Goal: Information Seeking & Learning: Learn about a topic

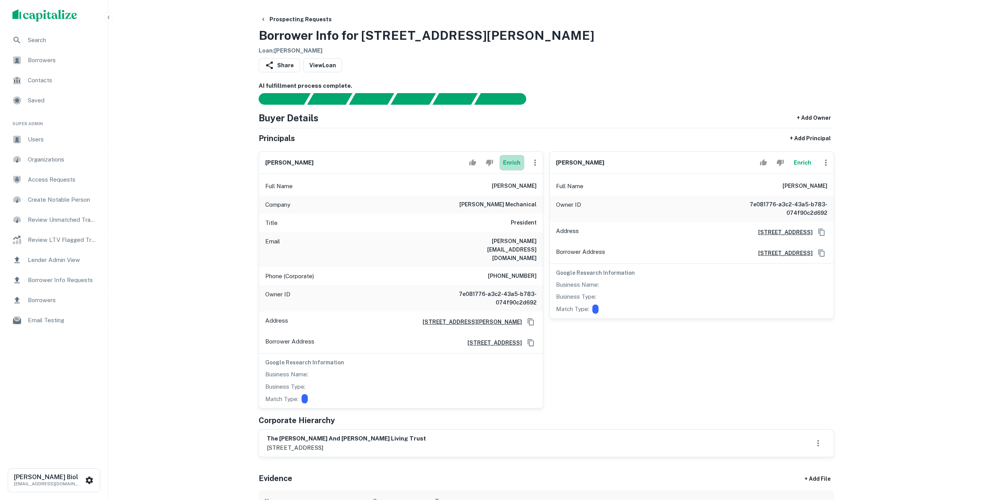
click at [515, 164] on button "Enrich" at bounding box center [512, 162] width 25 height 15
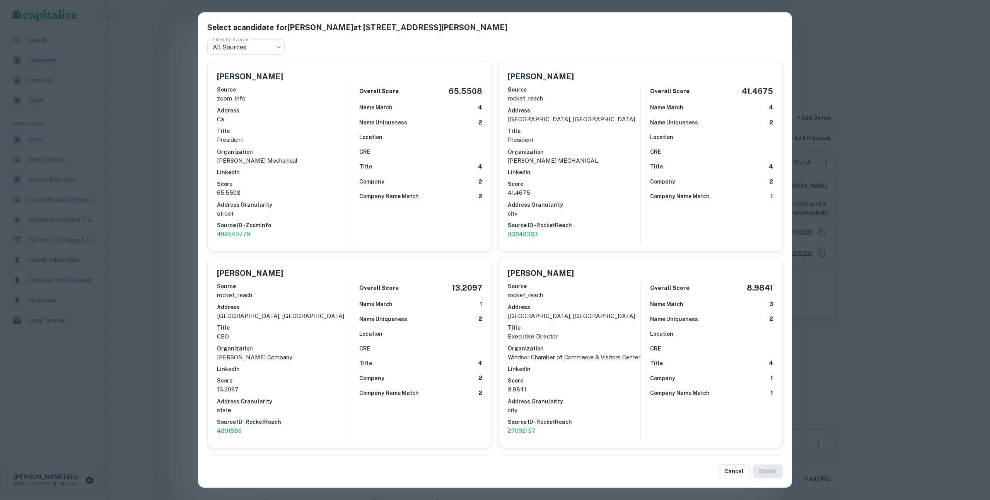
click at [166, 220] on div "Select a candidate for Joe Henry at 7656 Bell Rd Filter by Source All Sources *…" at bounding box center [495, 250] width 990 height 500
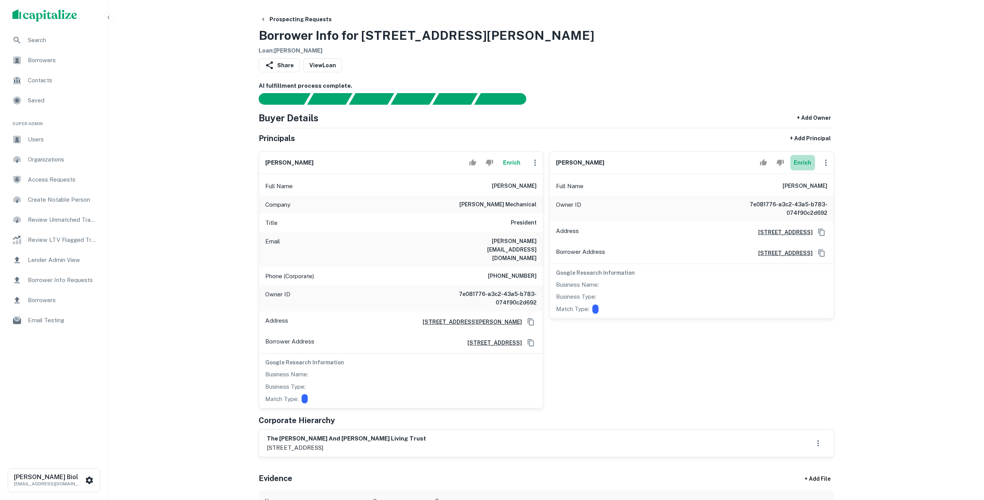
click at [805, 160] on button "Enrich" at bounding box center [802, 162] width 25 height 15
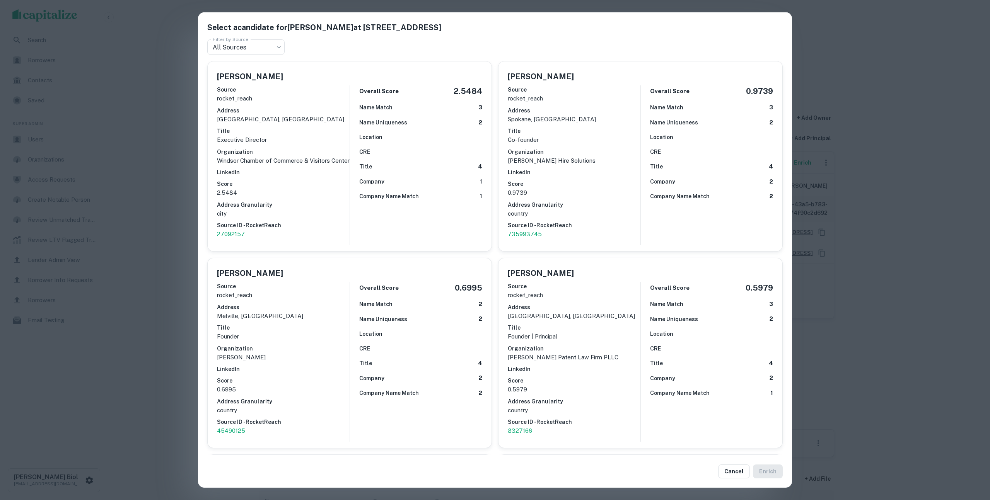
click at [950, 192] on div "Select a candidate for Kellie L. Henry at 7656 bell road Filter by Source All S…" at bounding box center [495, 250] width 990 height 500
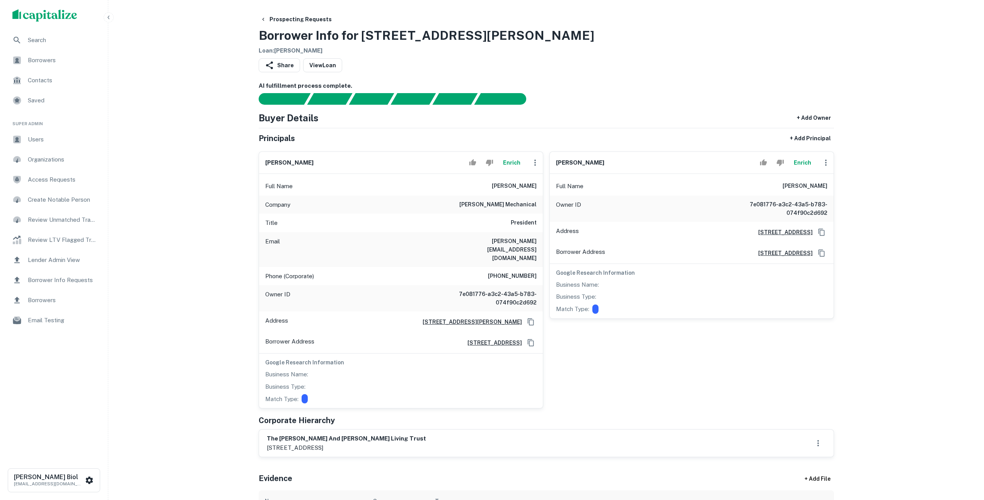
click at [800, 166] on button "Enrich" at bounding box center [802, 162] width 25 height 15
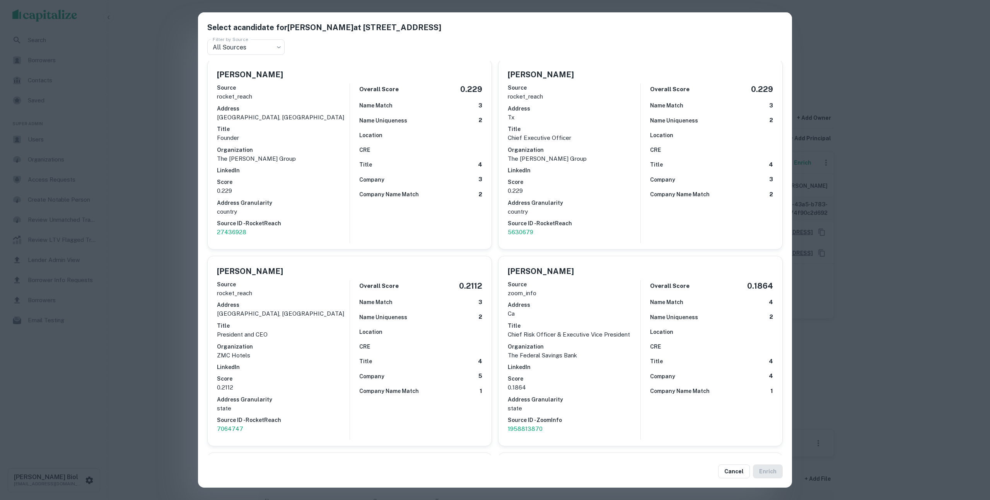
scroll to position [682, 0]
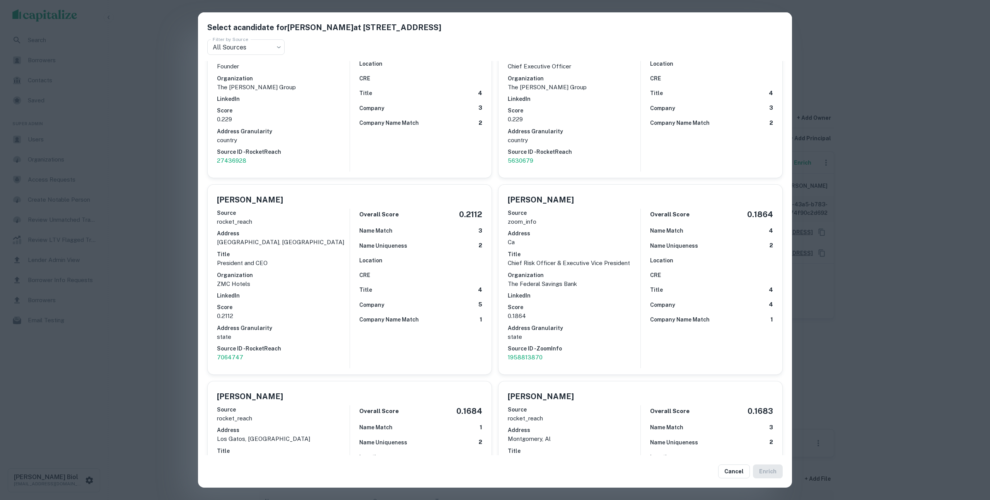
click at [924, 290] on div "Select a candidate for Kellie L. Henry at 7656 bell road Filter by Source All S…" at bounding box center [495, 250] width 990 height 500
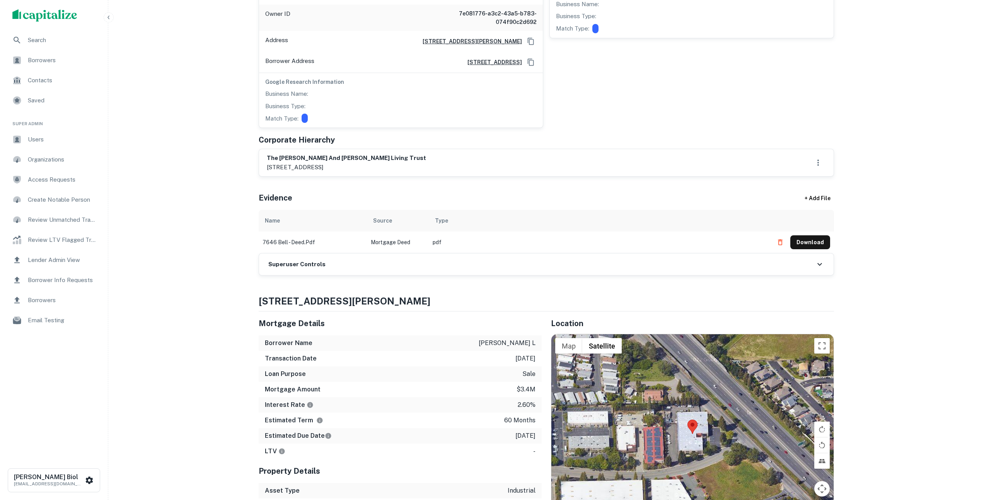
scroll to position [0, 0]
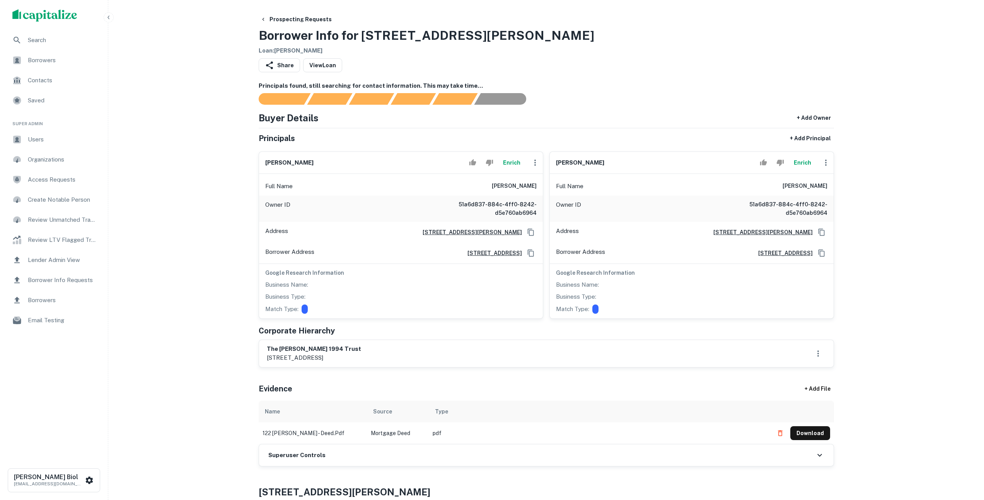
click at [513, 166] on button "Enrich" at bounding box center [512, 162] width 25 height 15
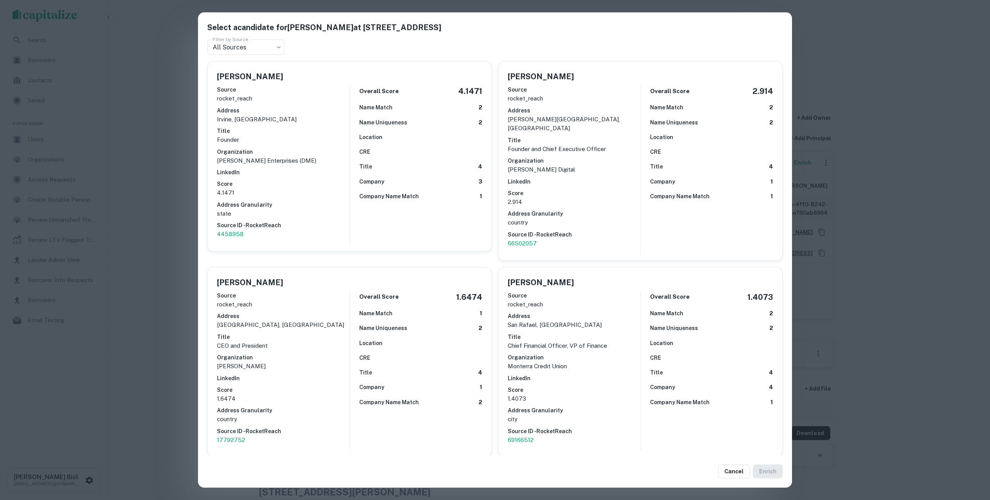
click at [923, 195] on div "Select a candidate for David G. Morey at 16 oakmont avenue Filter by Source All…" at bounding box center [495, 250] width 990 height 500
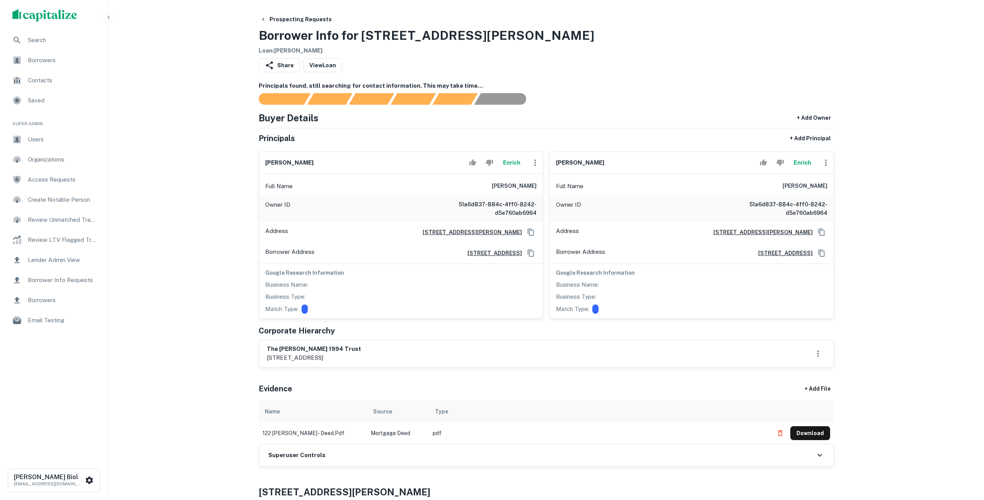
click at [803, 164] on button "Enrich" at bounding box center [802, 162] width 25 height 15
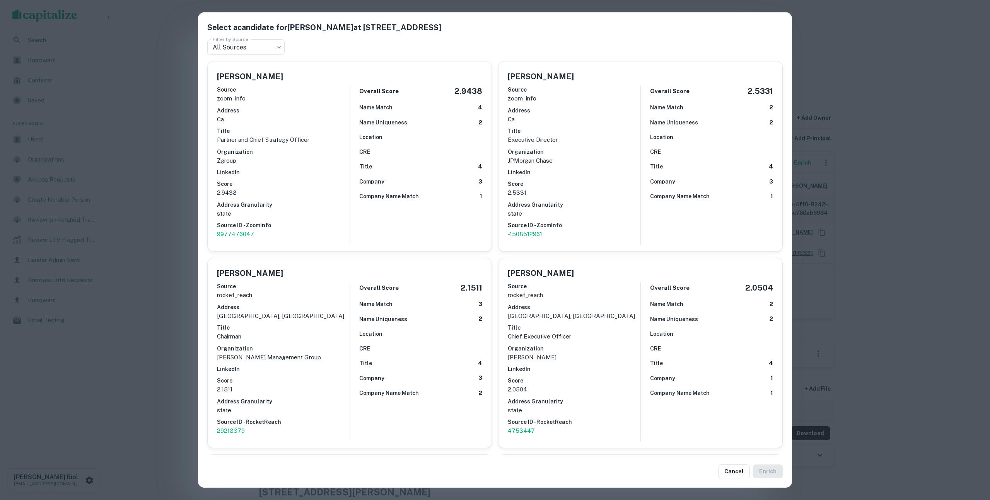
click at [917, 236] on div "Select a candidate for Jacqueline R. Morey at 16 oakmont avenue Filter by Sourc…" at bounding box center [495, 250] width 990 height 500
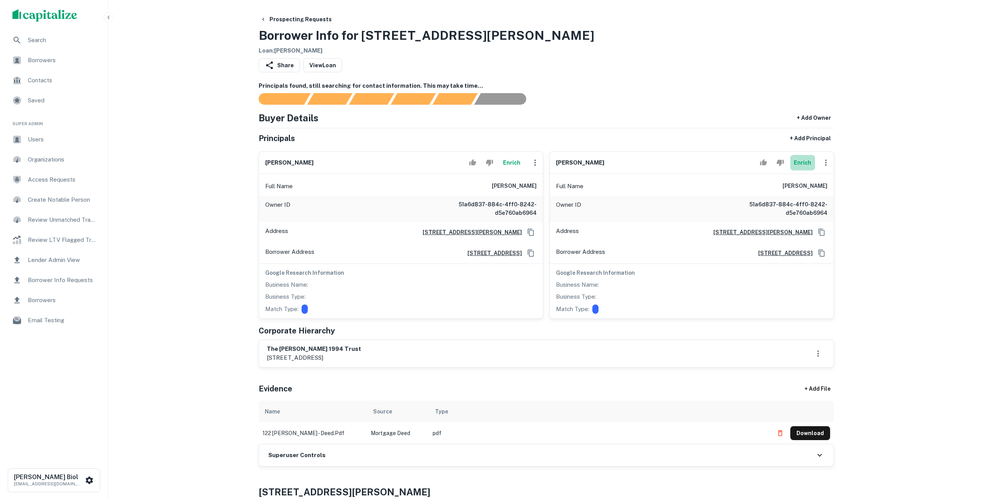
click at [799, 162] on button "Enrich" at bounding box center [802, 162] width 25 height 15
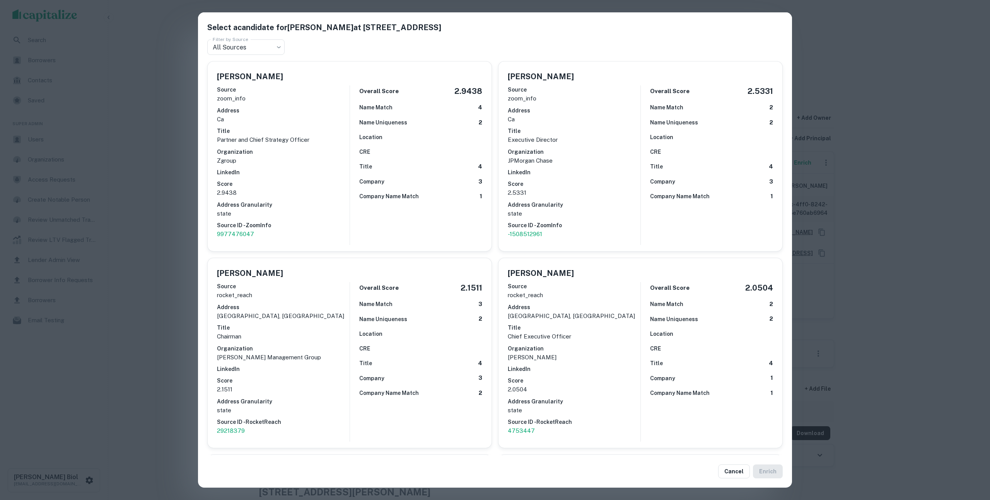
click at [893, 205] on div "Select a candidate for Jacqueline R. Morey at 16 oakmont avenue Filter by Sourc…" at bounding box center [495, 250] width 990 height 500
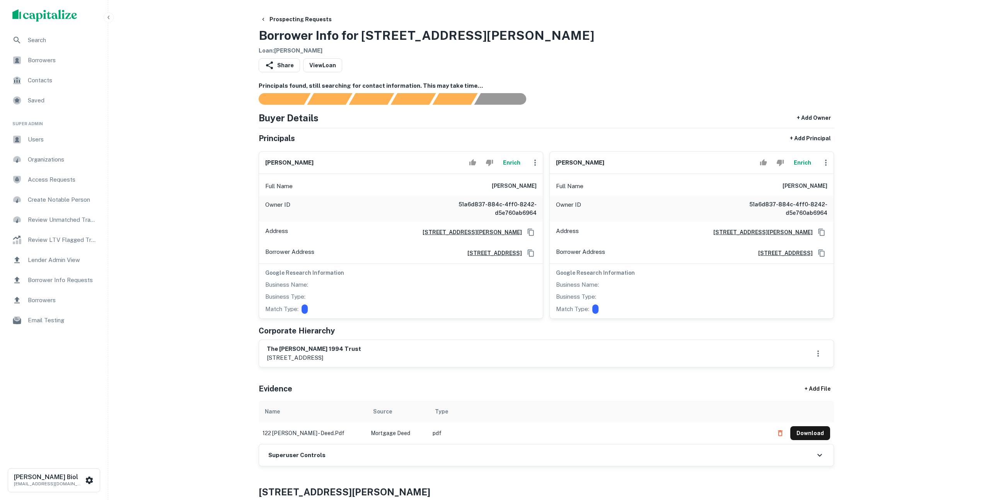
click at [805, 165] on button "Enrich" at bounding box center [802, 162] width 25 height 15
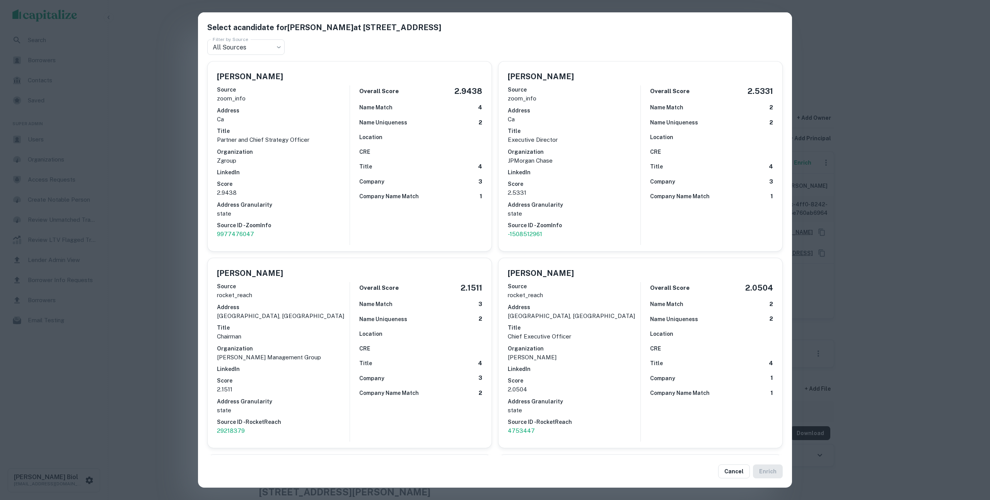
click at [889, 211] on div "Select a candidate for Jacqueline R. Morey at 16 oakmont avenue Filter by Sourc…" at bounding box center [495, 250] width 990 height 500
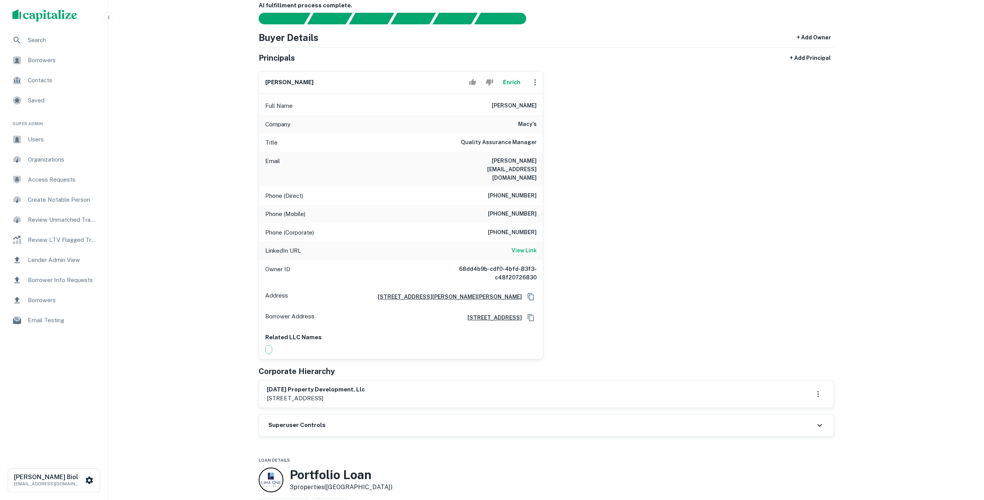
scroll to position [120, 0]
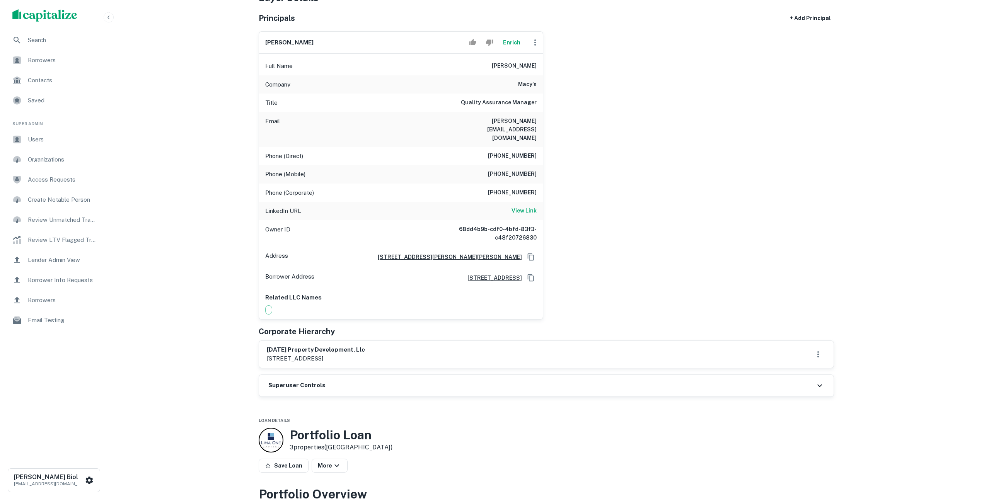
click at [548, 375] on div "Superuser Controls" at bounding box center [546, 386] width 575 height 22
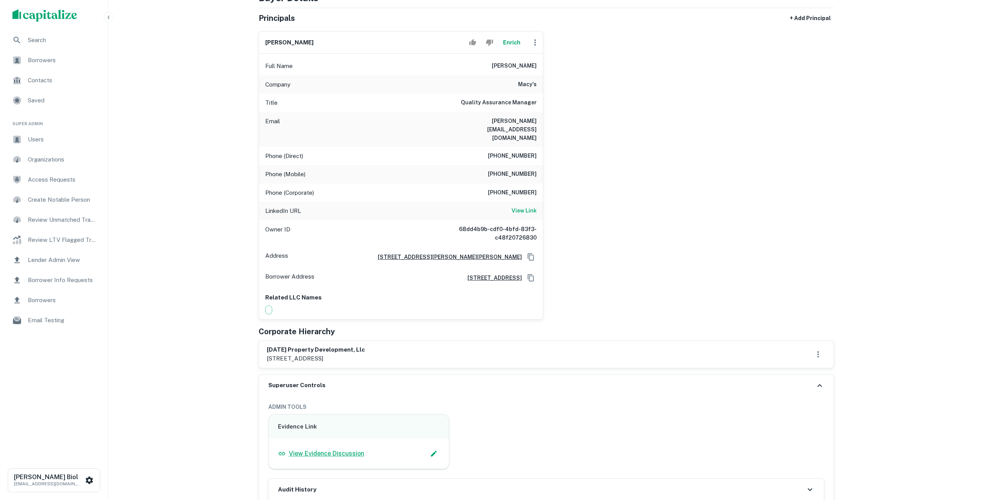
click at [328, 449] on p "View Evidence Discussion" at bounding box center [326, 453] width 75 height 9
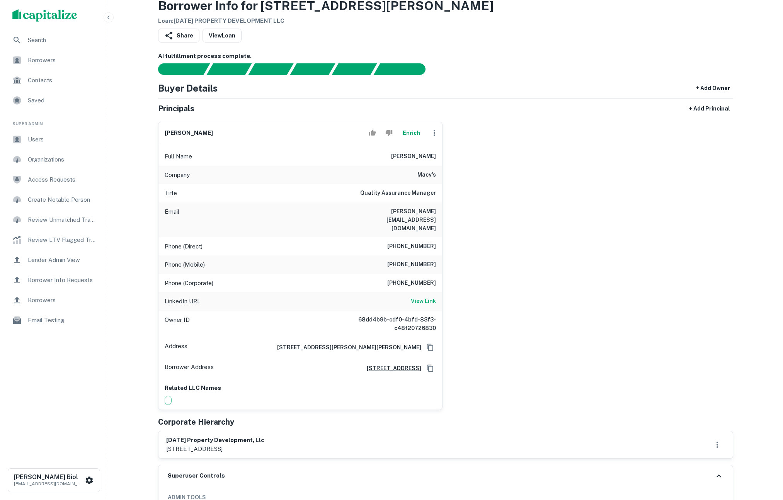
scroll to position [35, 0]
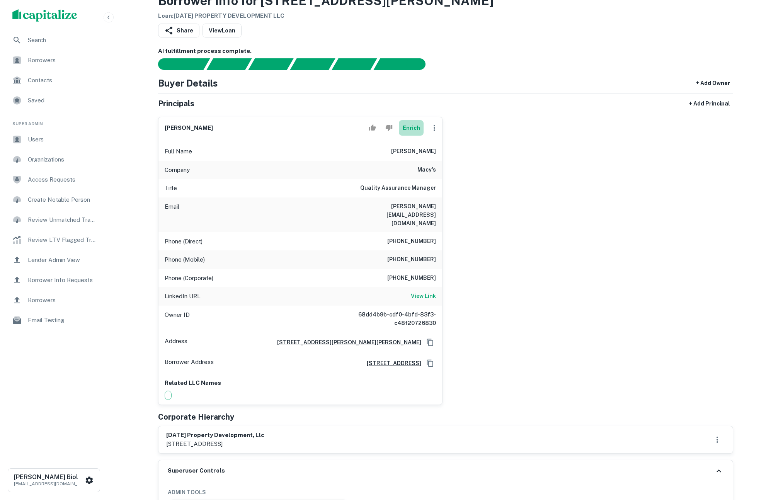
click at [414, 126] on button "Enrich" at bounding box center [411, 127] width 25 height 15
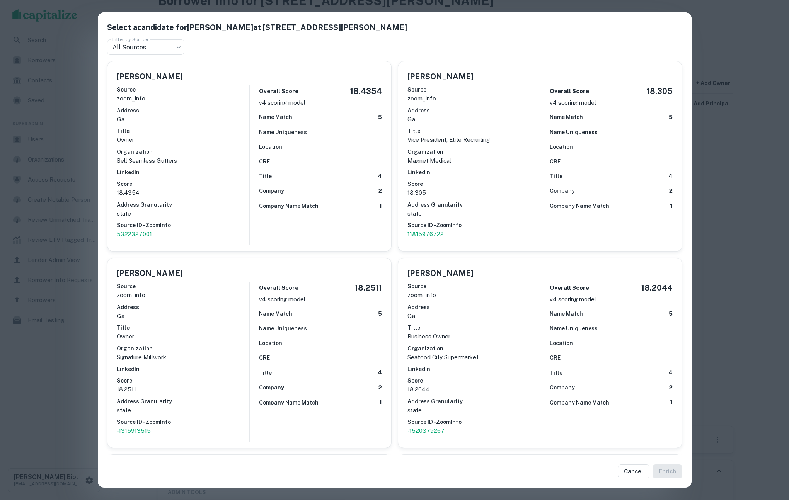
click at [55, 374] on div "Select a candidate for Walter Bell at 339 Autry St Filter by Source All Sources…" at bounding box center [394, 250] width 789 height 500
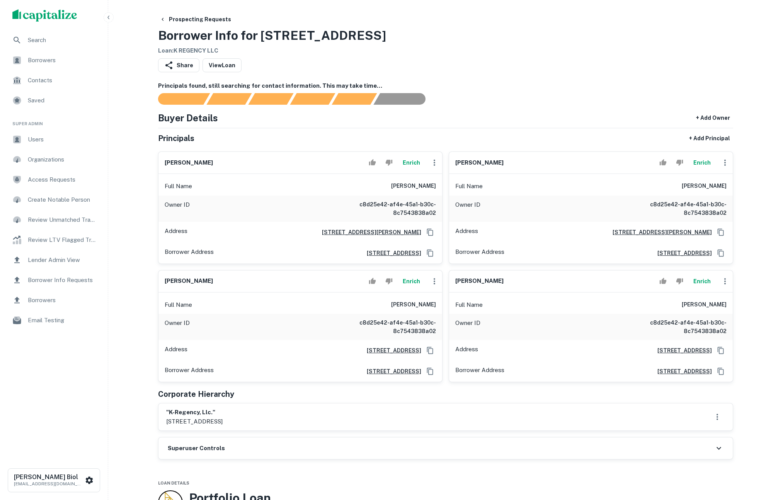
click at [416, 161] on button "Enrich" at bounding box center [411, 162] width 25 height 15
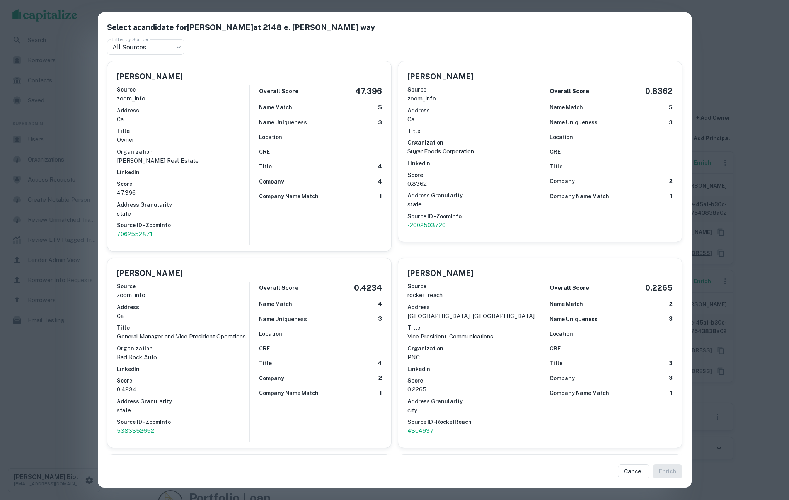
click at [27, 402] on div "Select a candidate for [PERSON_NAME] at 2148 e. [PERSON_NAME] way Filter by Sou…" at bounding box center [394, 250] width 789 height 500
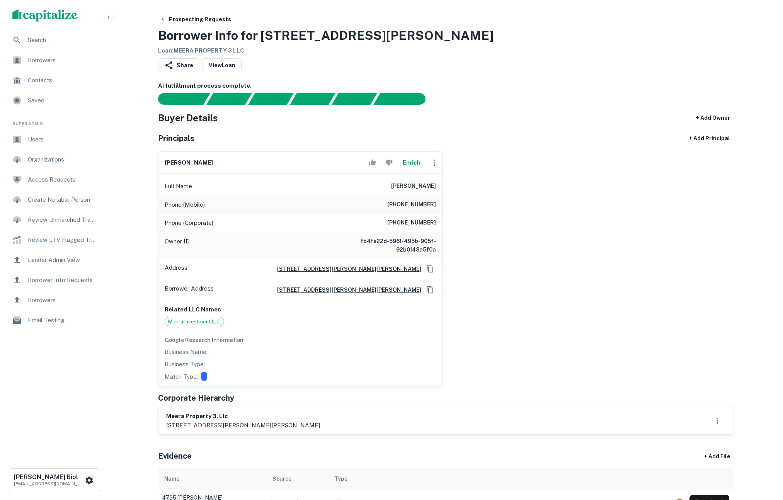
click at [411, 162] on button "Enrich" at bounding box center [411, 162] width 25 height 15
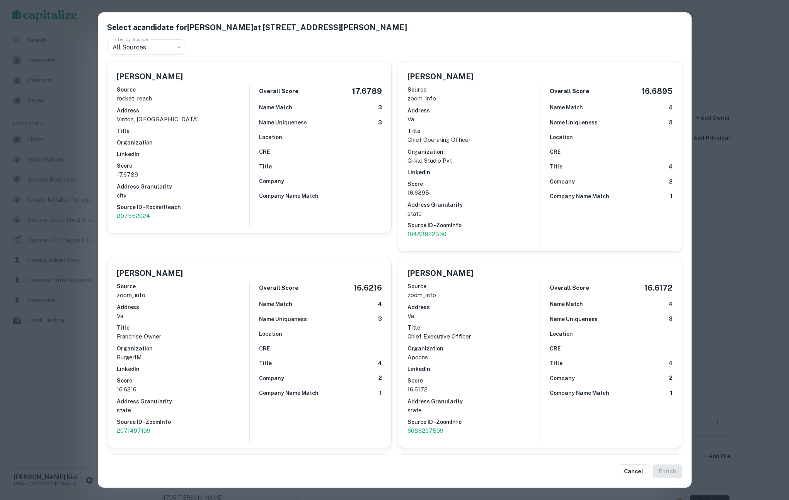
click at [67, 367] on div "Select a candidate for [PERSON_NAME] at [STREET_ADDRESS][PERSON_NAME] Filter by…" at bounding box center [394, 250] width 789 height 500
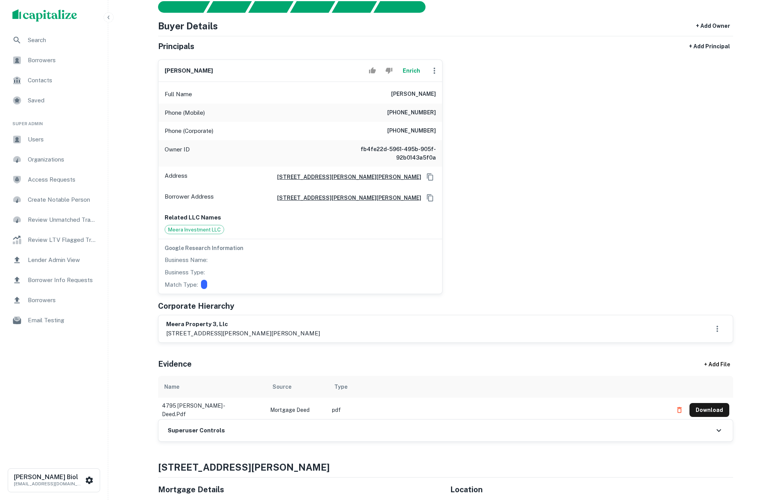
scroll to position [301, 0]
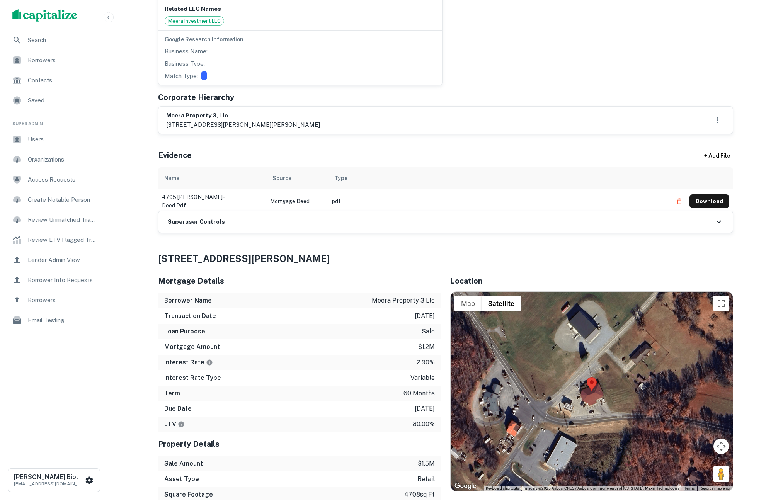
click at [447, 225] on div "Superuser Controls" at bounding box center [446, 222] width 575 height 22
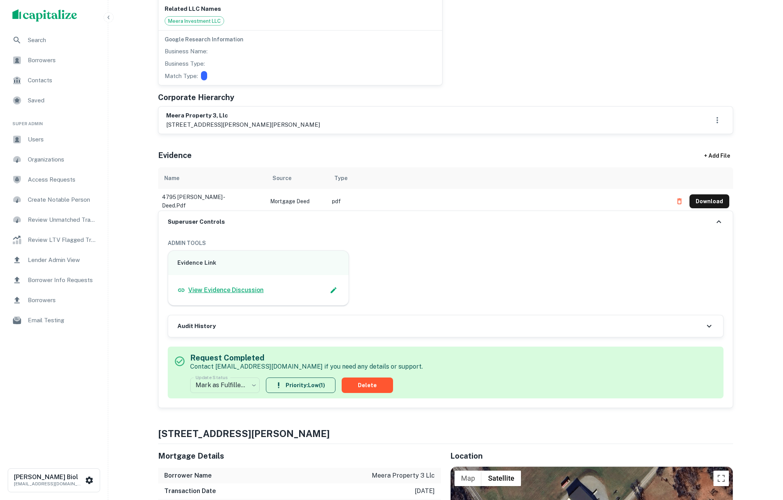
click at [246, 292] on p "View Evidence Discussion" at bounding box center [225, 290] width 75 height 9
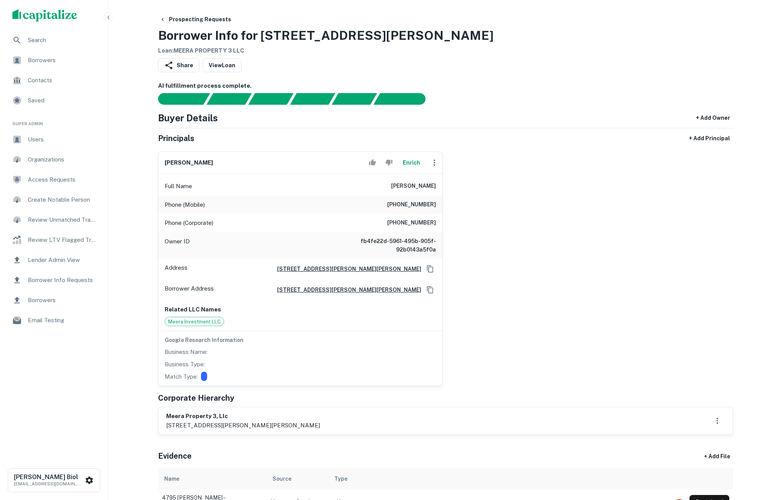
click at [33, 42] on span "Search" at bounding box center [62, 40] width 69 height 9
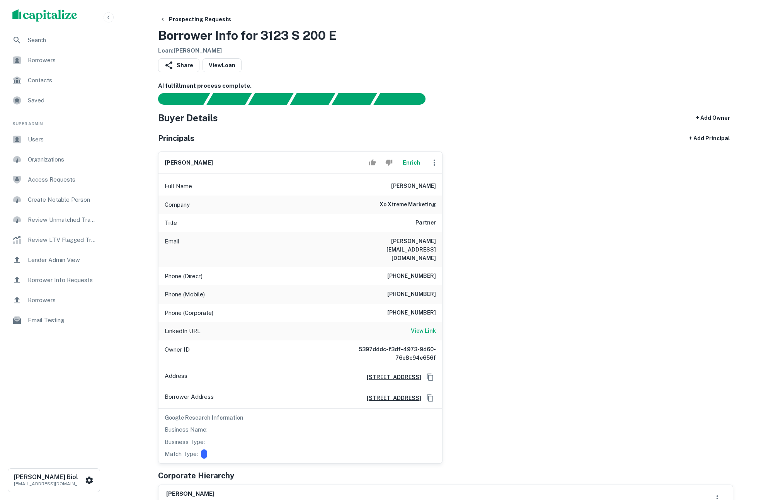
click at [412, 162] on button "Enrich" at bounding box center [411, 162] width 25 height 15
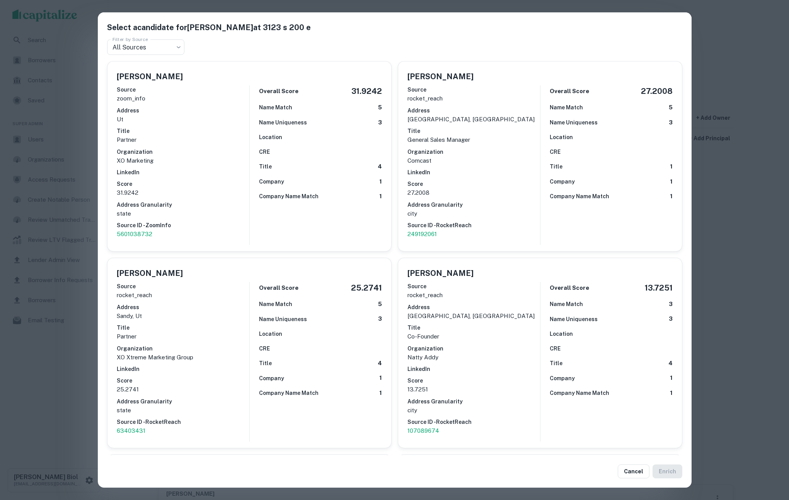
click at [57, 388] on div "Select a candidate for Toni Druce at 3123 s 200 e Filter by Source All Sources …" at bounding box center [394, 250] width 789 height 500
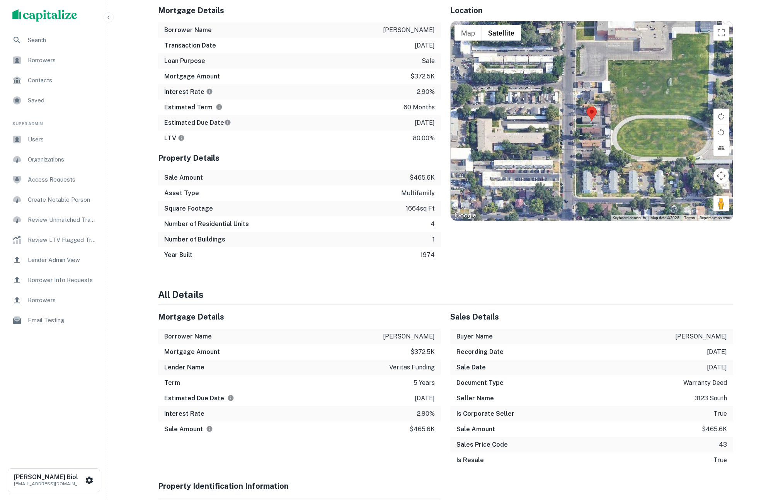
scroll to position [371, 0]
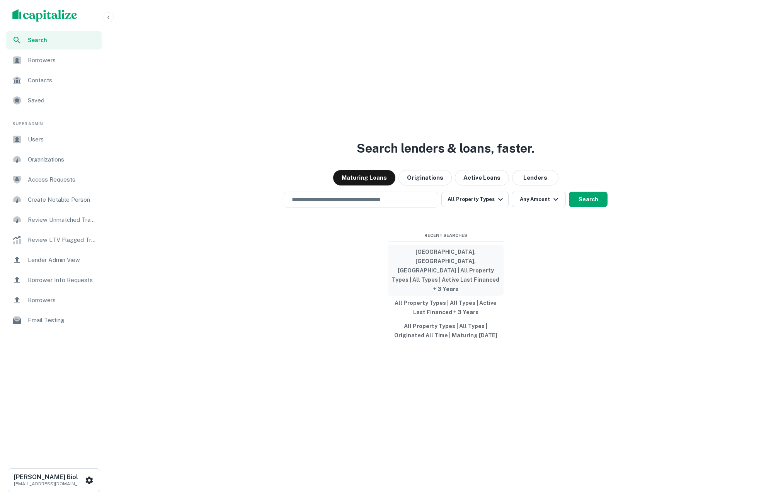
click at [450, 272] on button "[GEOGRAPHIC_DATA], [GEOGRAPHIC_DATA], [GEOGRAPHIC_DATA] | All Property Types | …" at bounding box center [446, 270] width 116 height 51
type input "**********"
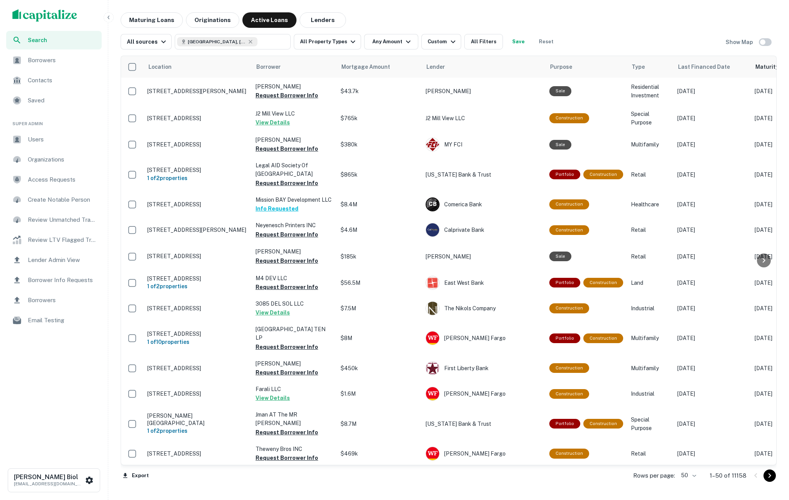
click at [643, 13] on div "Maturing Loans Originations Active Loans Lenders" at bounding box center [449, 19] width 656 height 15
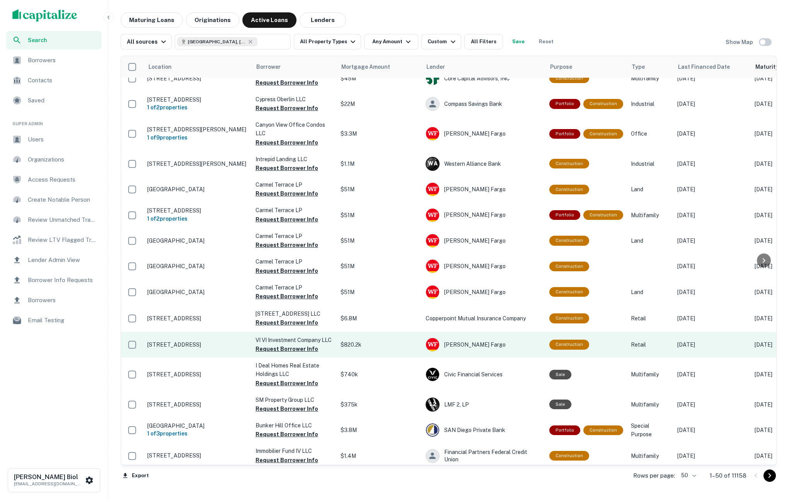
scroll to position [987, 0]
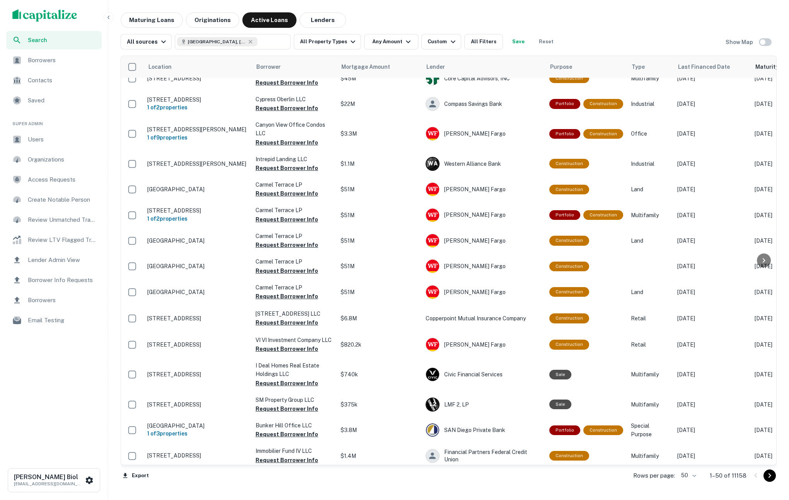
click at [772, 478] on icon "Go to next page" at bounding box center [769, 475] width 9 height 9
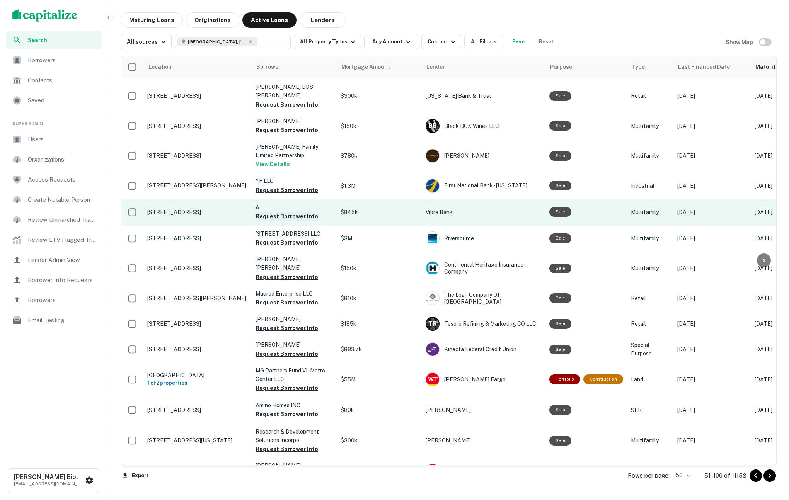
click at [293, 212] on button "Request Borrower Info" at bounding box center [287, 216] width 63 height 9
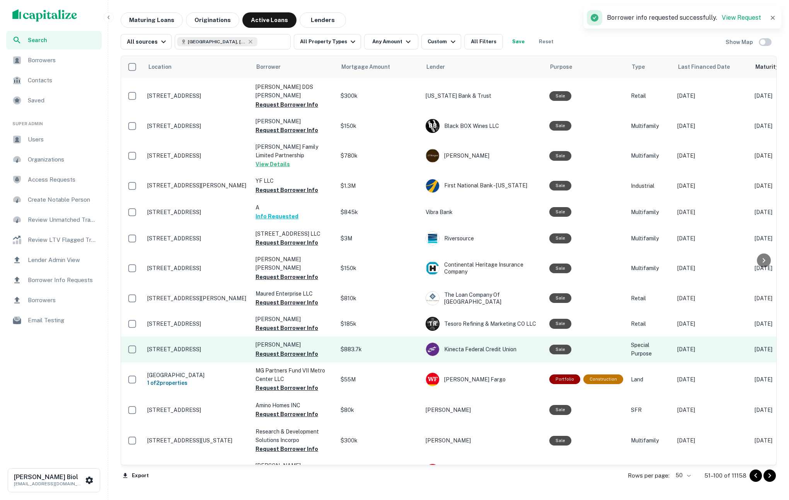
scroll to position [992, 0]
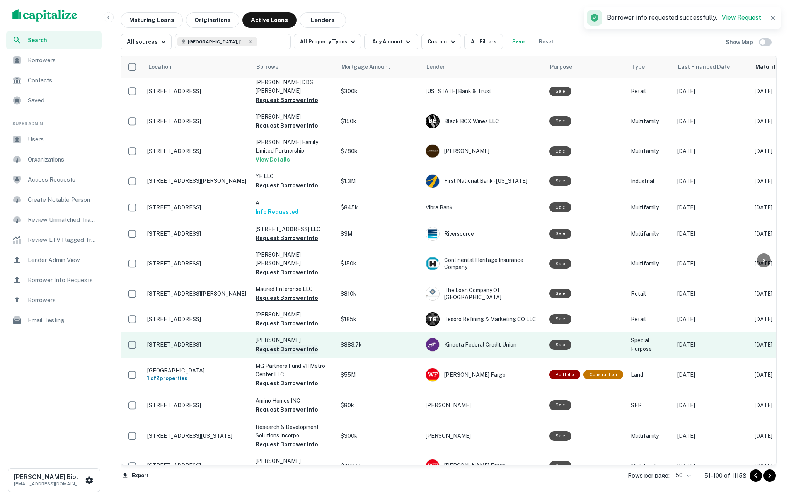
click at [290, 345] on button "Request Borrower Info" at bounding box center [287, 349] width 63 height 9
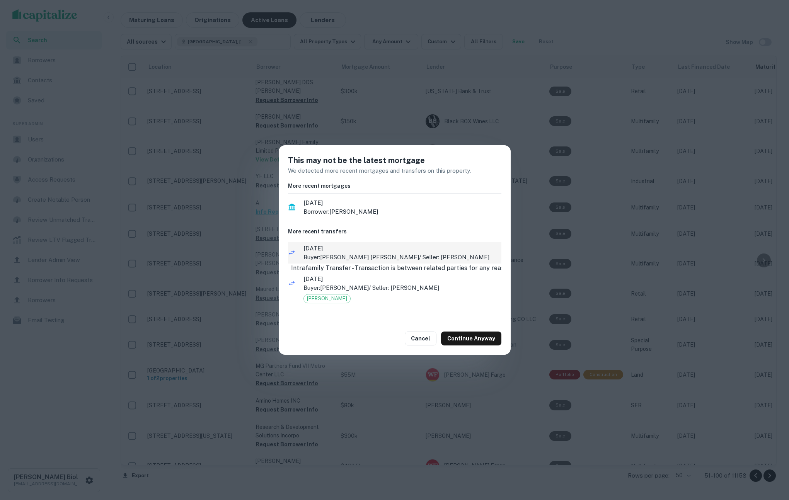
click at [354, 253] on p "Buyer: COHEN ROBERT HAROLD / Seller: COHEN ROBERT H" at bounding box center [403, 257] width 198 height 9
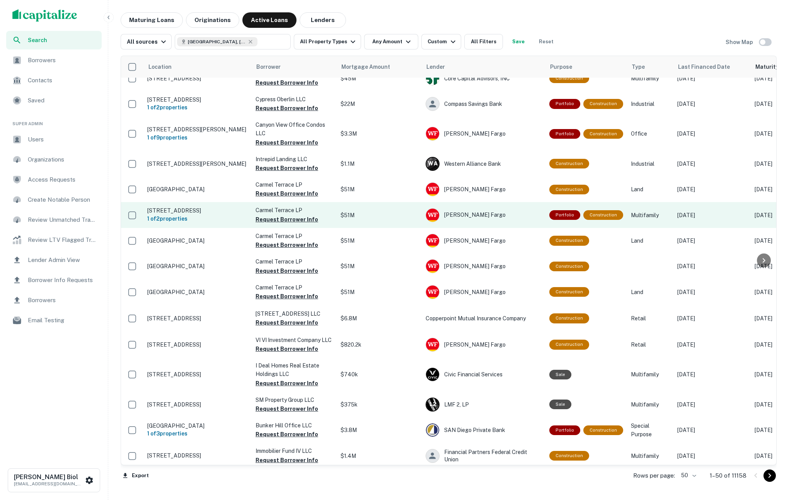
scroll to position [719, 0]
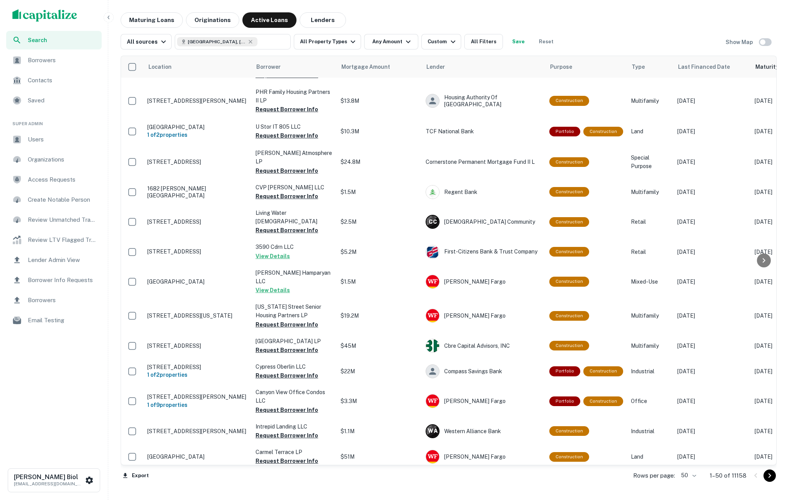
click at [770, 476] on icon "Go to next page" at bounding box center [769, 475] width 9 height 9
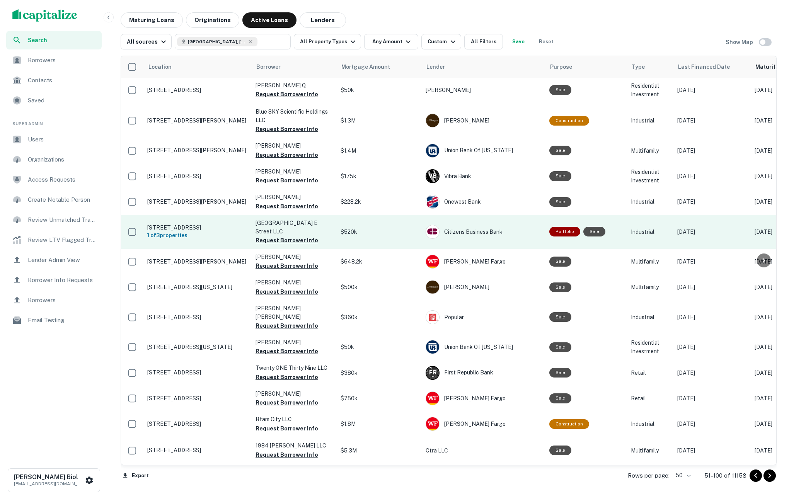
scroll to position [546, 0]
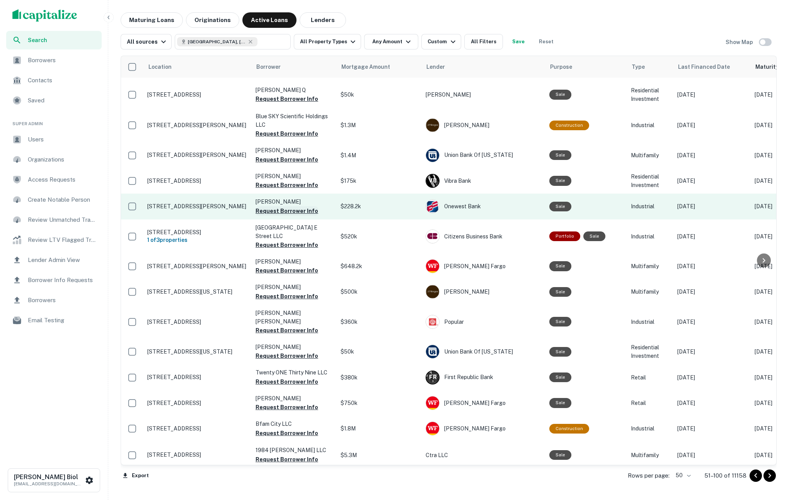
click at [294, 216] on button "Request Borrower Info" at bounding box center [287, 210] width 63 height 9
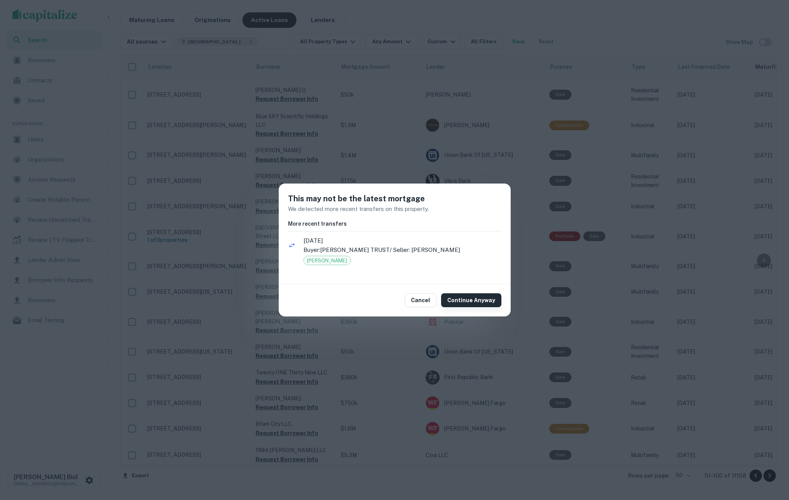
click at [474, 299] on button "Continue Anyway" at bounding box center [471, 301] width 60 height 14
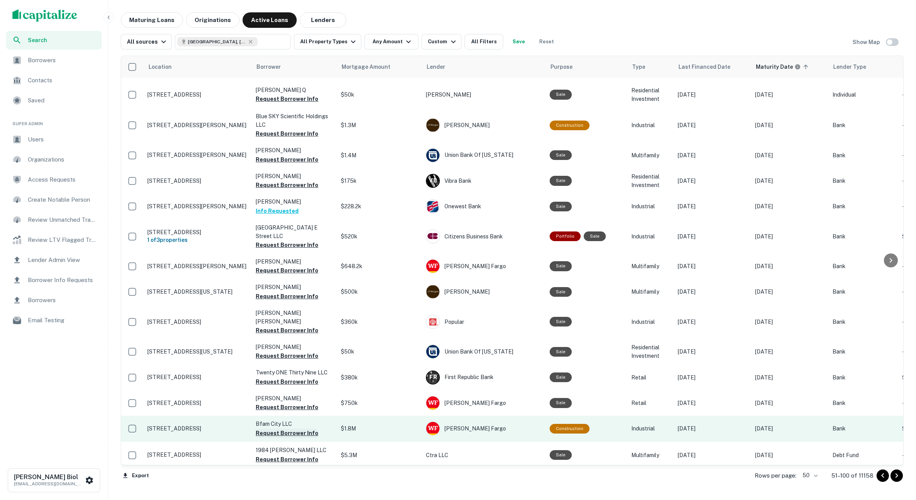
scroll to position [677, 0]
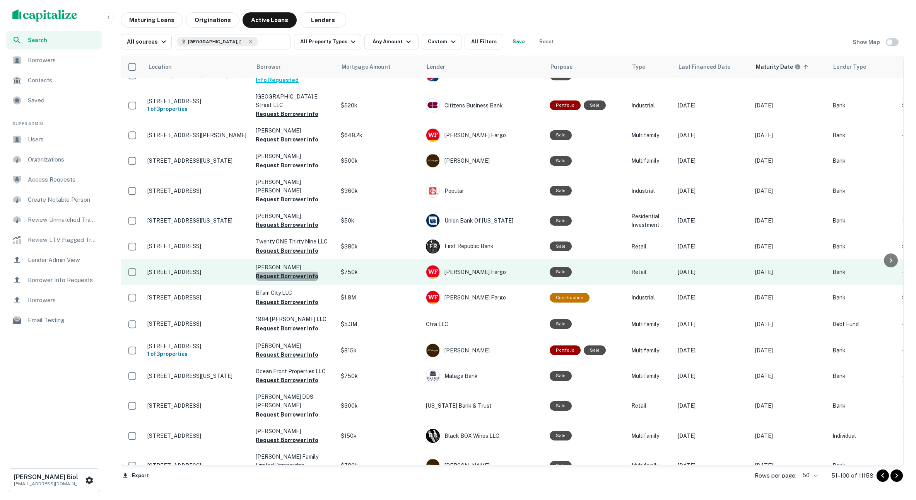
click at [294, 272] on button "Request Borrower Info" at bounding box center [287, 276] width 63 height 9
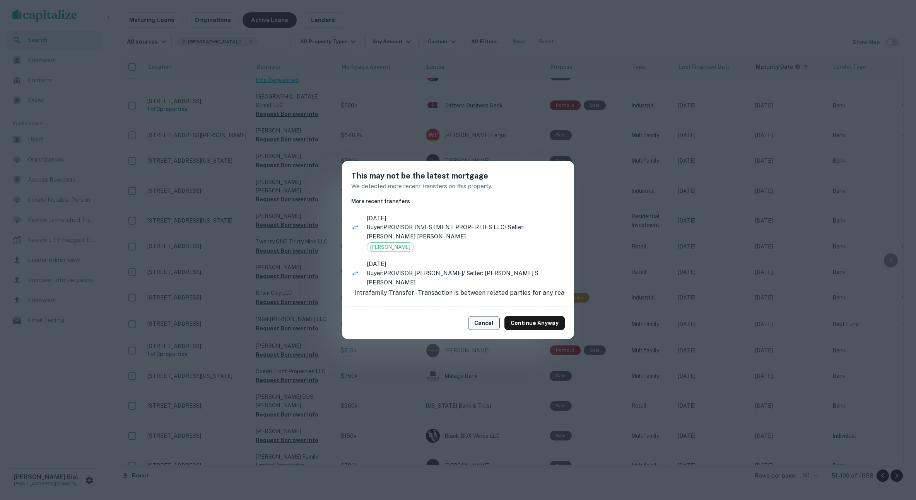
click at [490, 329] on button "Cancel" at bounding box center [484, 323] width 32 height 14
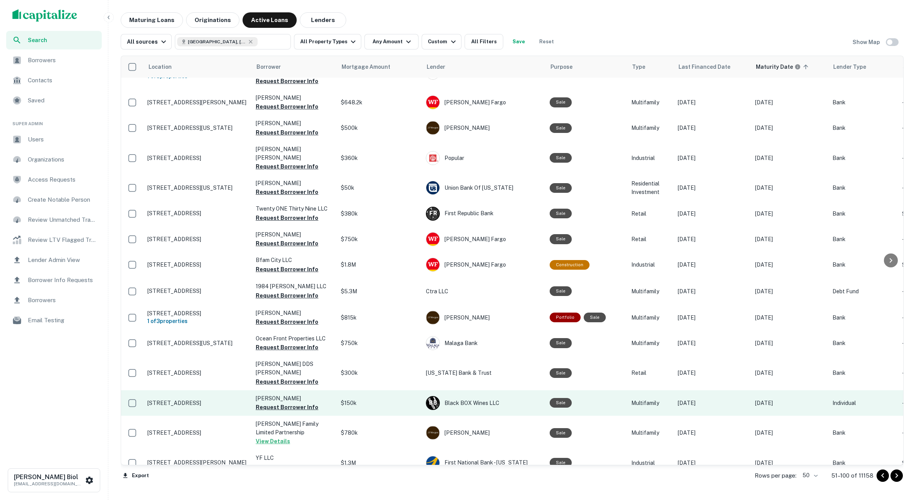
scroll to position [735, 0]
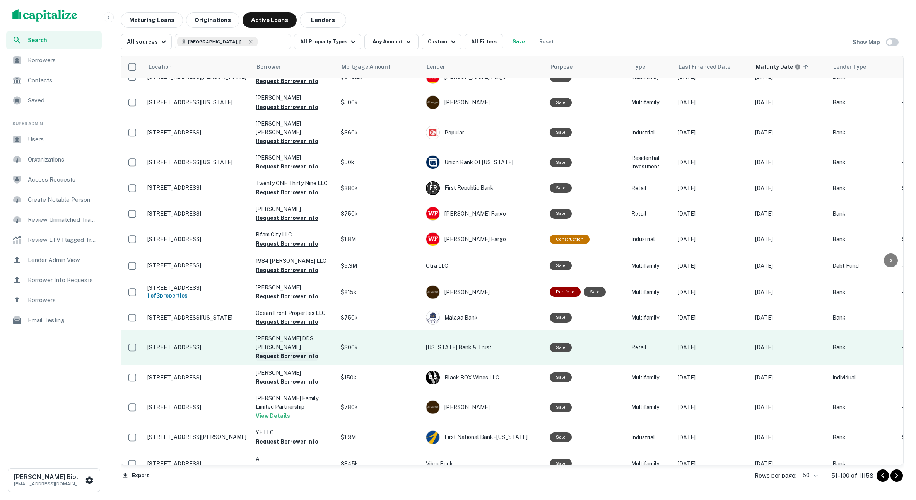
click at [282, 352] on button "Request Borrower Info" at bounding box center [287, 356] width 63 height 9
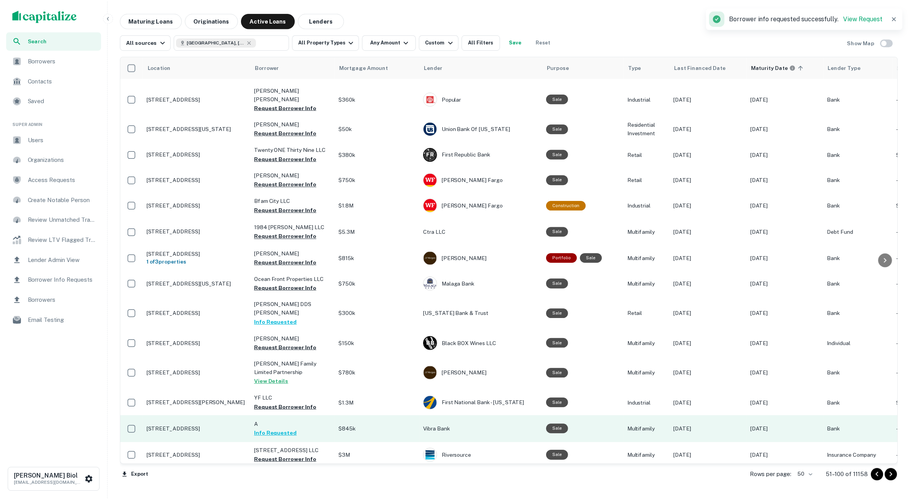
scroll to position [784, 0]
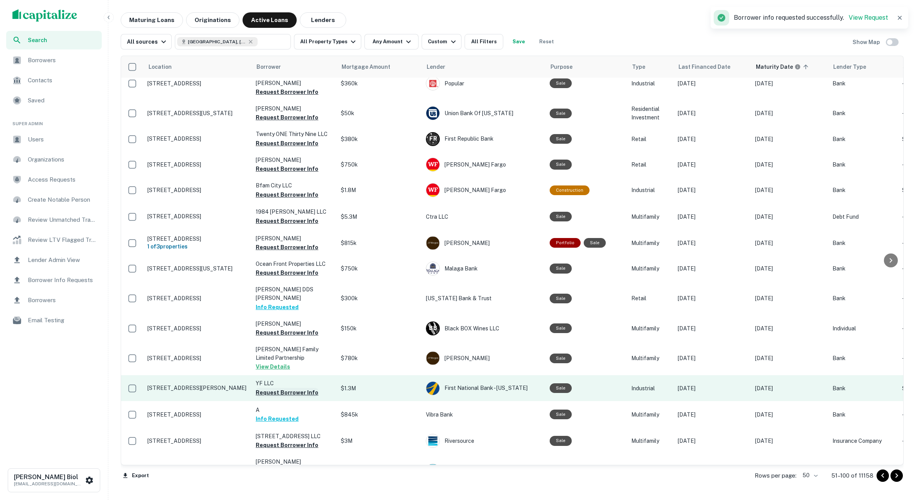
click at [287, 388] on button "Request Borrower Info" at bounding box center [287, 392] width 63 height 9
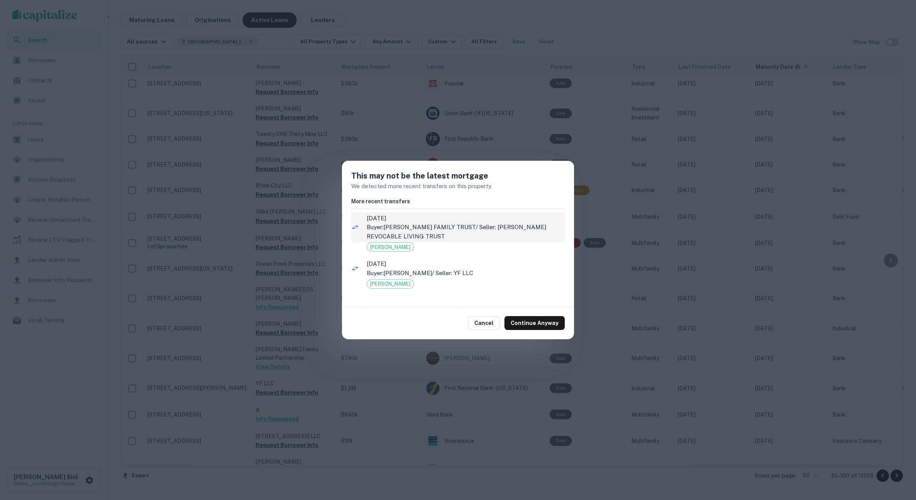
click at [442, 235] on p "Buyer: BASILE FAMILY TRUST / Seller: PETER A BASILE REVOCABLE LIVING TRUST" at bounding box center [466, 232] width 198 height 18
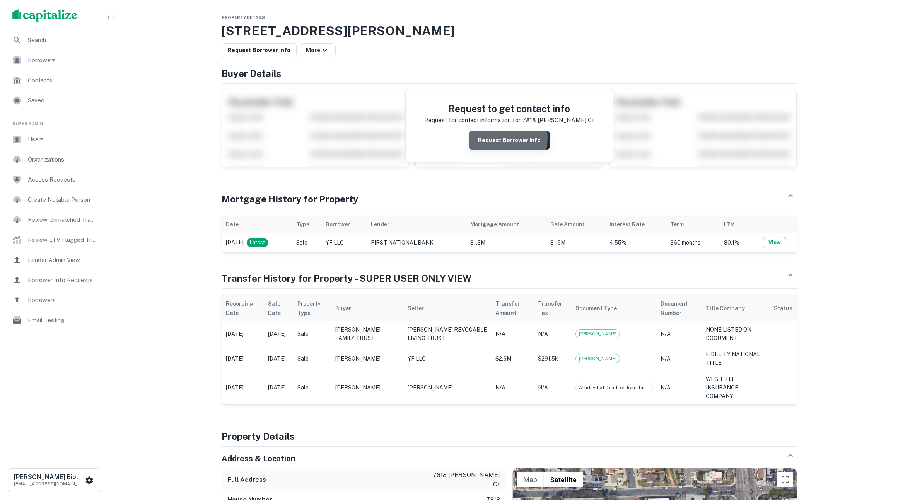
click at [495, 138] on button "Request Borrower Info" at bounding box center [509, 140] width 81 height 19
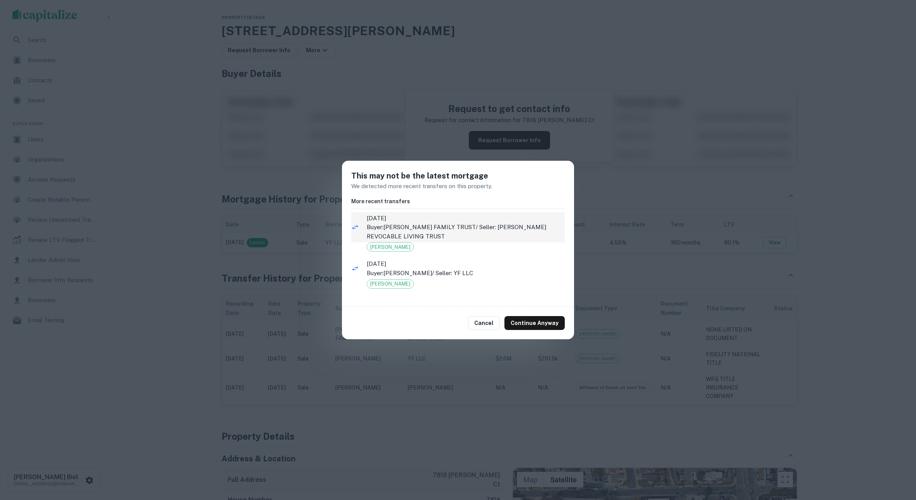
click at [428, 230] on p "Buyer: BASILE FAMILY TRUST / Seller: PETER A BASILE REVOCABLE LIVING TRUST" at bounding box center [466, 232] width 198 height 18
click at [435, 232] on p "Buyer: BASILE FAMILY TRUST / Seller: PETER A BASILE REVOCABLE LIVING TRUST" at bounding box center [466, 232] width 198 height 18
click at [452, 225] on p "Buyer: BASILE FAMILY TRUST / Seller: PETER A BASILE REVOCABLE LIVING TRUST" at bounding box center [466, 232] width 198 height 18
click at [451, 225] on p "Buyer: BASILE FAMILY TRUST / Seller: PETER A BASILE REVOCABLE LIVING TRUST" at bounding box center [466, 232] width 198 height 18
click at [488, 326] on button "Cancel" at bounding box center [484, 323] width 32 height 14
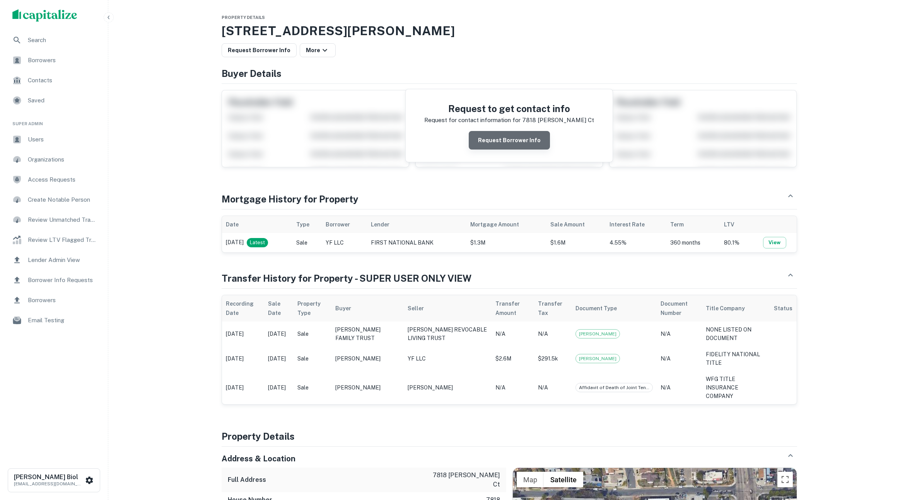
click at [512, 143] on button "Request Borrower Info" at bounding box center [509, 140] width 81 height 19
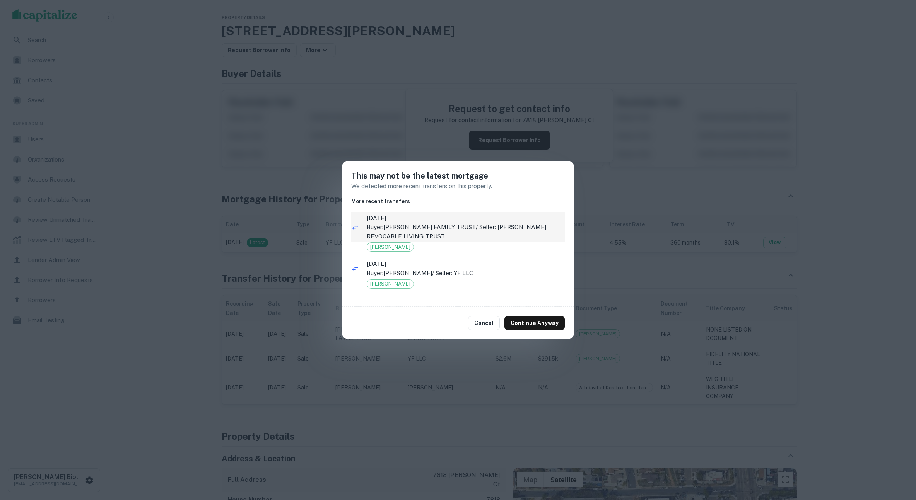
click at [449, 225] on p "Buyer: BASILE FAMILY TRUST / Seller: PETER A BASILE REVOCABLE LIVING TRUST" at bounding box center [466, 232] width 198 height 18
click at [488, 324] on button "Cancel" at bounding box center [484, 323] width 32 height 14
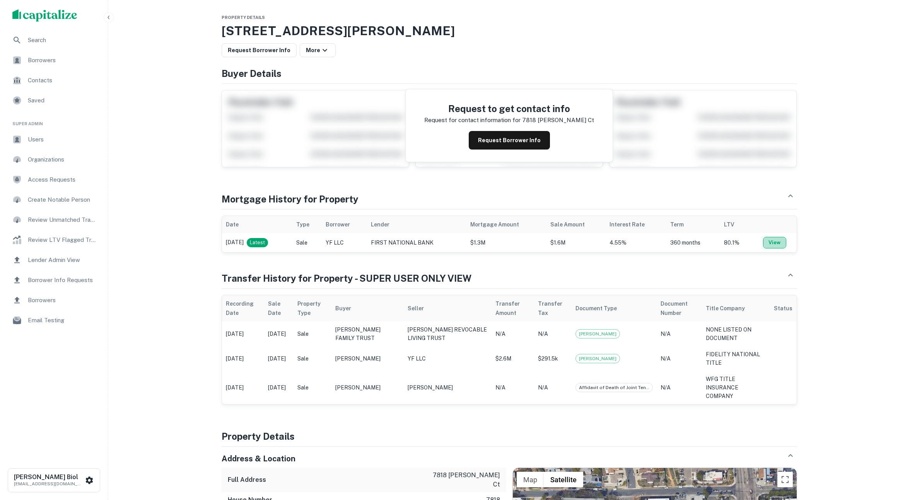
click at [775, 244] on button "View" at bounding box center [774, 243] width 23 height 12
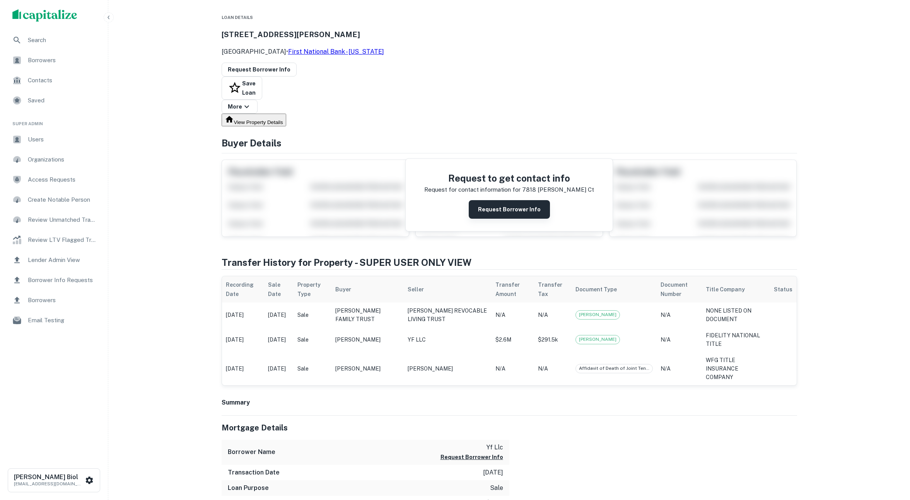
click at [520, 200] on button "Request Borrower Info" at bounding box center [509, 209] width 81 height 19
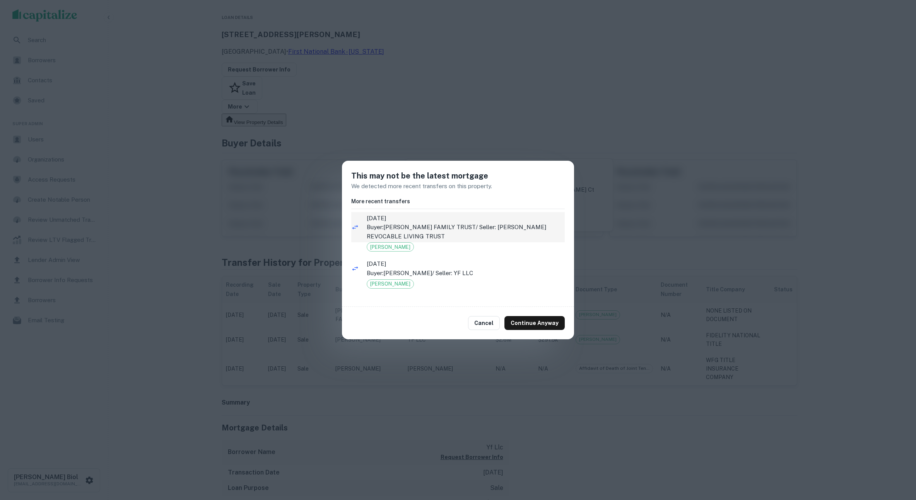
click at [451, 232] on p "Buyer: BASILE FAMILY TRUST / Seller: PETER A BASILE REVOCABLE LIVING TRUST" at bounding box center [466, 232] width 198 height 18
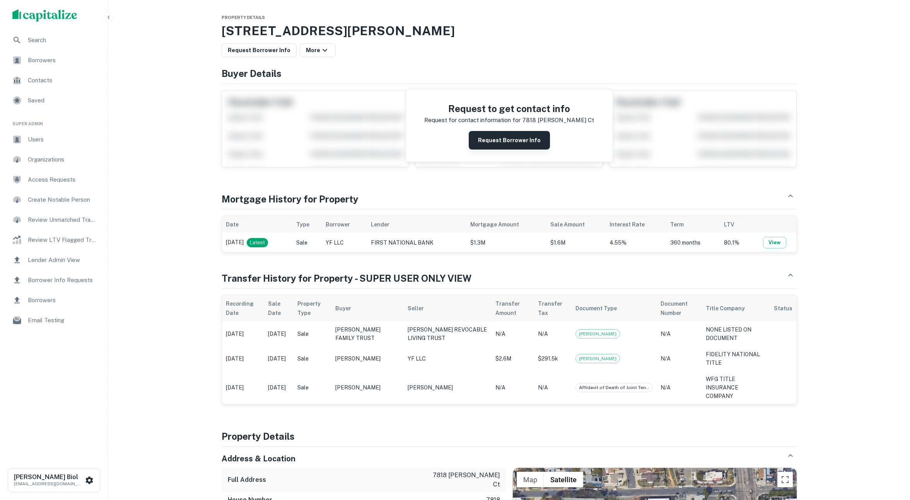
click at [514, 139] on button "Request Borrower Info" at bounding box center [509, 140] width 81 height 19
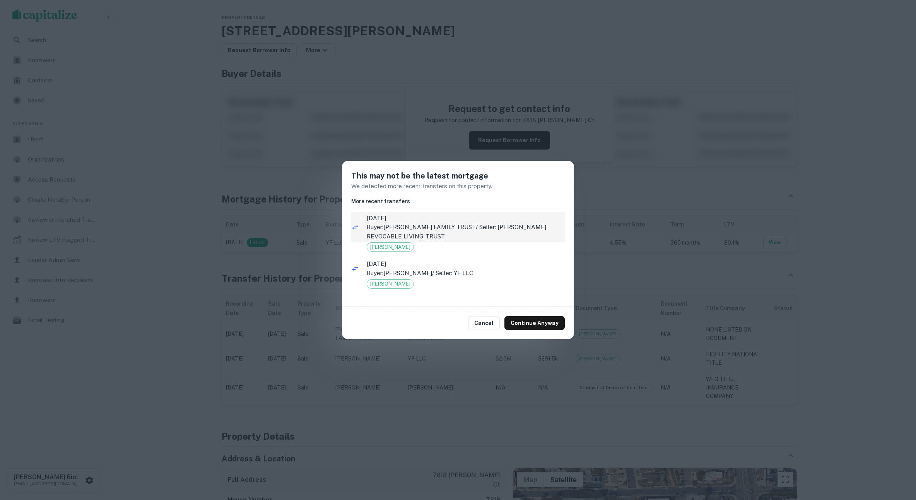
click at [474, 242] on li "5/13/2024 Buyer: BASILE FAMILY TRUST / Seller: PETER A BASILE REVOCABLE LIVING …" at bounding box center [457, 227] width 213 height 31
click at [468, 229] on p "Buyer: BASILE FAMILY TRUST / Seller: PETER A BASILE REVOCABLE LIVING TRUST" at bounding box center [466, 232] width 198 height 18
click at [537, 324] on button "Continue Anyway" at bounding box center [534, 323] width 60 height 14
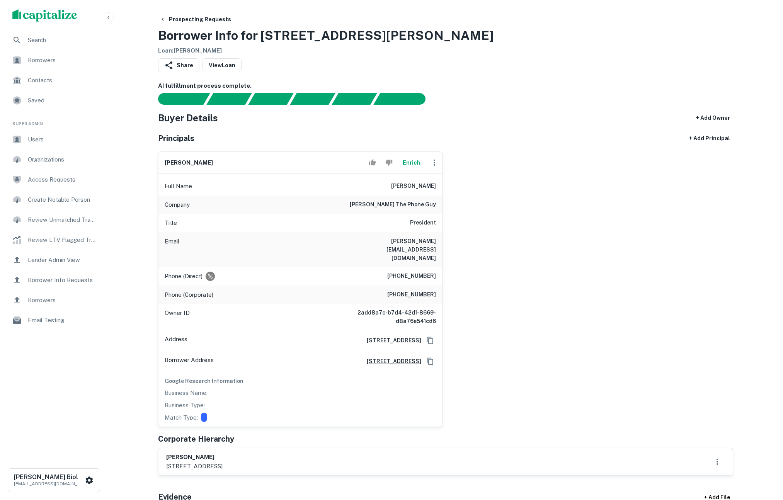
click at [414, 166] on button "Enrich" at bounding box center [411, 162] width 25 height 15
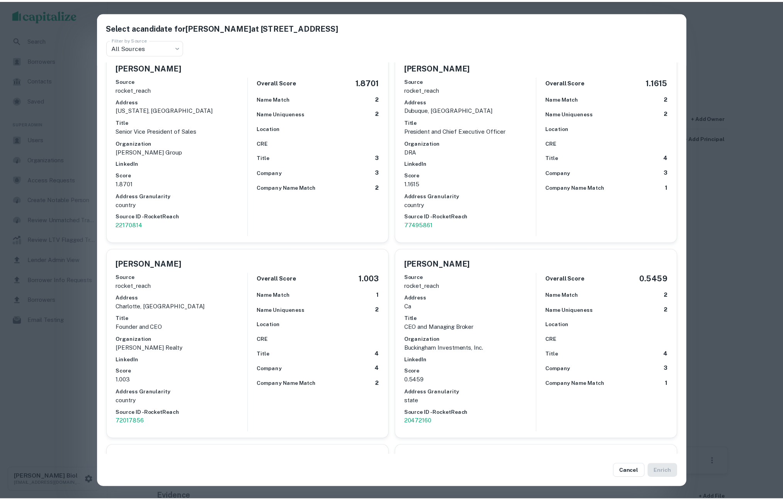
scroll to position [519, 0]
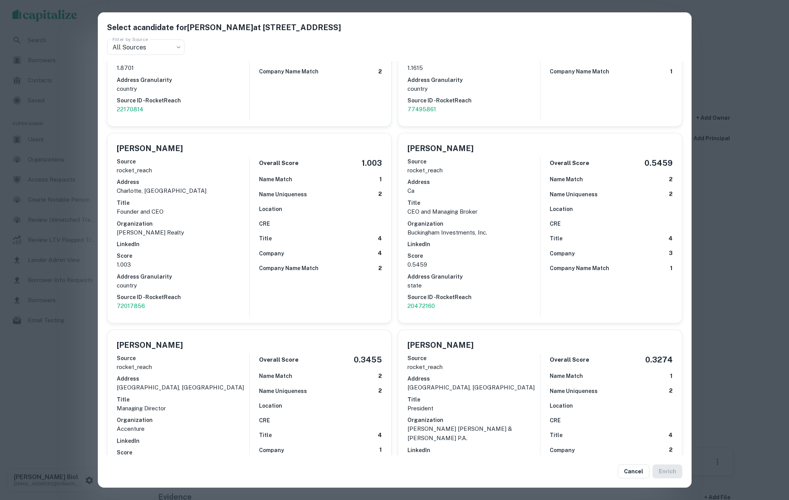
click at [76, 381] on div "Select a candidate for Anthony Kotcher at 9485 Grossmont Blvd Filter by Source …" at bounding box center [394, 250] width 789 height 500
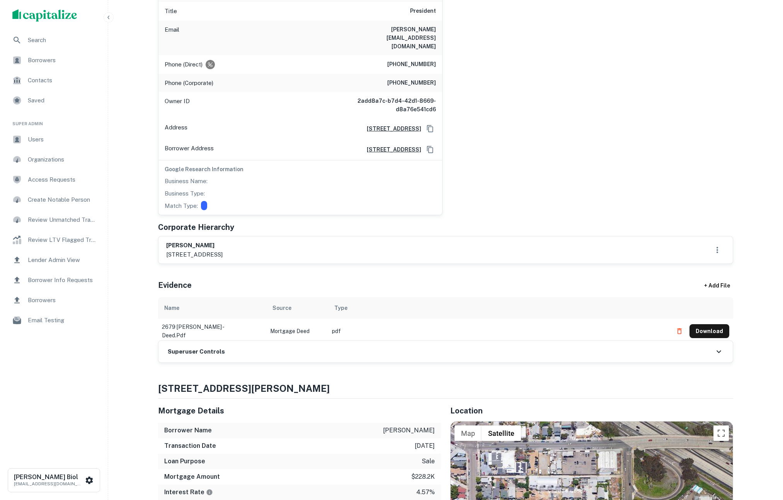
scroll to position [0, 0]
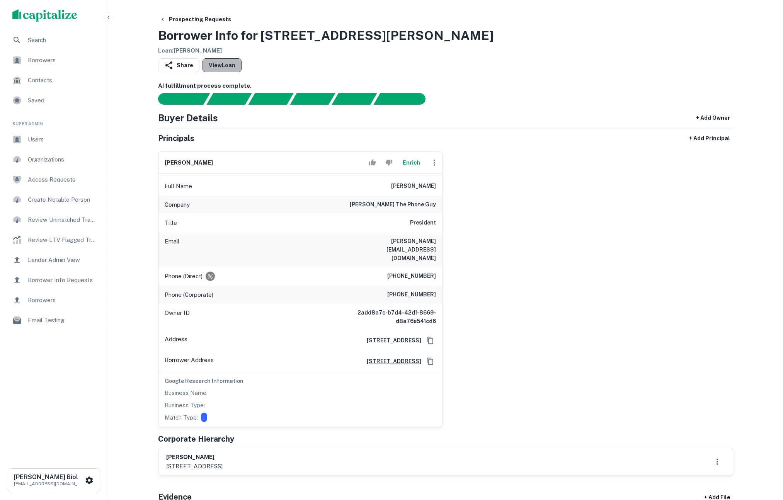
click at [234, 65] on link "View Loan" at bounding box center [222, 65] width 39 height 14
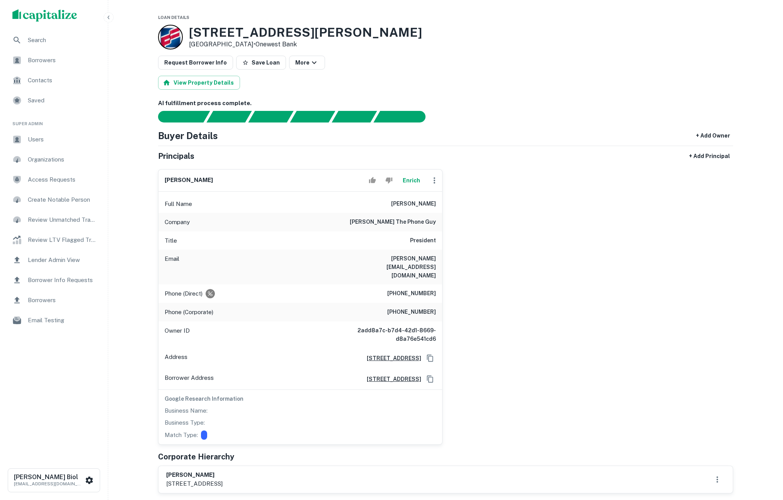
scroll to position [487, 0]
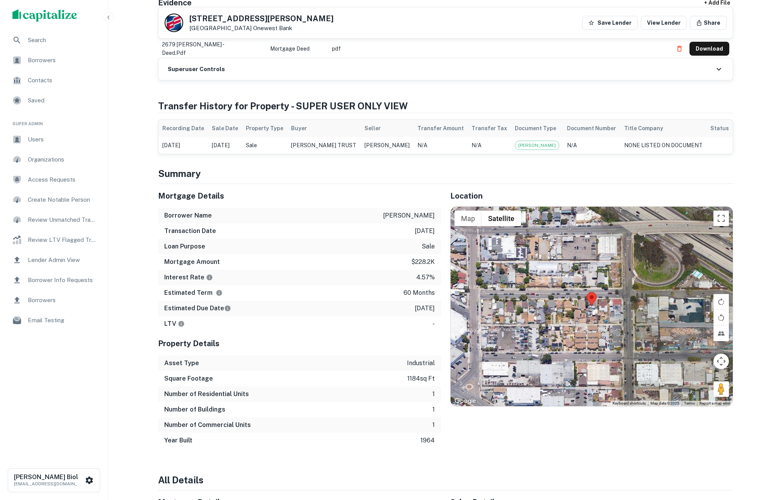
click at [494, 137] on td "N/A" at bounding box center [489, 145] width 43 height 17
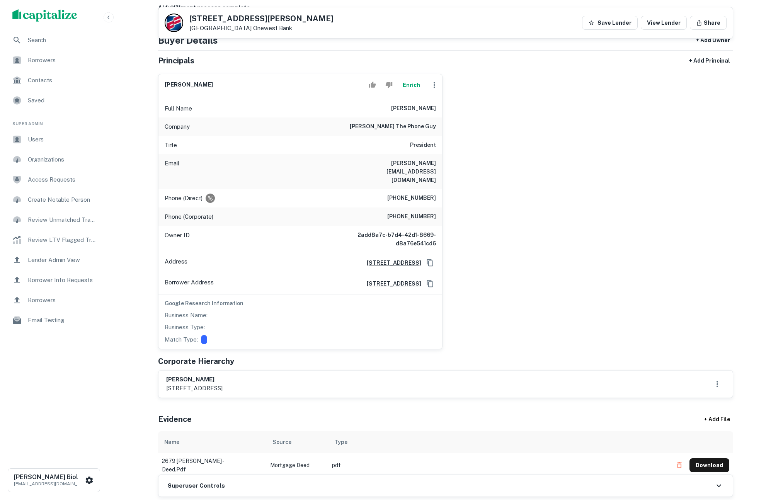
scroll to position [0, 0]
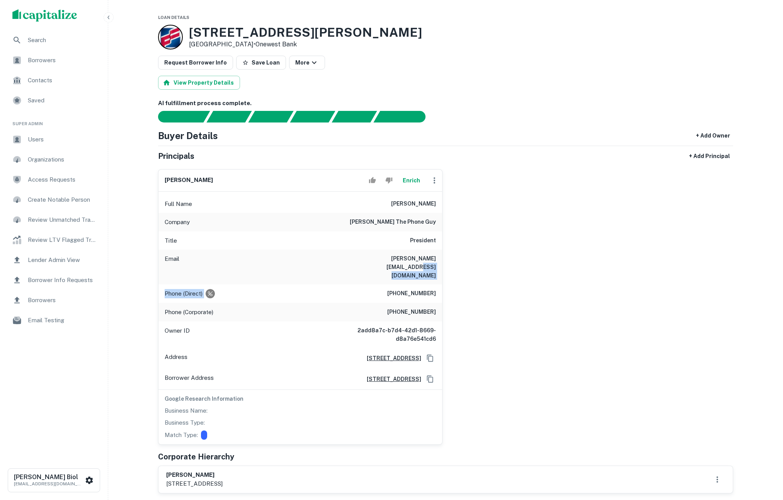
click at [665, 268] on div "anthony kotcher Enrich Full Name anthony kotcher Company tony the phone guy Tit…" at bounding box center [443, 304] width 582 height 282
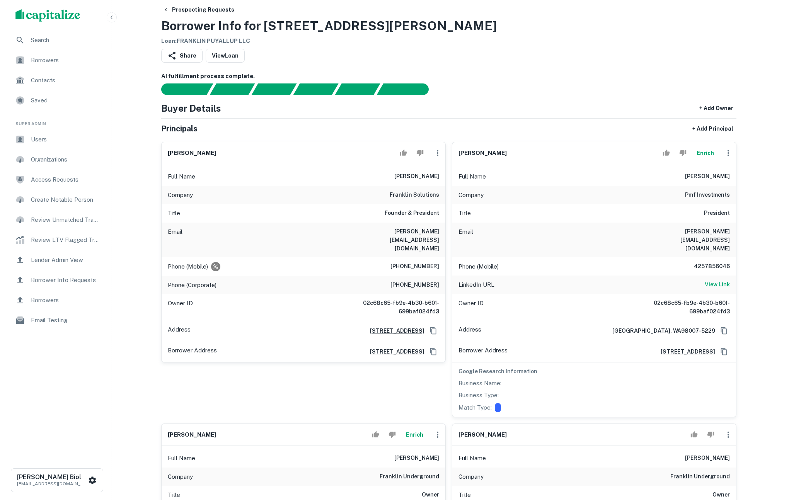
scroll to position [96, 0]
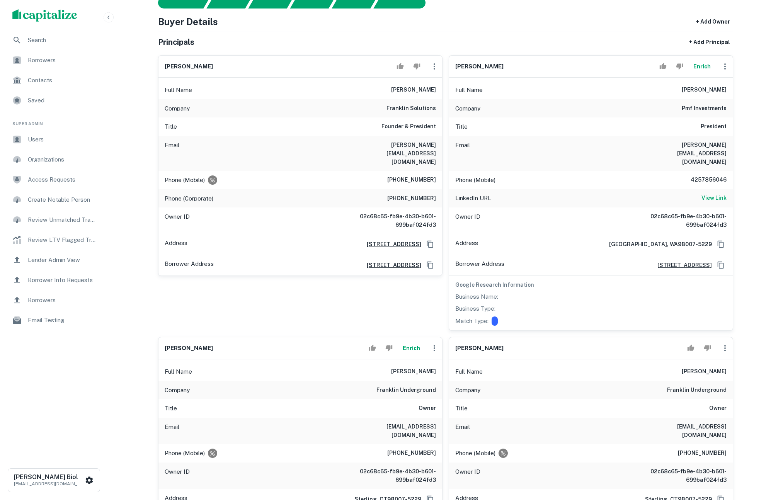
click at [707, 66] on button "Enrich" at bounding box center [702, 66] width 25 height 15
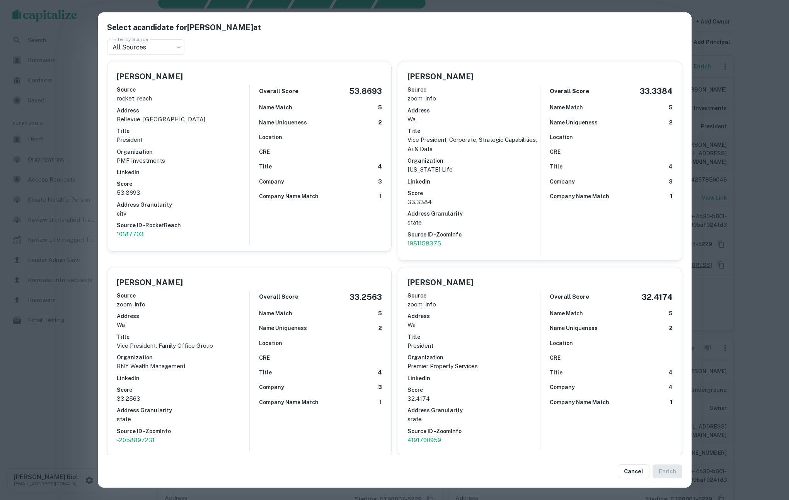
click at [783, 217] on div "Select a candidate for Brian Franklin at Filter by Source All Sources *** Filte…" at bounding box center [394, 250] width 789 height 500
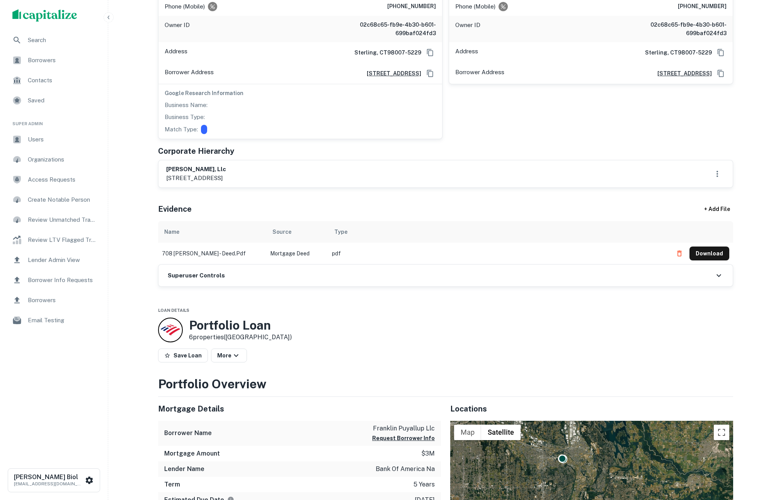
scroll to position [334, 0]
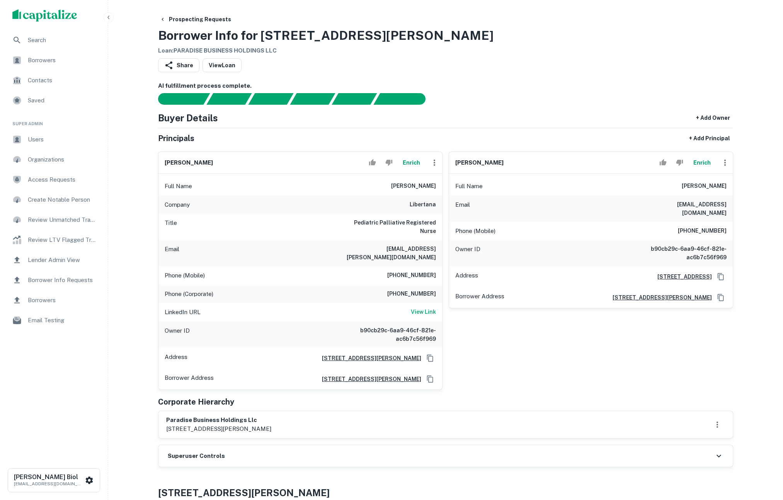
click at [411, 161] on button "Enrich" at bounding box center [411, 162] width 25 height 15
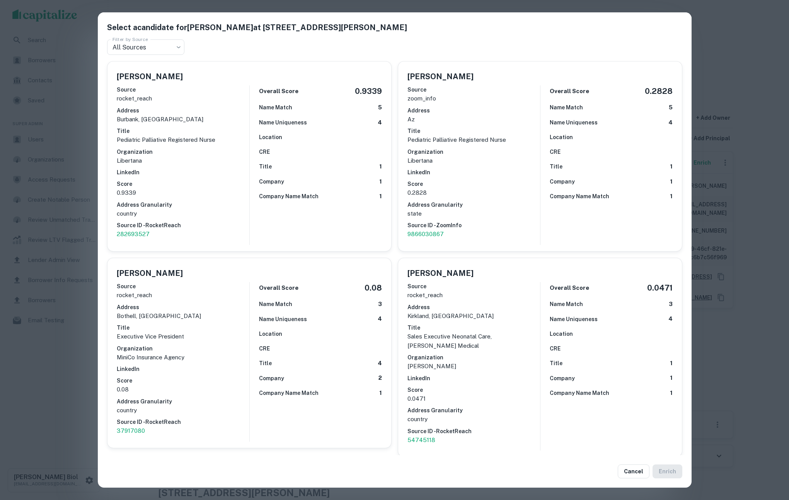
click at [778, 142] on div "Select a candidate for [PERSON_NAME] at [STREET_ADDRESS][PERSON_NAME] Filter by…" at bounding box center [394, 250] width 789 height 500
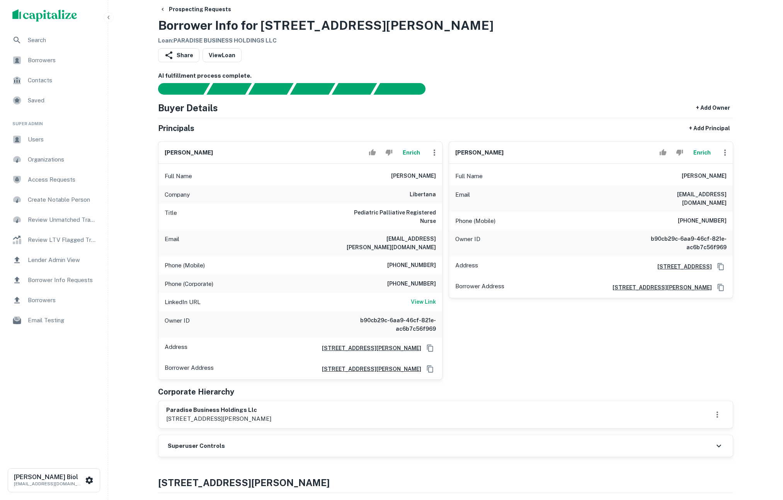
scroll to position [15, 0]
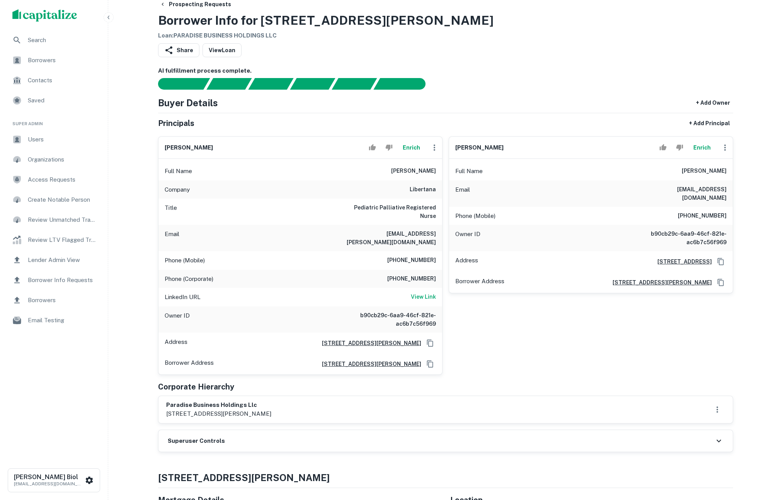
click at [408, 145] on button "Enrich" at bounding box center [411, 147] width 25 height 15
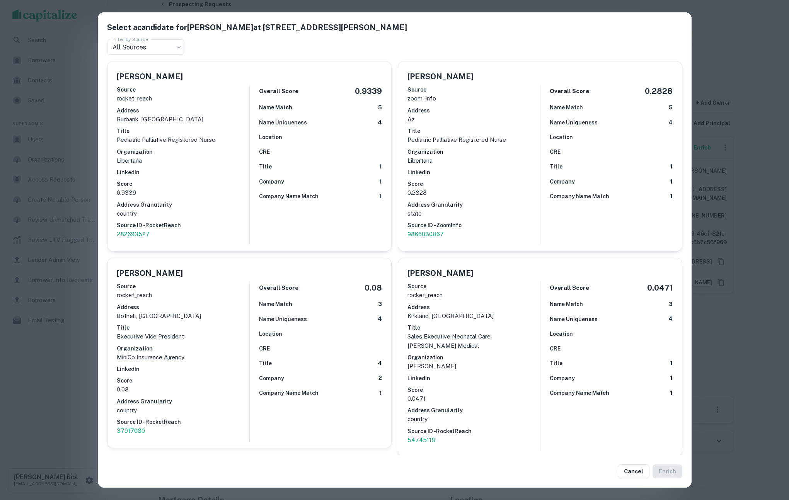
click at [766, 305] on div "Select a candidate for [PERSON_NAME] at [STREET_ADDRESS][PERSON_NAME] Filter by…" at bounding box center [394, 250] width 789 height 500
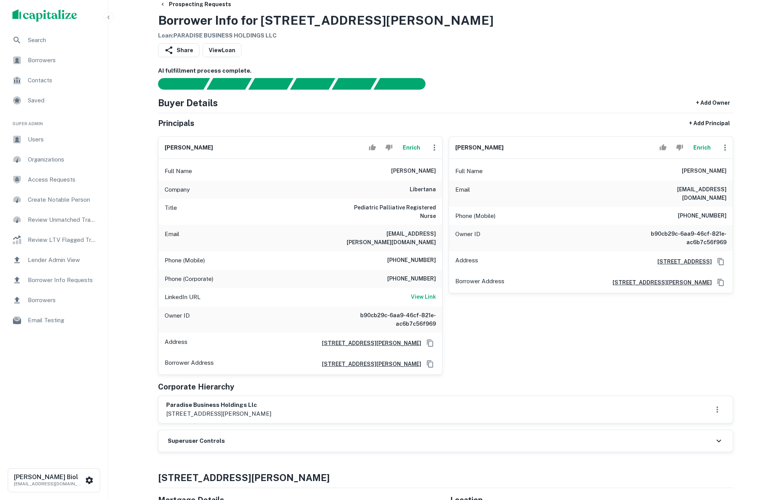
scroll to position [38, 0]
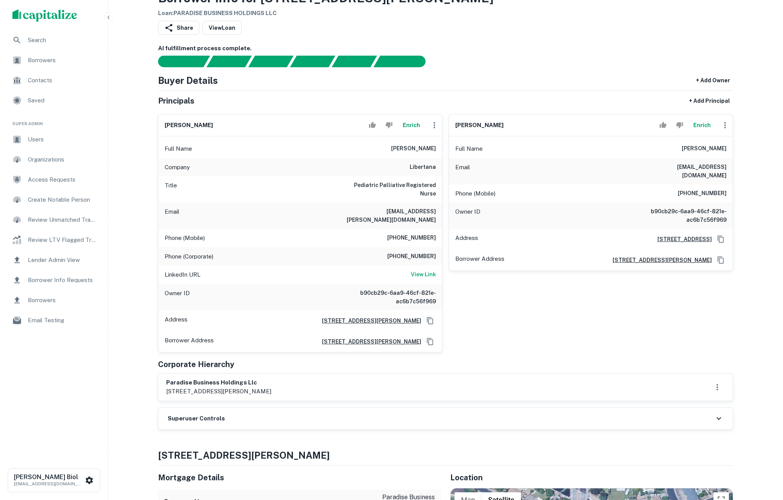
click at [397, 408] on div "Superuser Controls" at bounding box center [446, 419] width 575 height 22
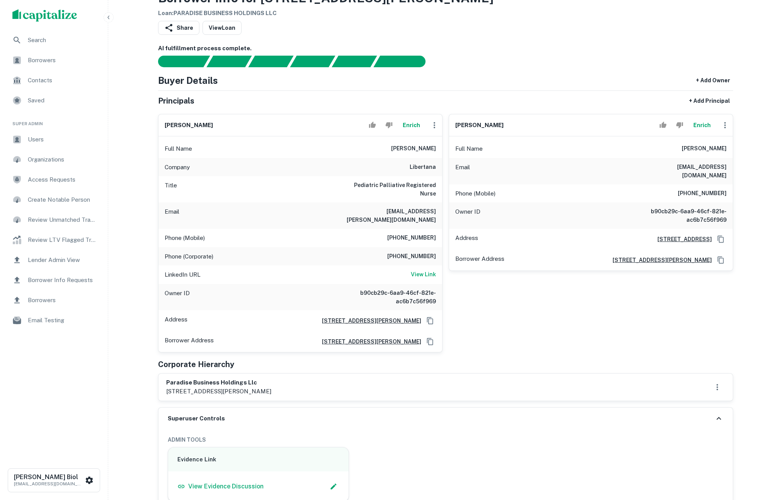
scroll to position [127, 0]
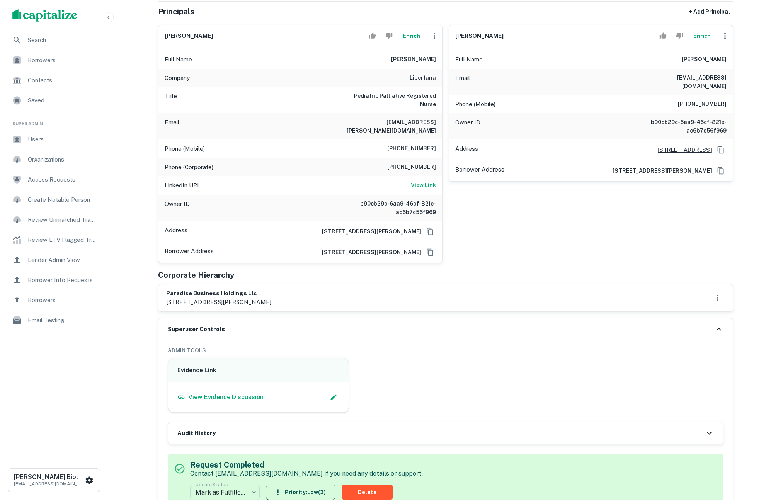
click at [242, 393] on p "View Evidence Discussion" at bounding box center [225, 397] width 75 height 9
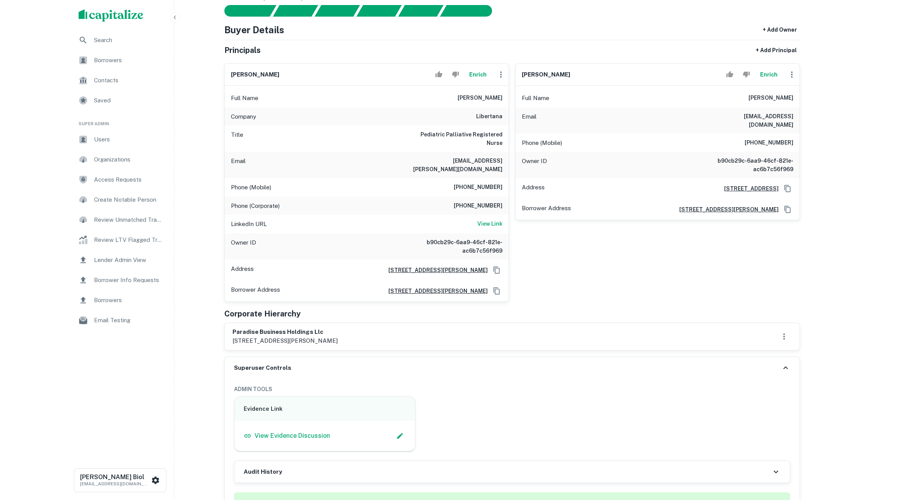
scroll to position [74, 0]
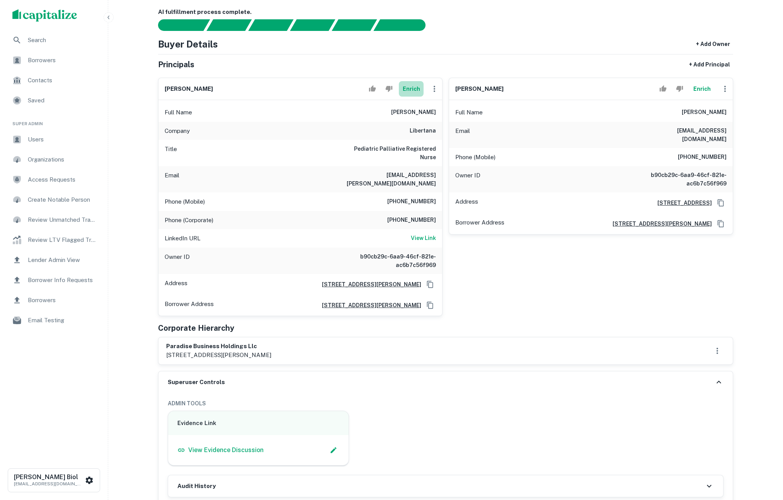
click at [414, 90] on button "Enrich" at bounding box center [411, 88] width 25 height 15
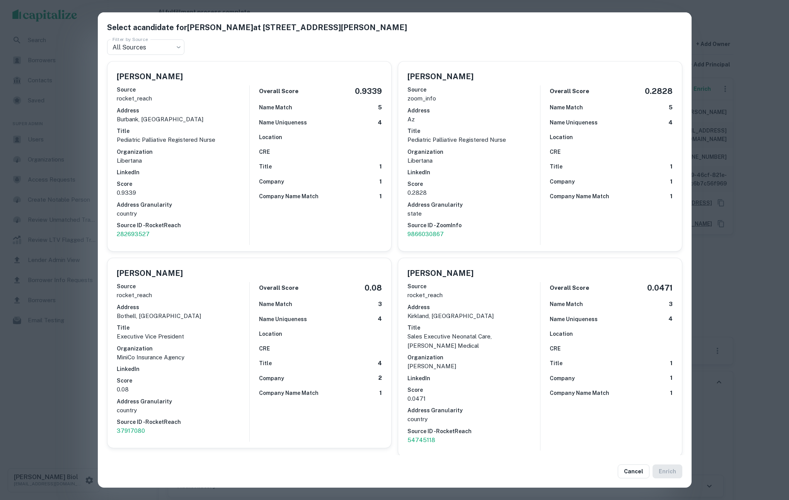
click at [53, 378] on div "Select a candidate for SHAMARALYNN TERLAJE at 949 n stapley drive Filter by Sou…" at bounding box center [394, 250] width 789 height 500
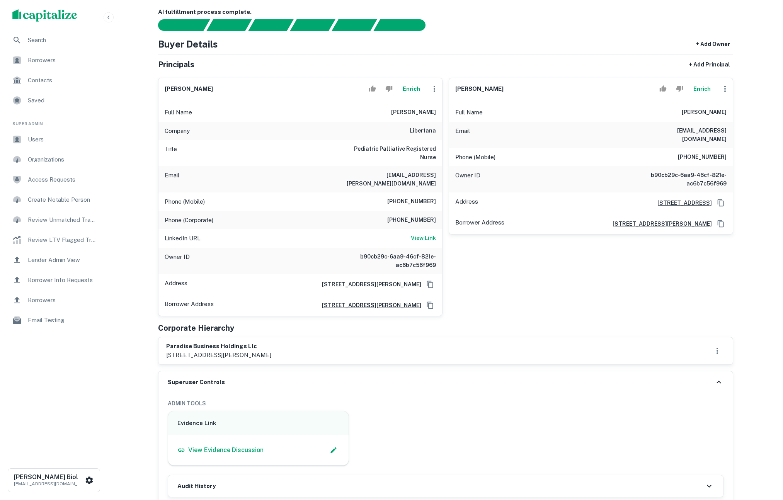
click at [406, 87] on button "Enrich" at bounding box center [411, 88] width 25 height 15
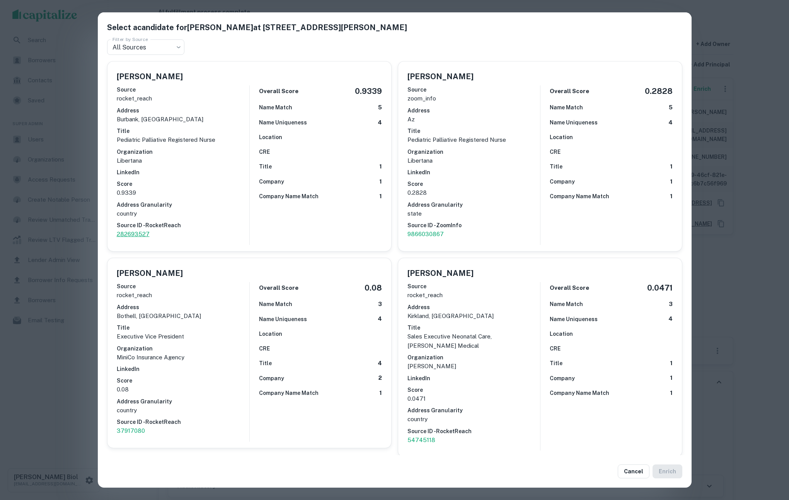
click at [142, 234] on p "282693527" at bounding box center [183, 234] width 133 height 9
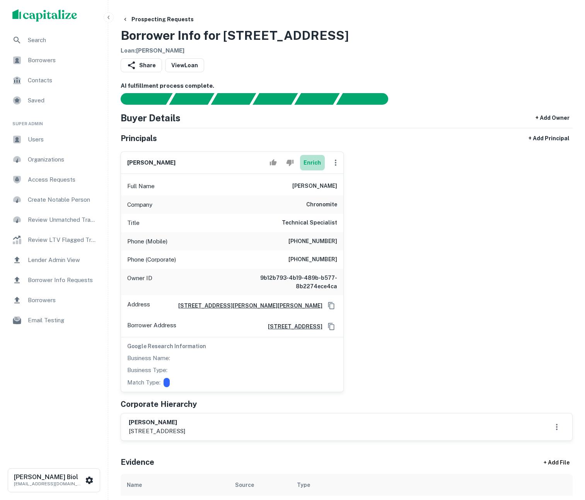
click at [312, 167] on button "Enrich" at bounding box center [312, 162] width 25 height 15
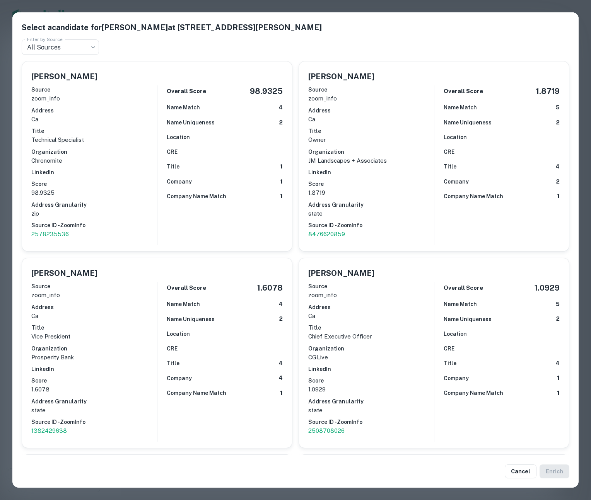
click at [5, 234] on div "Select a candidate for Jose Emilio Pacheco at 17451 Hurley St Bldg 7 Filter by …" at bounding box center [295, 250] width 591 height 500
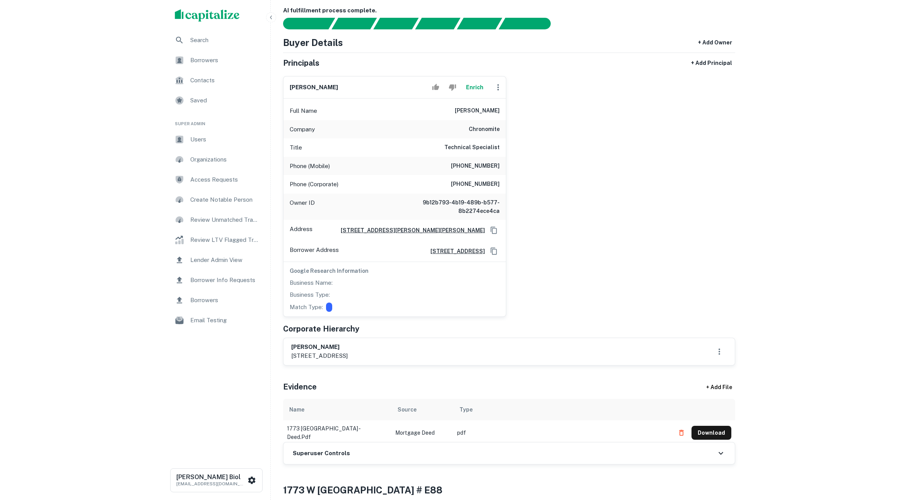
scroll to position [4, 0]
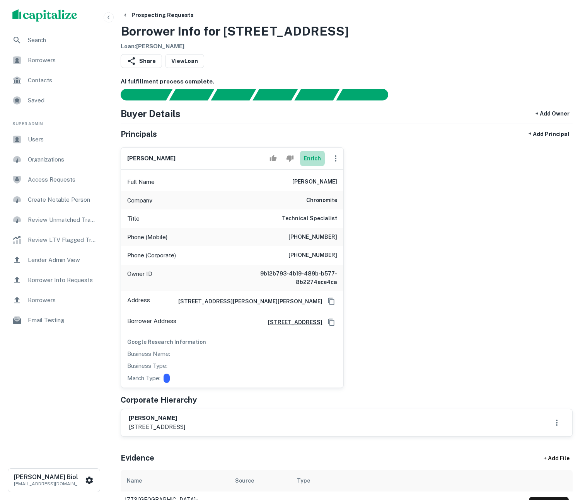
click at [310, 160] on button "Enrich" at bounding box center [312, 158] width 25 height 15
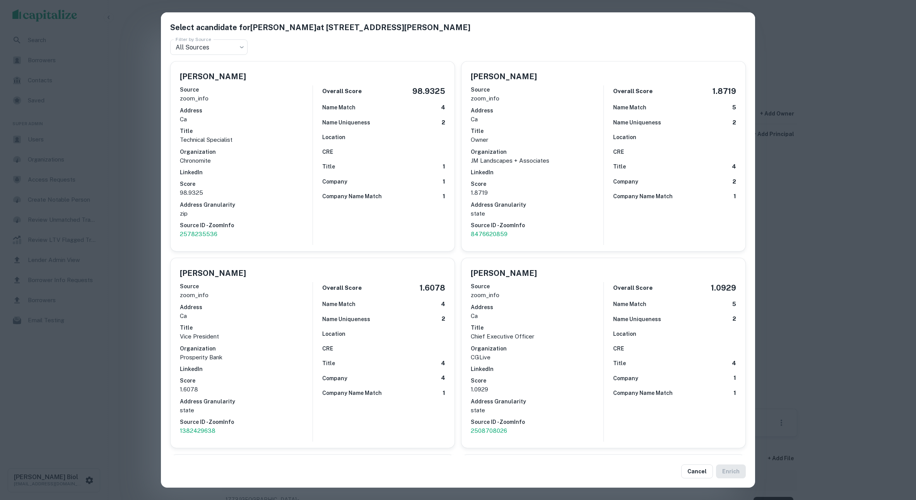
click at [585, 47] on div "Select a candidate for Jose Emilio Pacheco at 17451 Hurley St Bldg 7 Filter by …" at bounding box center [458, 250] width 916 height 500
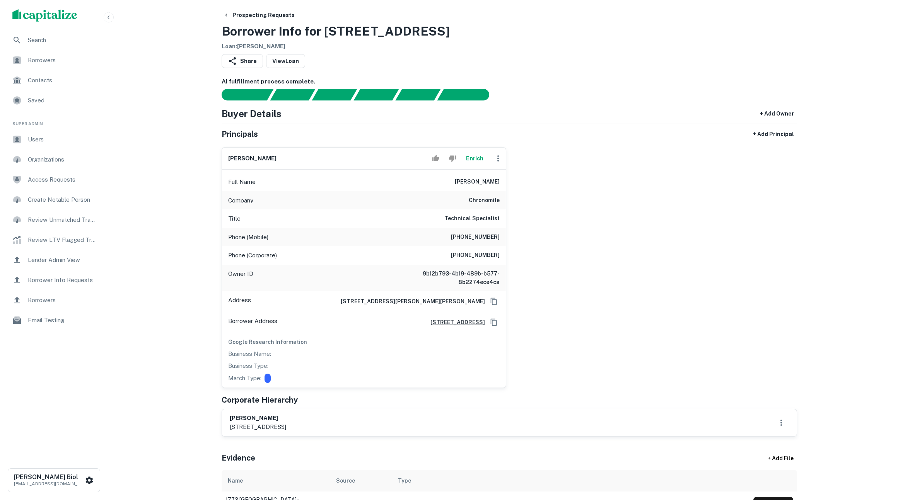
click at [472, 162] on button "Enrich" at bounding box center [474, 158] width 25 height 15
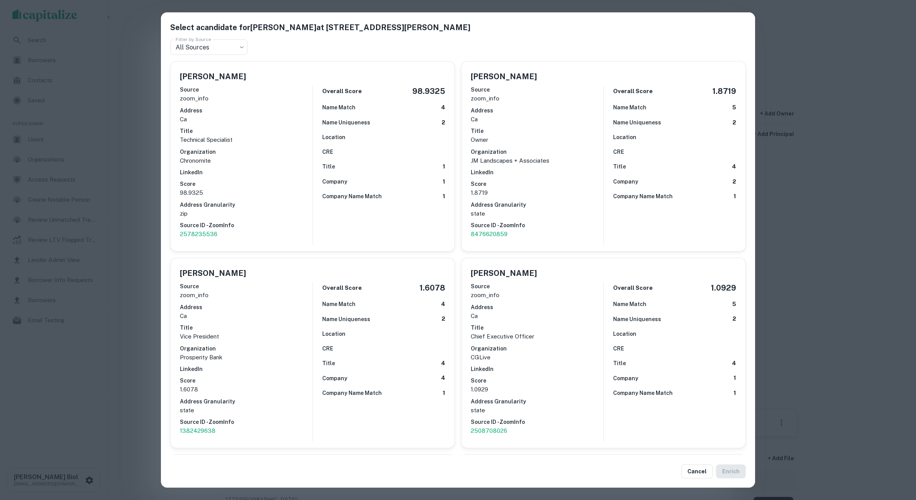
click at [585, 226] on div "Select a candidate for Jose Emilio Pacheco at 17451 Hurley St Bldg 7 Filter by …" at bounding box center [458, 250] width 916 height 500
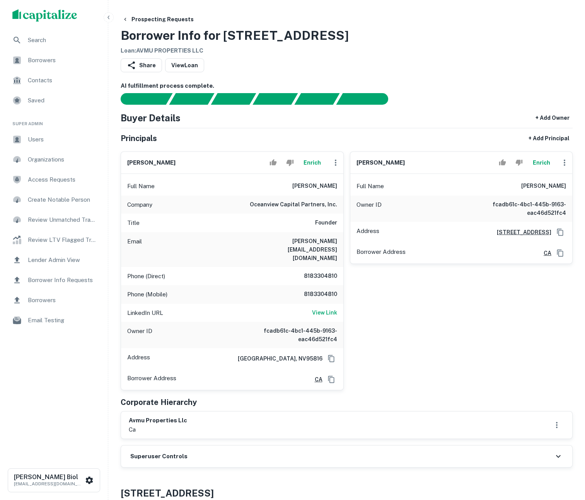
click at [309, 162] on button "Enrich" at bounding box center [312, 162] width 25 height 15
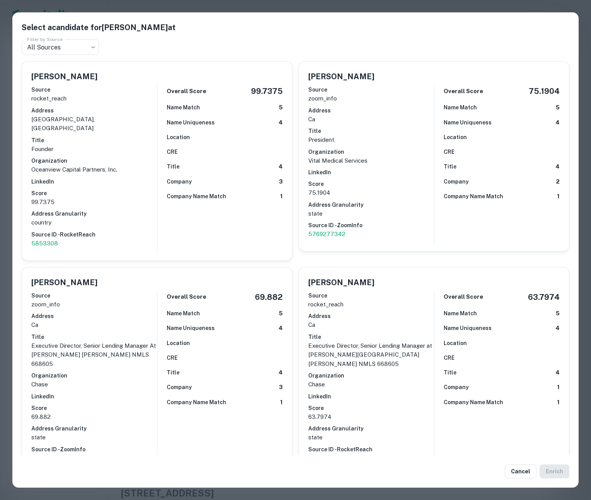
click at [7, 188] on div "Select a candidate for [PERSON_NAME] at Filter by Source All Sources *** Filter…" at bounding box center [295, 250] width 591 height 500
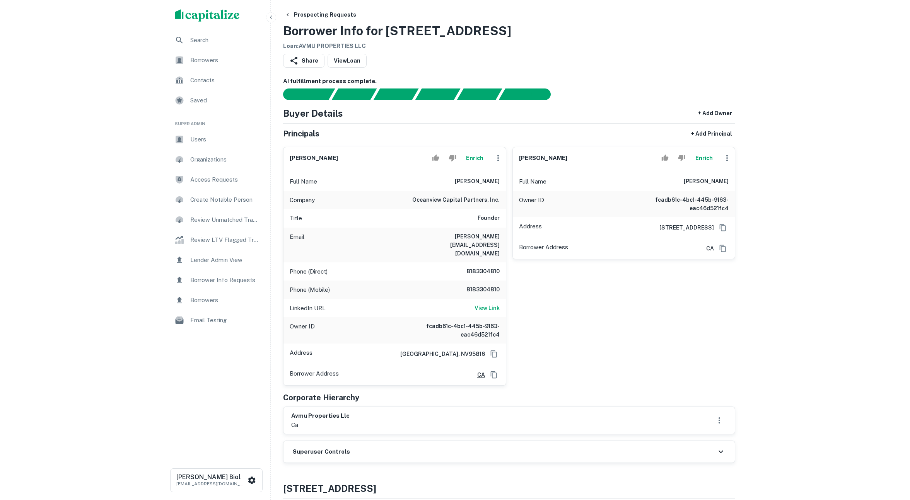
scroll to position [15, 0]
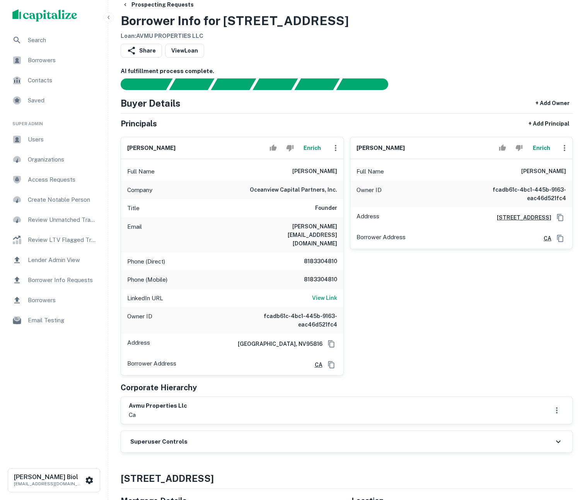
click at [292, 402] on div "avmu properties llc ca" at bounding box center [347, 411] width 436 height 18
click at [312, 149] on button "Enrich" at bounding box center [312, 147] width 25 height 15
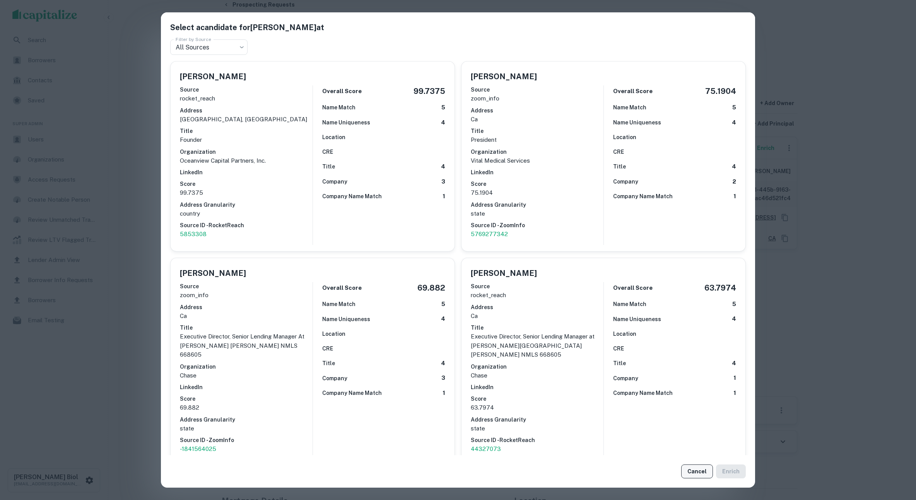
click at [585, 467] on button "Cancel" at bounding box center [697, 472] width 32 height 14
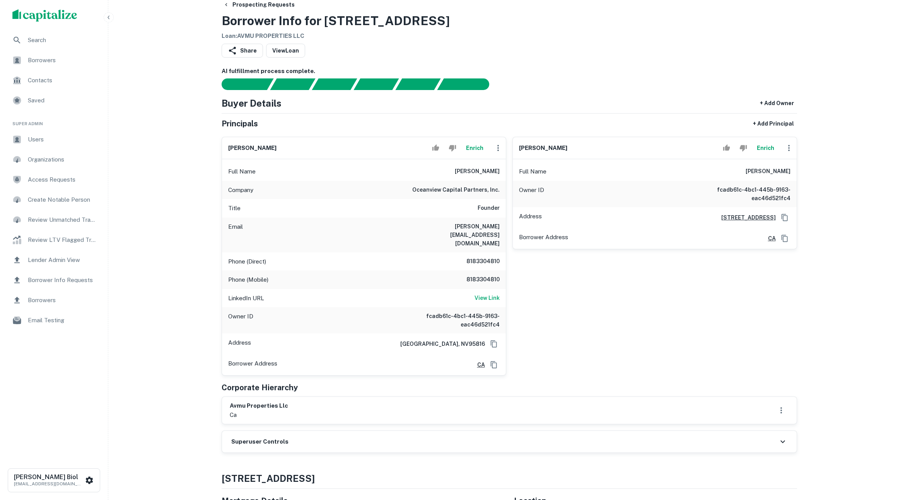
scroll to position [0, 0]
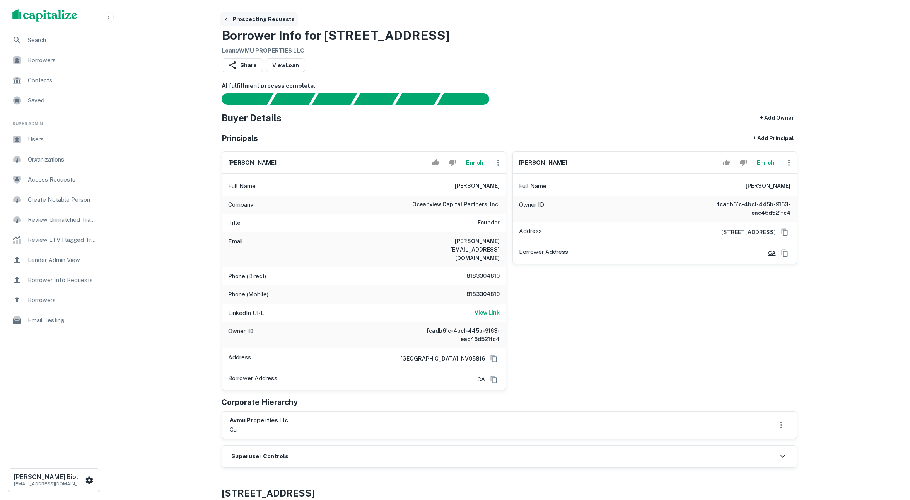
click at [259, 20] on button "Prospecting Requests" at bounding box center [259, 19] width 78 height 14
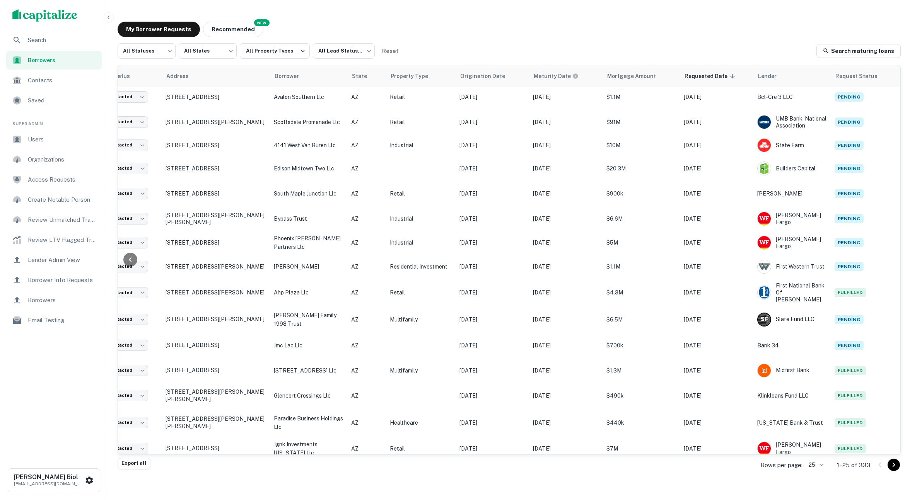
scroll to position [0, 54]
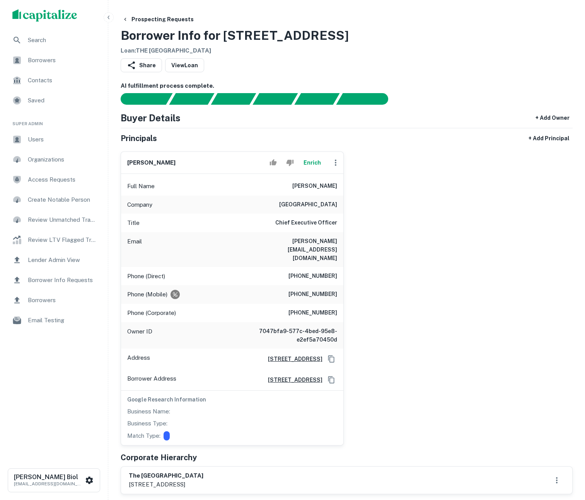
click at [310, 162] on button "Enrich" at bounding box center [312, 162] width 25 height 15
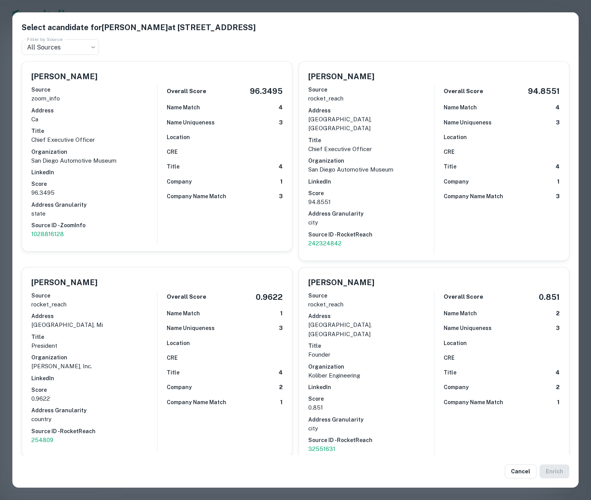
click at [7, 168] on div "Select a candidate for Lenny Leszczynski at 2080 Pan American Plz Of 43 Filter …" at bounding box center [295, 250] width 591 height 500
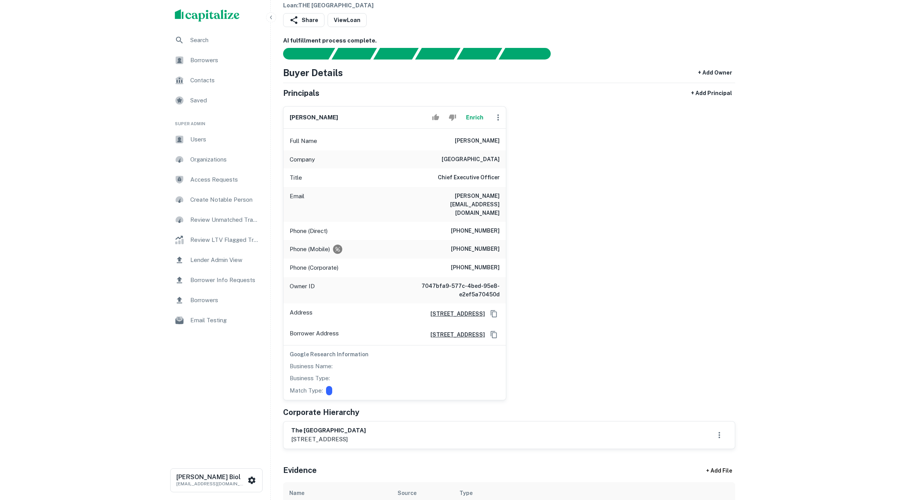
scroll to position [50, 0]
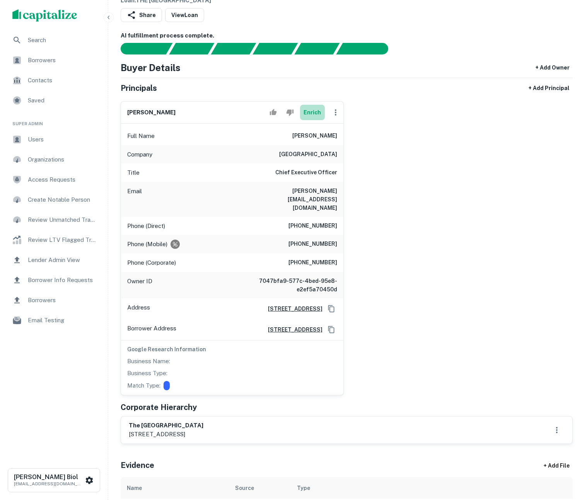
click at [309, 112] on button "Enrich" at bounding box center [312, 112] width 25 height 15
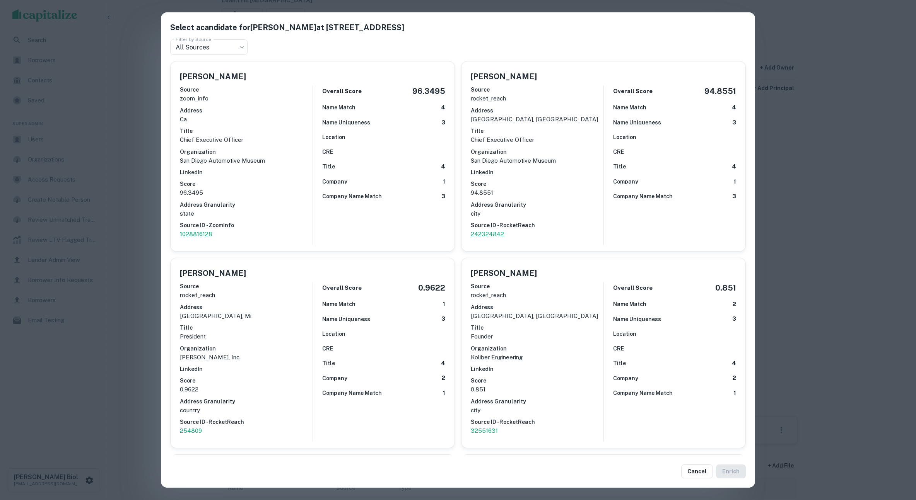
click at [585, 194] on div "Select a candidate for Lenny Leszczynski at 2080 Pan American Plz Of 43 Filter …" at bounding box center [458, 250] width 916 height 500
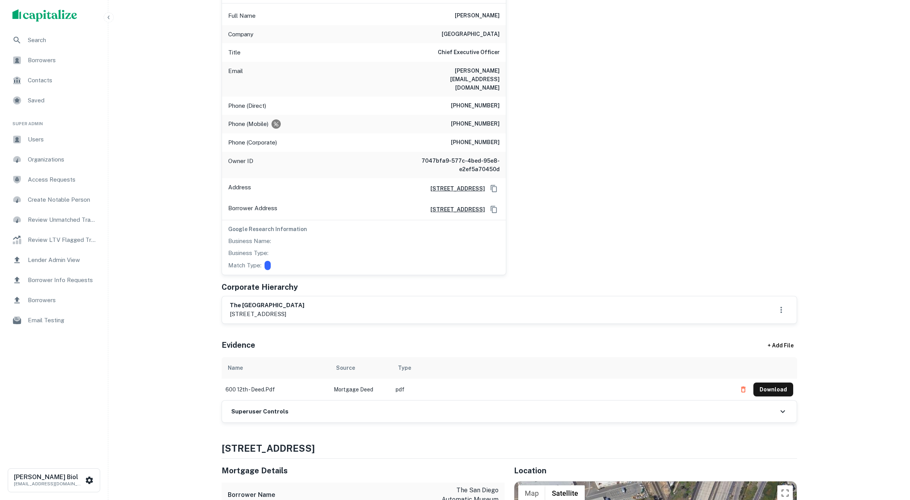
scroll to position [0, 0]
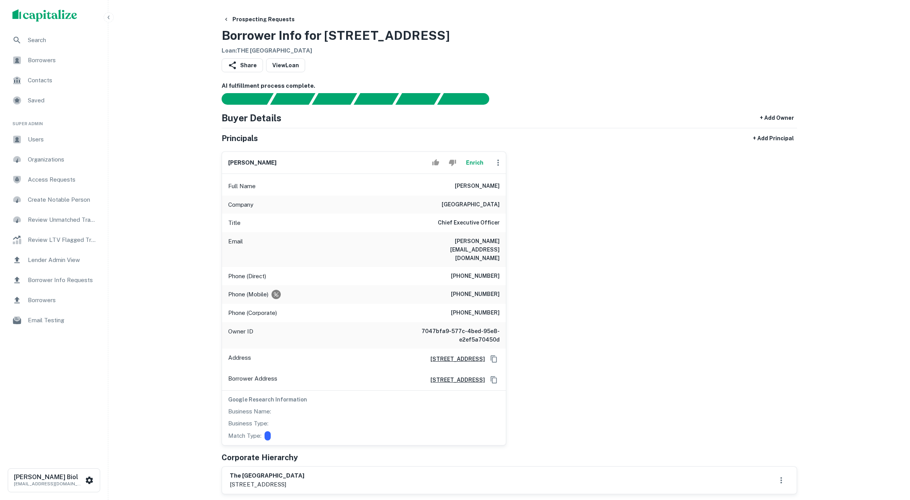
click at [585, 249] on div "lenny leszczynski Enrich Full Name lenny leszczynski Company san diego automoti…" at bounding box center [506, 295] width 582 height 300
click at [469, 161] on button "Enrich" at bounding box center [474, 162] width 25 height 15
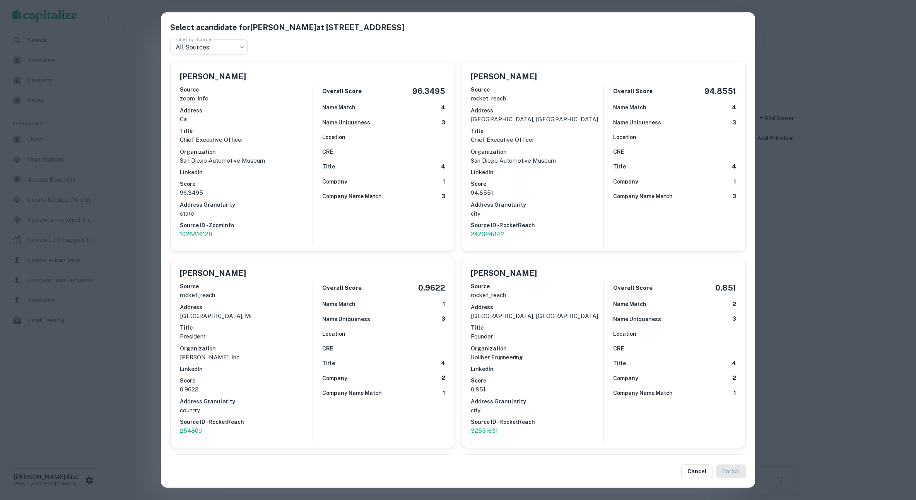
click at [585, 191] on div "Select a candidate for Lenny Leszczynski at 2080 Pan American Plz Of 43 Filter …" at bounding box center [458, 250] width 916 height 500
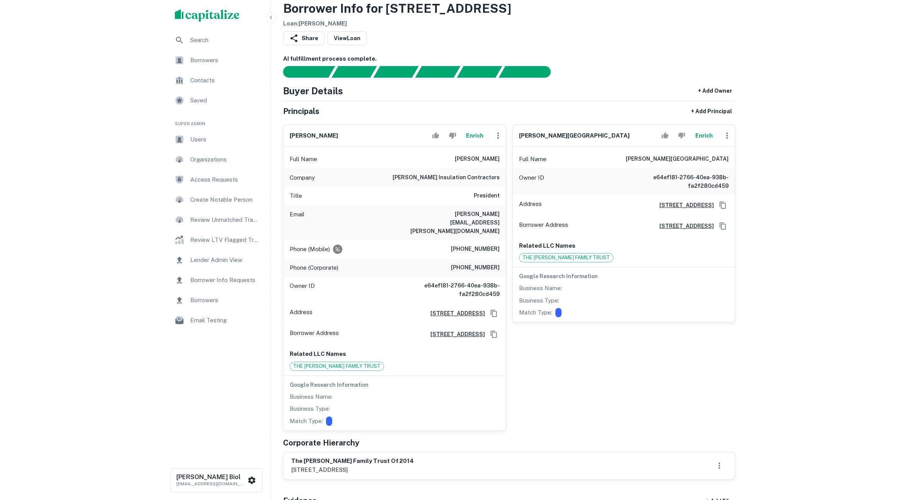
scroll to position [37, 0]
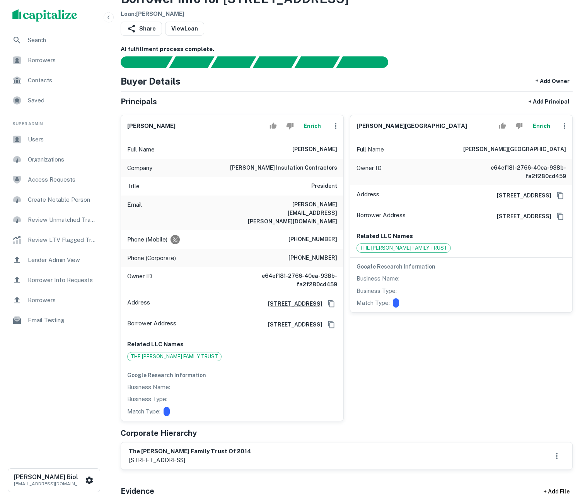
click at [314, 124] on button "Enrich" at bounding box center [312, 125] width 25 height 15
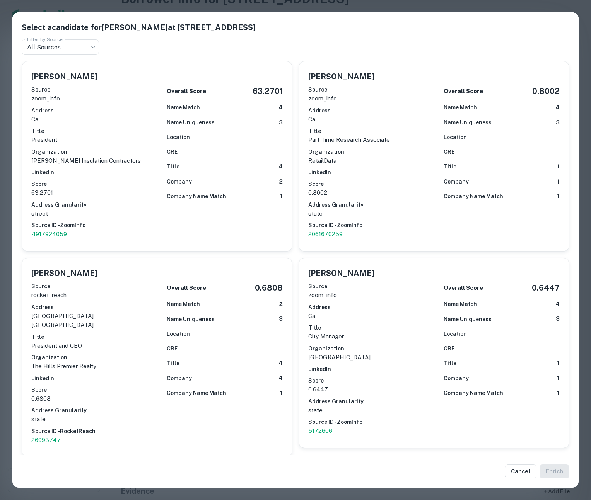
click at [6, 185] on div "Select a candidate for [PERSON_NAME] at [STREET_ADDRESS] Filter by Source All S…" at bounding box center [295, 250] width 591 height 500
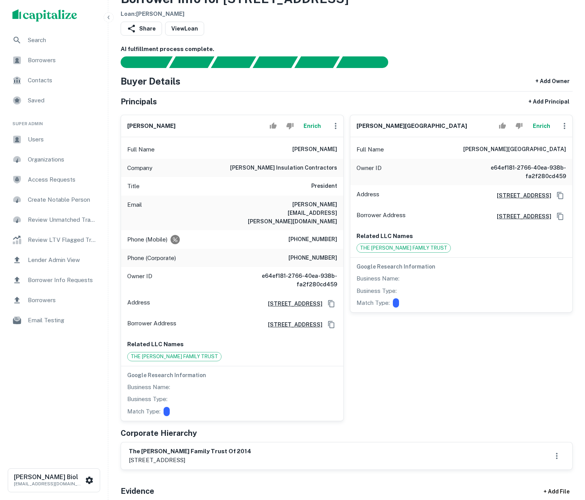
click at [544, 125] on button "Enrich" at bounding box center [541, 125] width 25 height 15
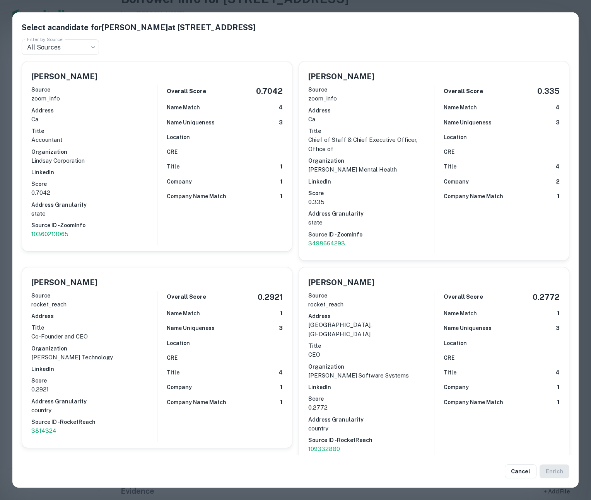
click at [3, 200] on div "Select a candidate for [PERSON_NAME] at [STREET_ADDRESS] Filter by Source All S…" at bounding box center [295, 250] width 591 height 500
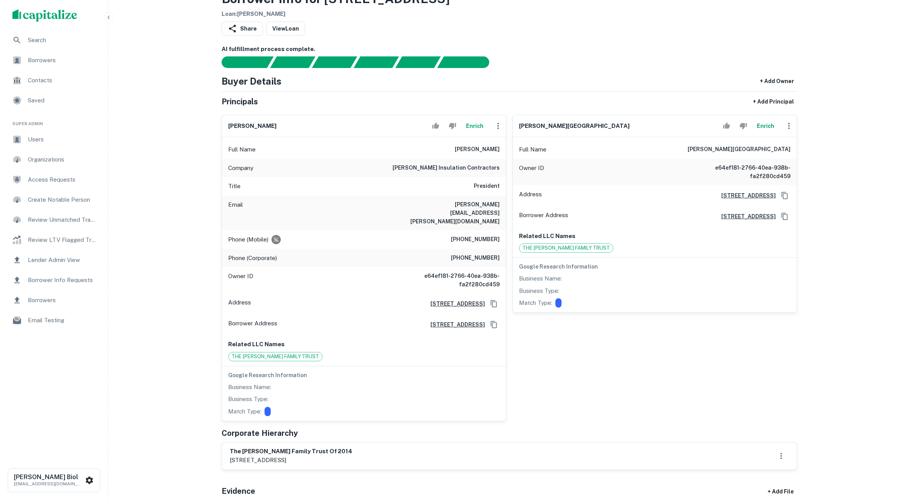
scroll to position [0, 0]
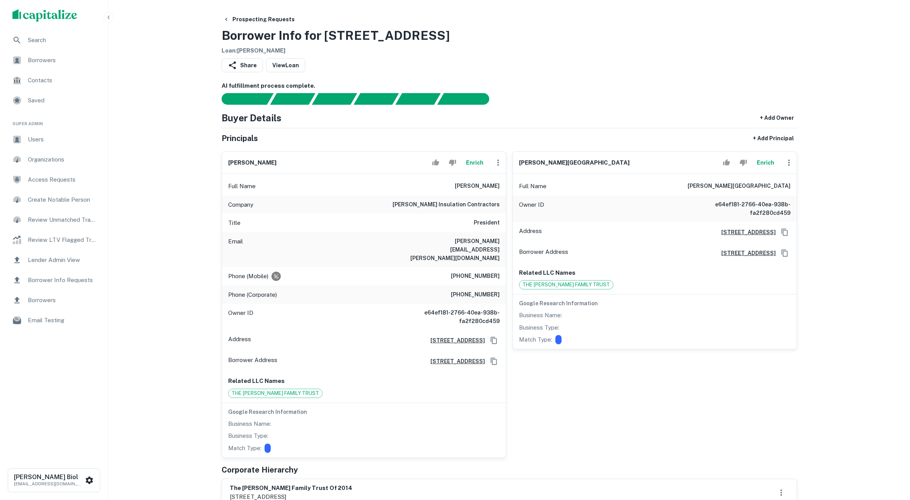
drag, startPoint x: 608, startPoint y: 50, endPoint x: 608, endPoint y: 60, distance: 9.7
click at [585, 51] on div "Prospecting Requests Borrower Info for [STREET_ADDRESS] Loan : [PERSON_NAME]" at bounding box center [509, 33] width 575 height 43
click at [478, 163] on button "Enrich" at bounding box center [474, 162] width 25 height 15
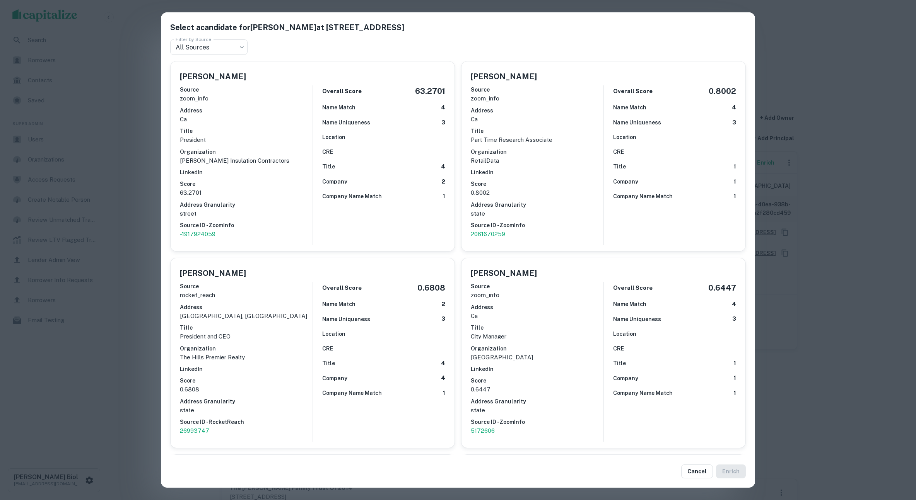
click at [135, 231] on div "Select a candidate for [PERSON_NAME] at [STREET_ADDRESS] Filter by Source All S…" at bounding box center [458, 250] width 916 height 500
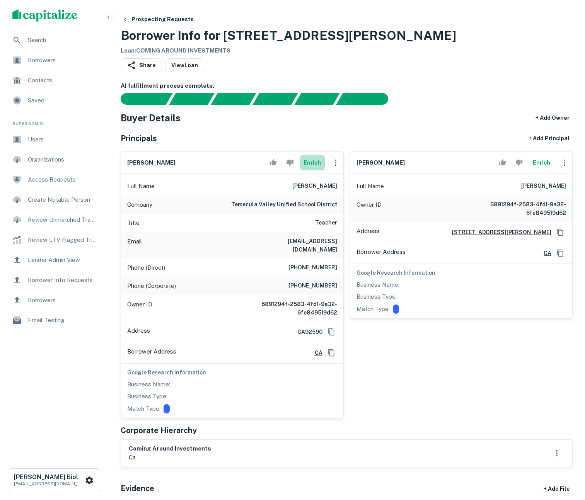
click at [315, 163] on button "Enrich" at bounding box center [312, 162] width 25 height 15
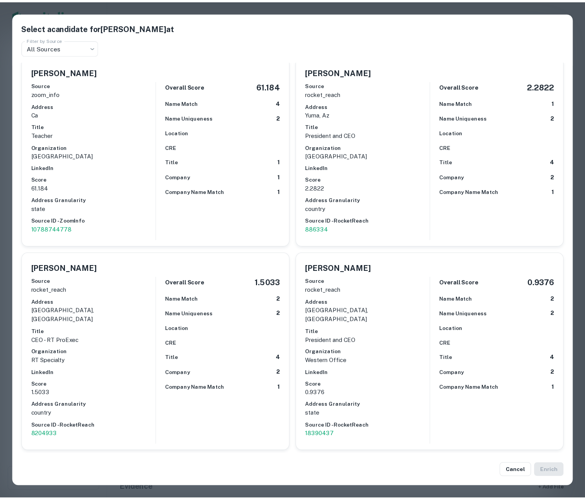
scroll to position [10, 0]
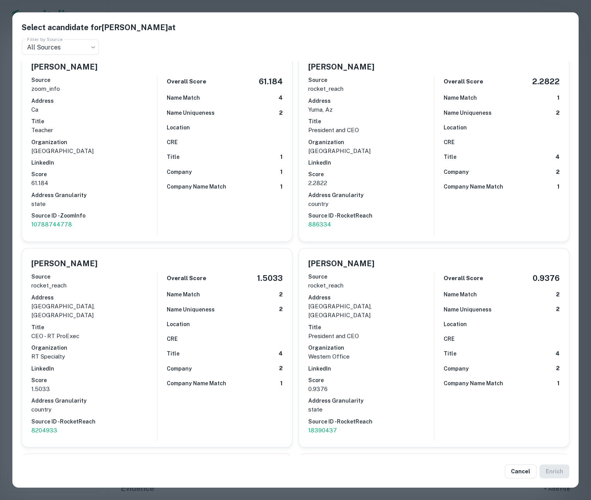
click at [6, 281] on div "Select a candidate for Jon Paino at Filter by Source All Sources *** Filter by …" at bounding box center [295, 250] width 591 height 500
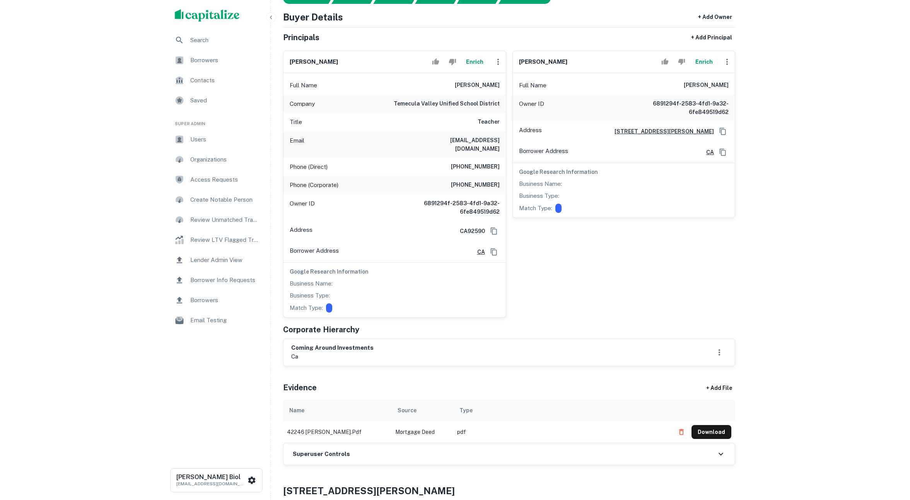
scroll to position [0, 0]
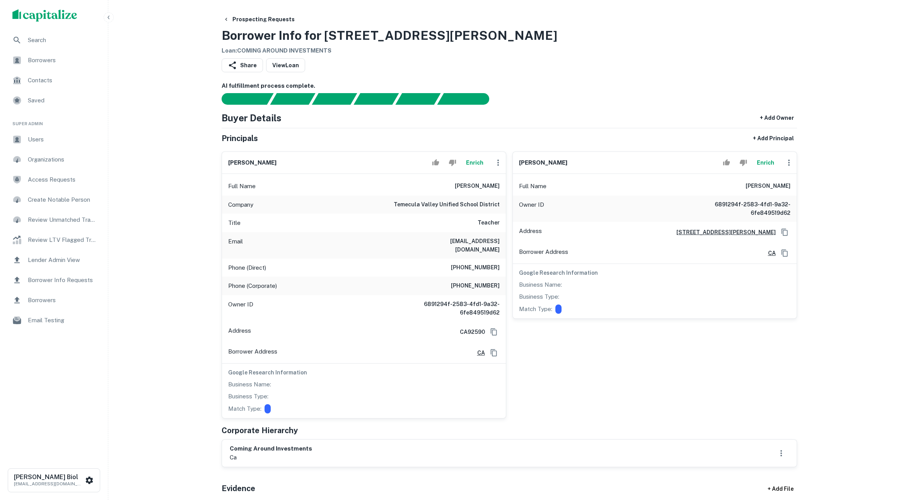
click at [585, 365] on div "matthew vincent paino Enrich Full Name matthew vincent paino Owner ID 6891294f-…" at bounding box center [651, 281] width 291 height 273
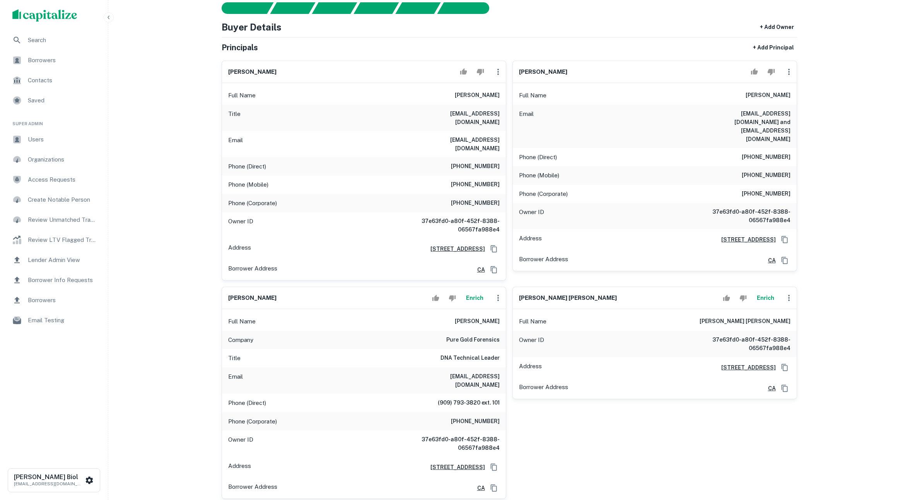
scroll to position [131, 0]
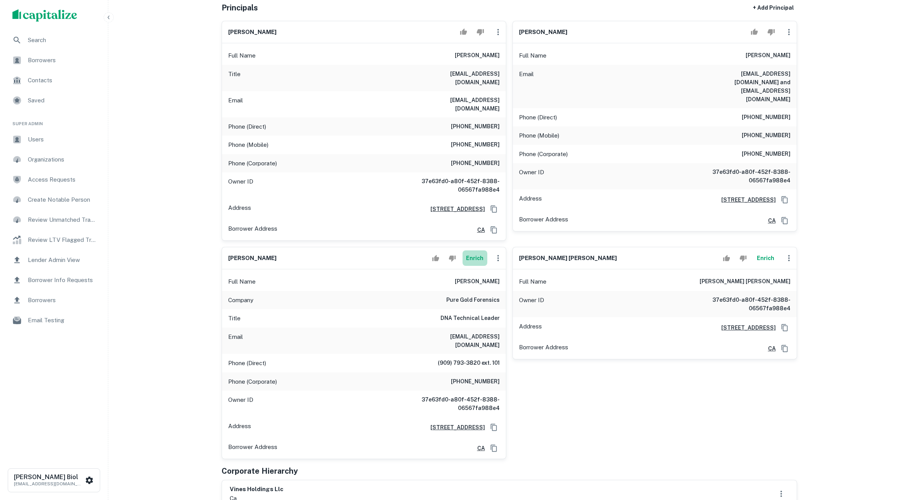
click at [476, 251] on button "Enrich" at bounding box center [474, 258] width 25 height 15
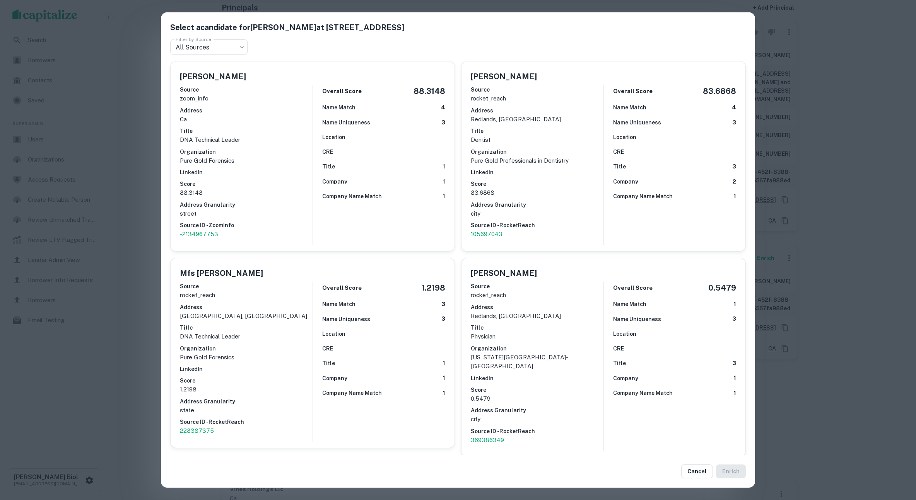
click at [141, 269] on div "Select a candidate for [PERSON_NAME] at [STREET_ADDRESS] Filter by Source All S…" at bounding box center [458, 250] width 916 height 500
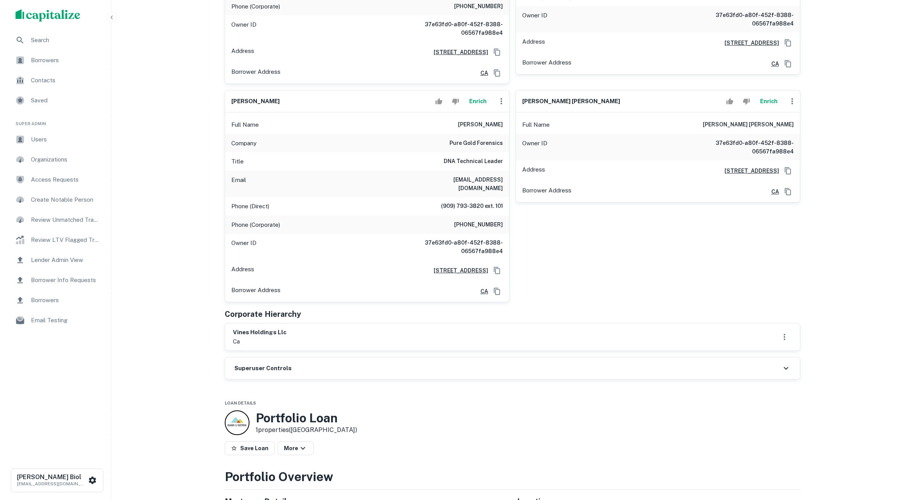
scroll to position [273, 0]
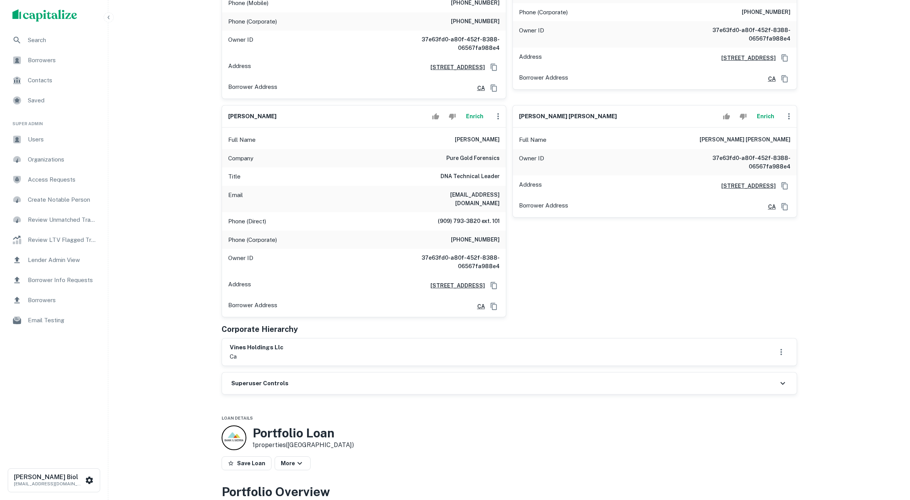
click at [474, 109] on button "Enrich" at bounding box center [474, 116] width 25 height 15
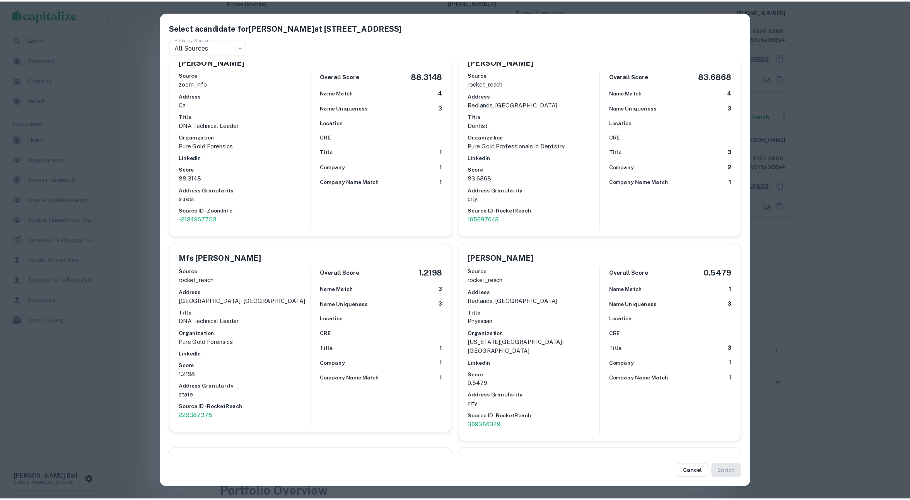
scroll to position [0, 0]
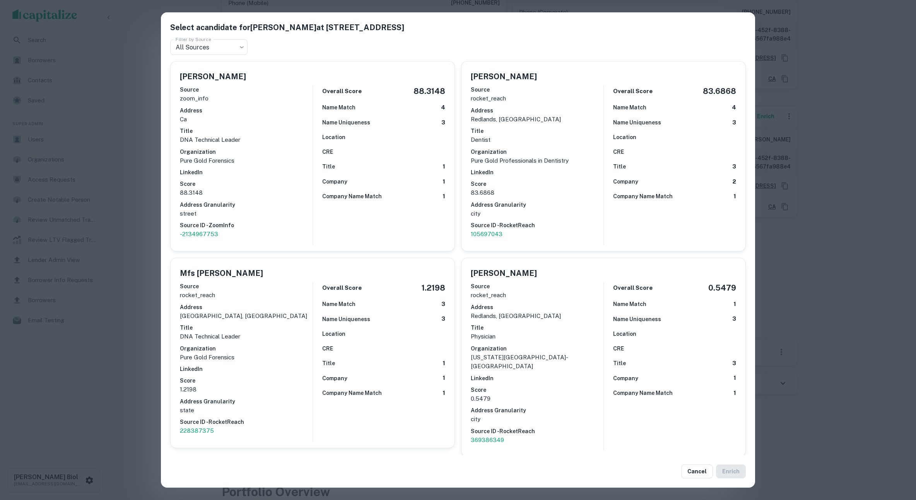
click at [136, 257] on div "Select a candidate for [PERSON_NAME] at [STREET_ADDRESS] Filter by Source All S…" at bounding box center [458, 250] width 916 height 500
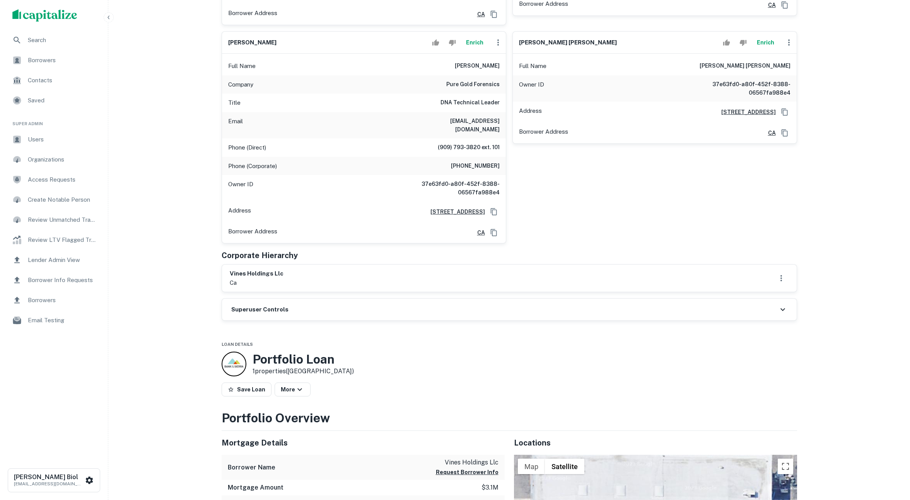
scroll to position [386, 0]
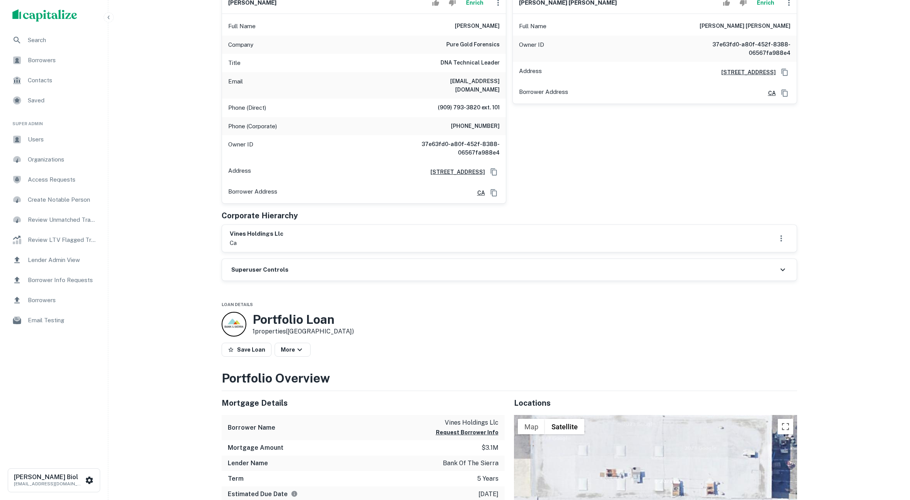
click at [343, 230] on div "vines holdings llc ca" at bounding box center [509, 239] width 559 height 18
click at [717, 260] on div "Superuser Controls" at bounding box center [509, 270] width 575 height 22
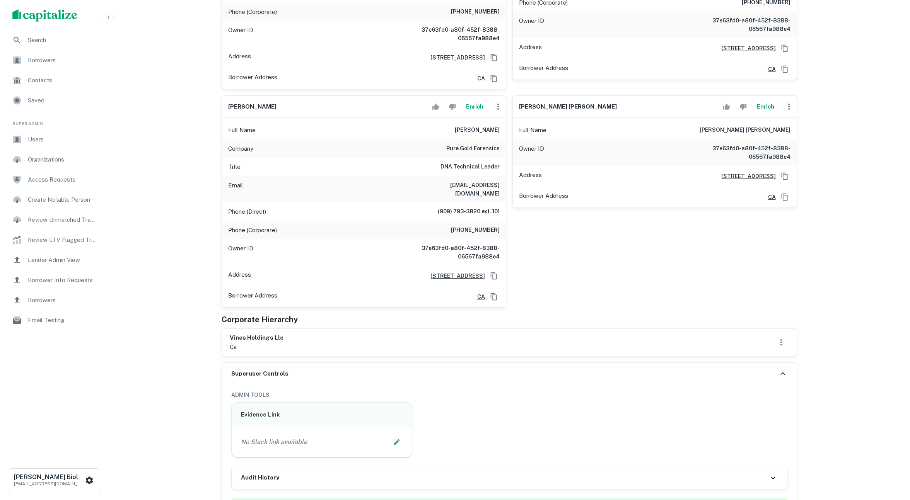
scroll to position [0, 0]
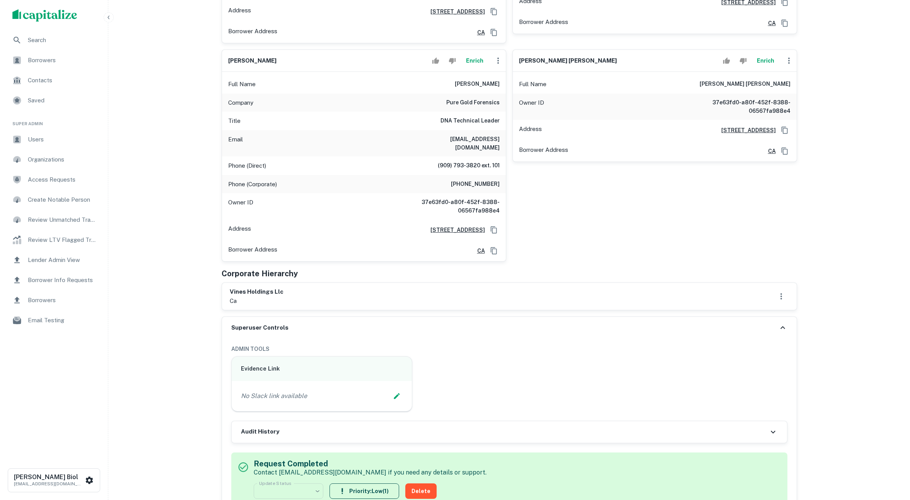
scroll to position [368, 0]
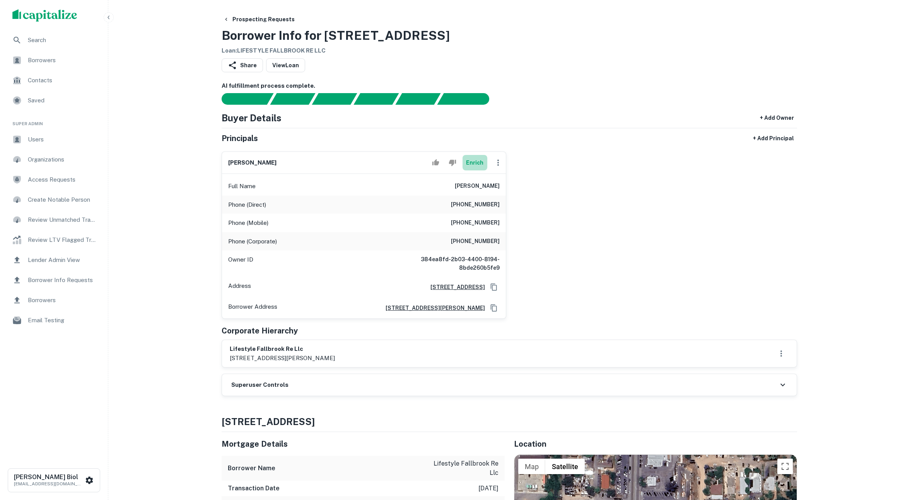
click at [479, 167] on button "Enrich" at bounding box center [474, 162] width 25 height 15
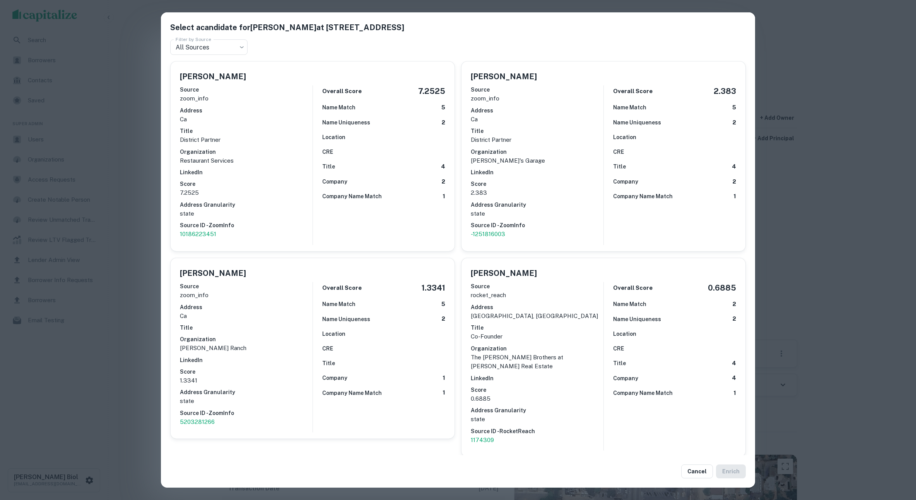
click at [133, 201] on div "Select a candidate for MATTHEW FALES at 218 Via Ithaca Filter by Source All Sou…" at bounding box center [458, 250] width 916 height 500
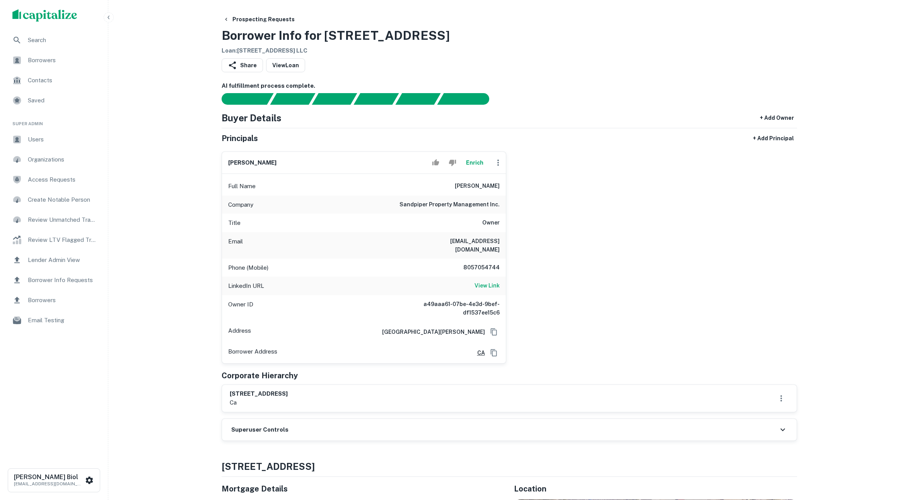
click at [478, 162] on button "Enrich" at bounding box center [474, 162] width 25 height 15
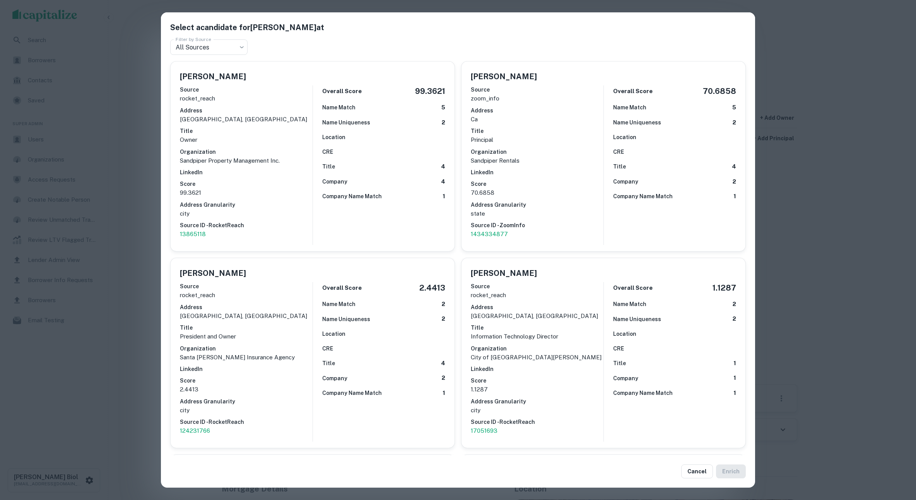
click at [872, 89] on div "Select a candidate for [PERSON_NAME] at Filter by Source All Sources *** Filter…" at bounding box center [458, 250] width 916 height 500
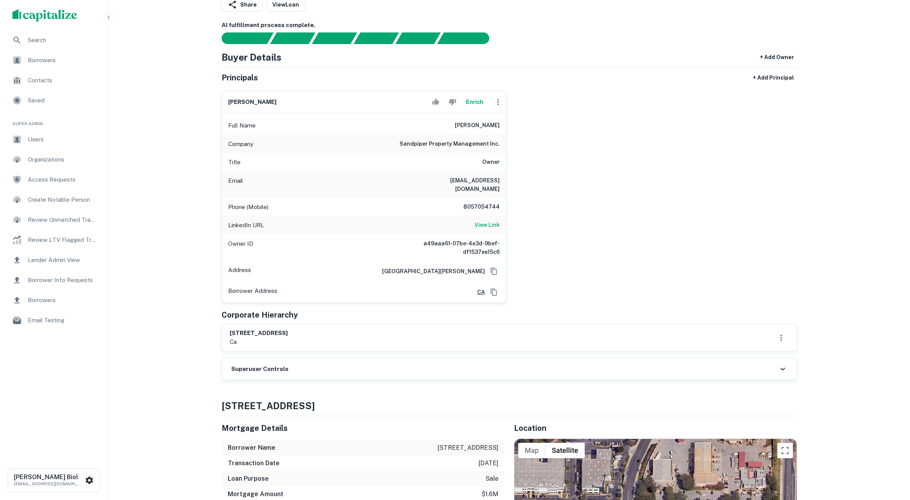
scroll to position [101, 0]
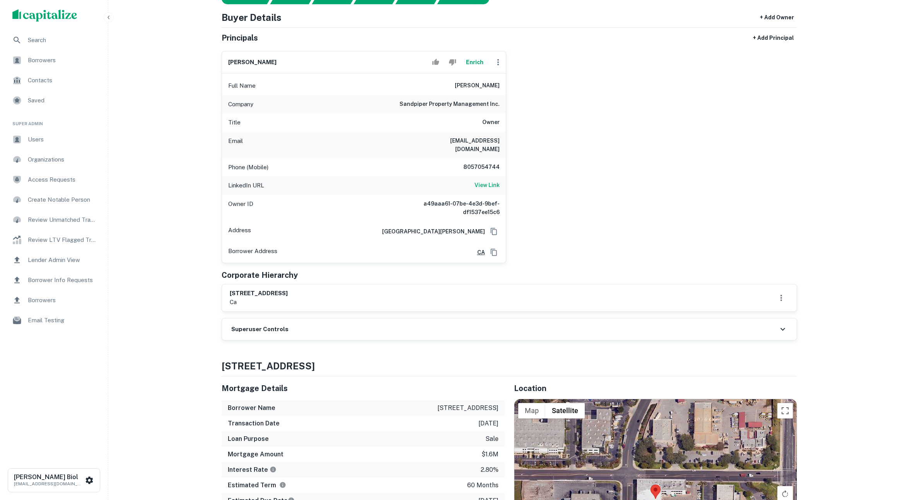
click at [381, 330] on div "Superuser Controls" at bounding box center [509, 330] width 575 height 22
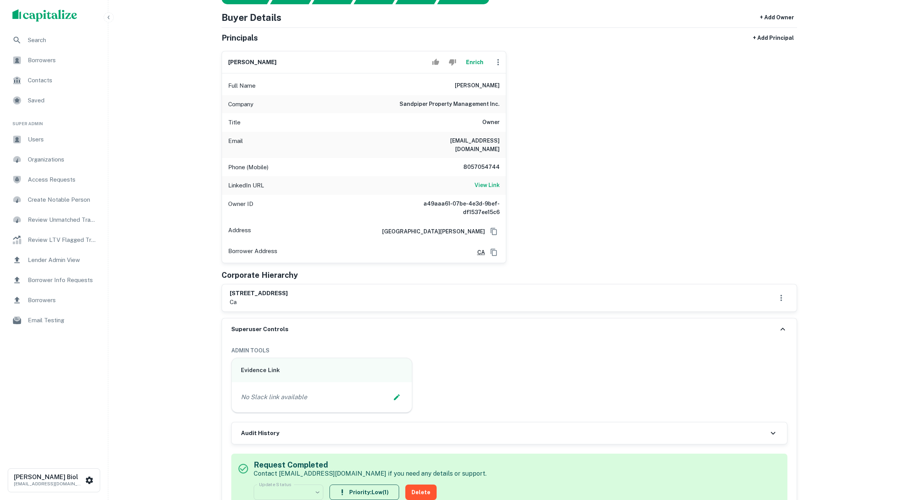
scroll to position [0, 0]
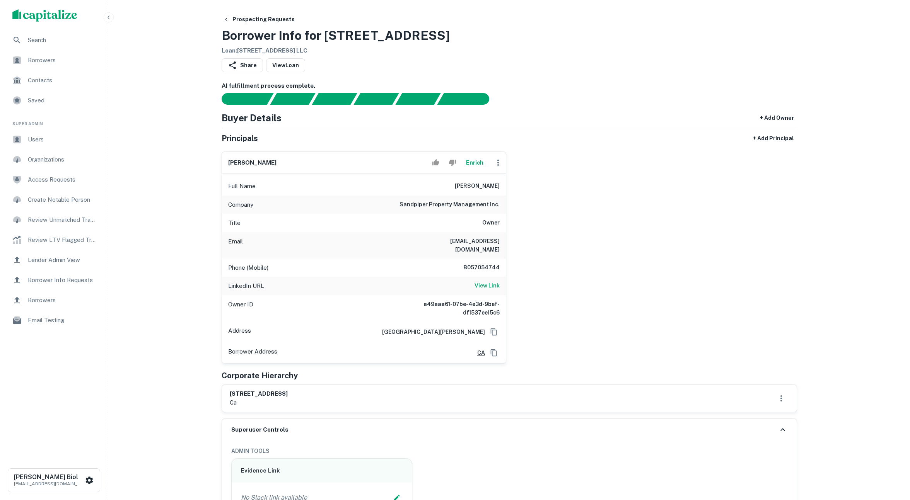
click at [642, 166] on div "[PERSON_NAME] Full Name [PERSON_NAME] Company sandpiper property management inc…" at bounding box center [506, 254] width 582 height 218
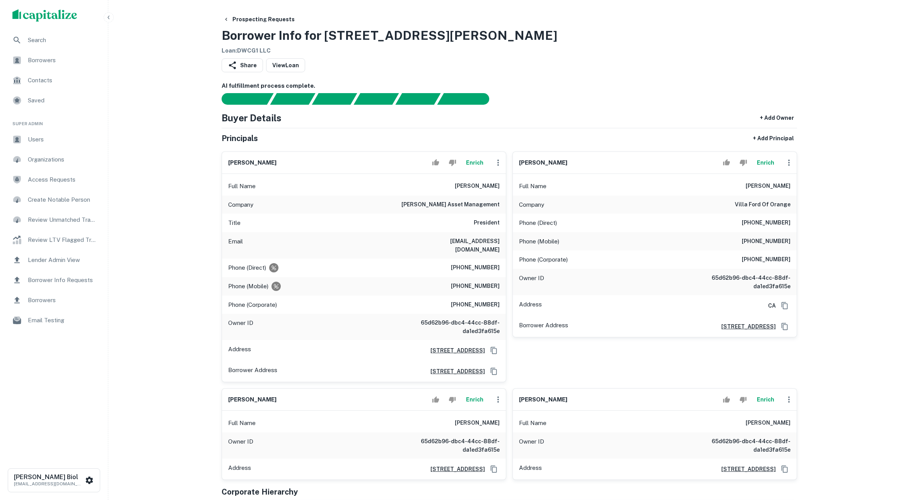
click at [476, 162] on button "Enrich" at bounding box center [474, 162] width 25 height 15
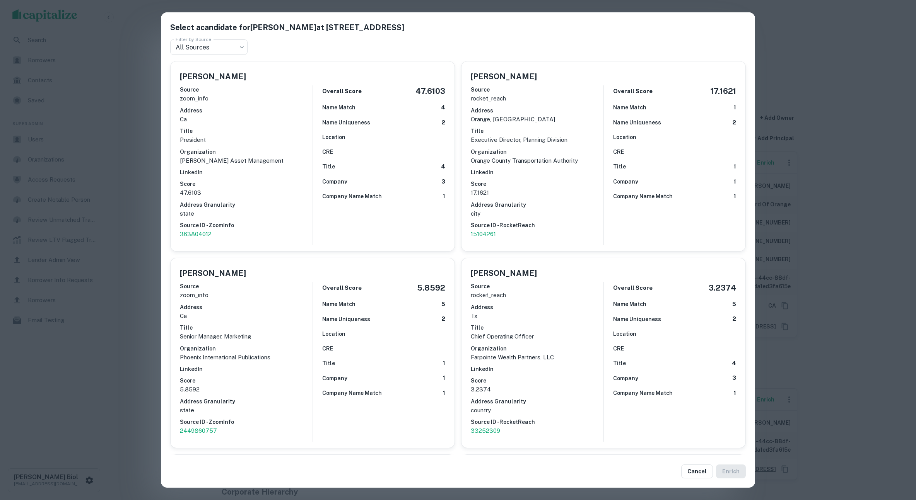
click at [146, 251] on div "Select a candidate for Casey F. Griffin at 30100 Town Center Dr Ste O310 Filter…" at bounding box center [458, 250] width 916 height 500
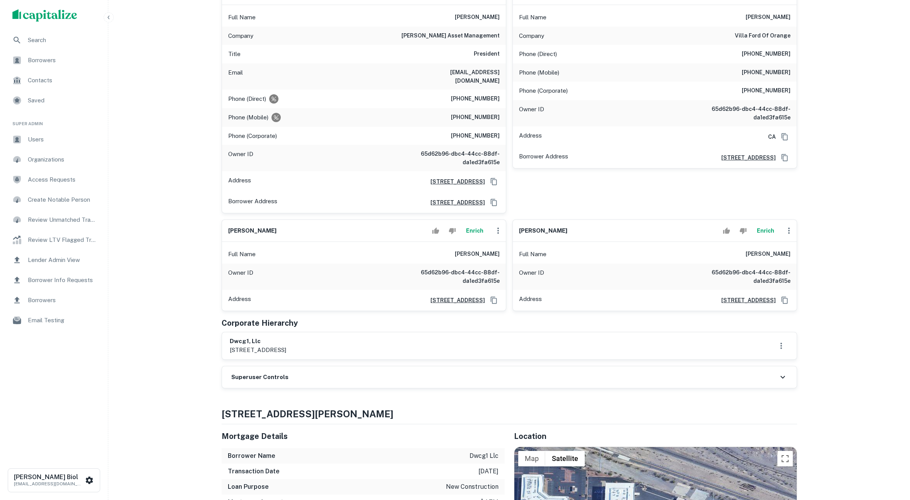
scroll to position [36, 0]
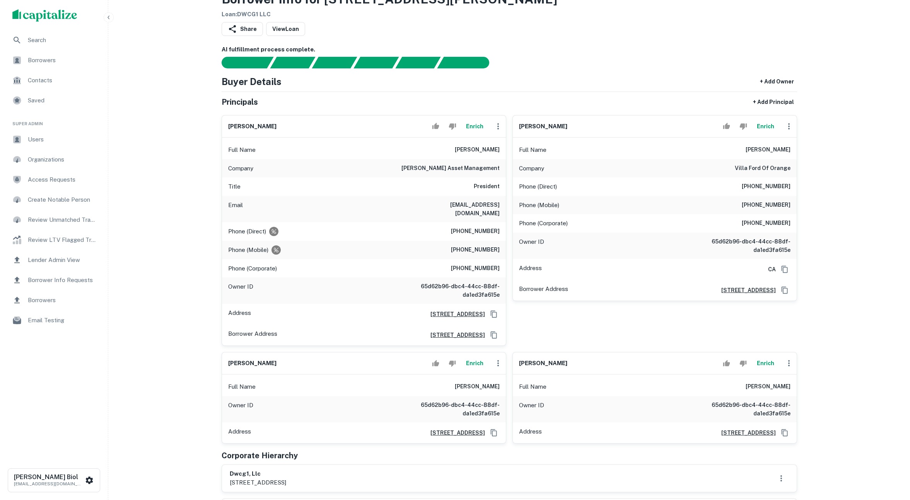
click at [762, 130] on button "Enrich" at bounding box center [765, 126] width 25 height 15
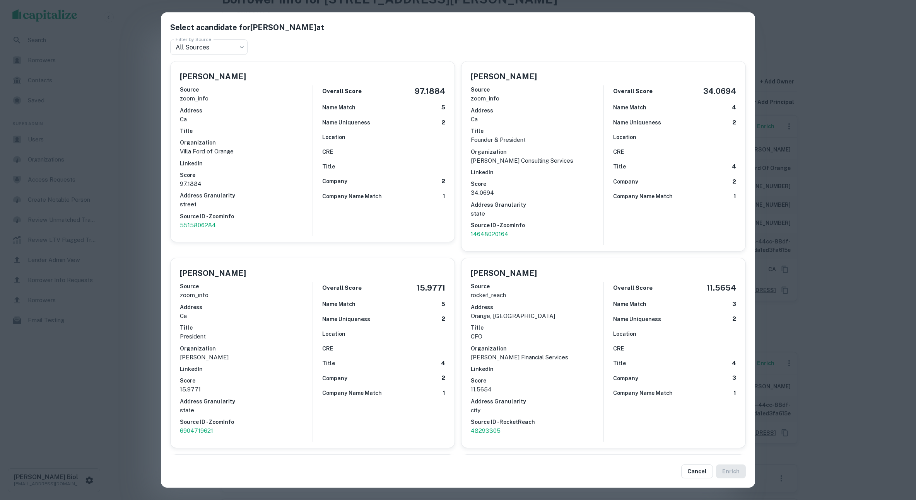
click at [860, 159] on div "Select a candidate for David Wilson at Filter by Source All Sources *** Filter …" at bounding box center [458, 250] width 916 height 500
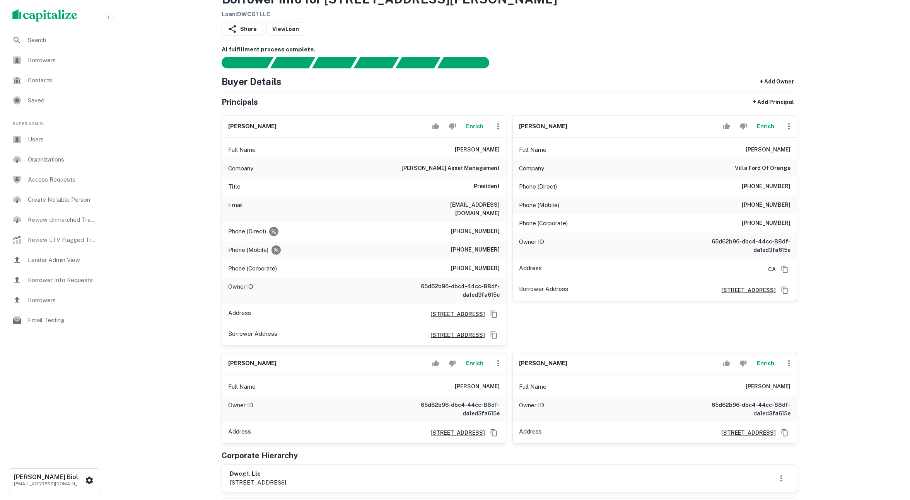
click at [768, 127] on button "Enrich" at bounding box center [765, 126] width 25 height 15
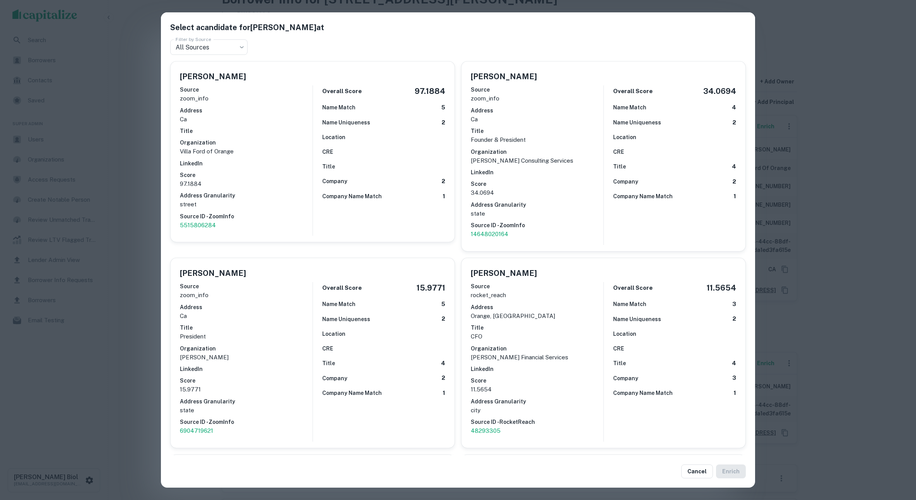
click at [887, 202] on div "Select a candidate for David Wilson at Filter by Source All Sources *** Filter …" at bounding box center [458, 250] width 916 height 500
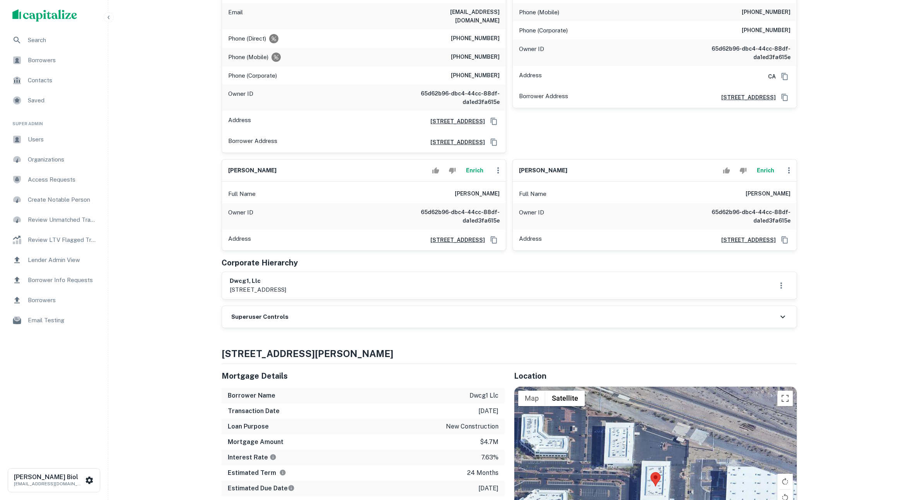
scroll to position [2, 0]
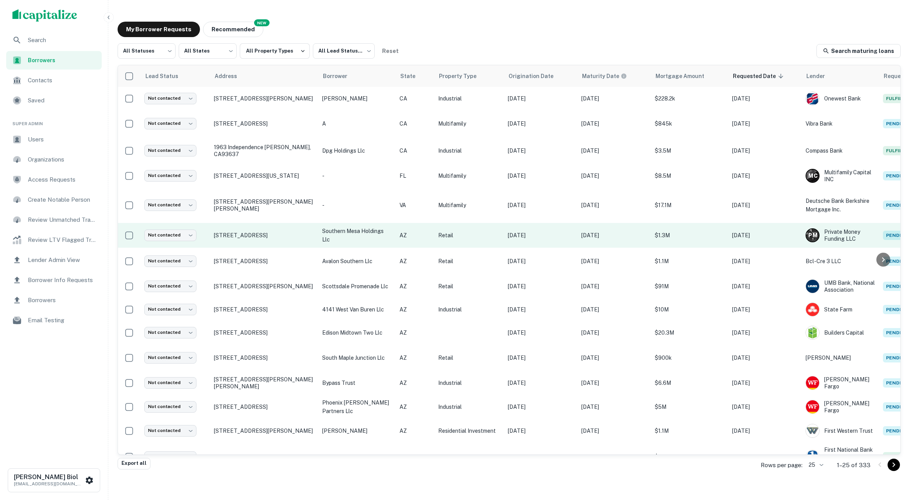
click at [304, 243] on td "[STREET_ADDRESS]" at bounding box center [264, 235] width 108 height 25
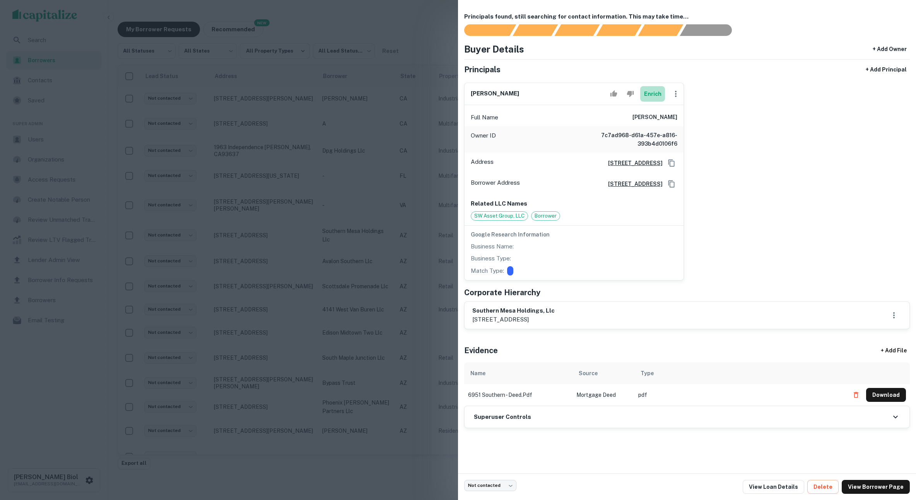
click at [650, 96] on button "Enrich" at bounding box center [652, 93] width 25 height 15
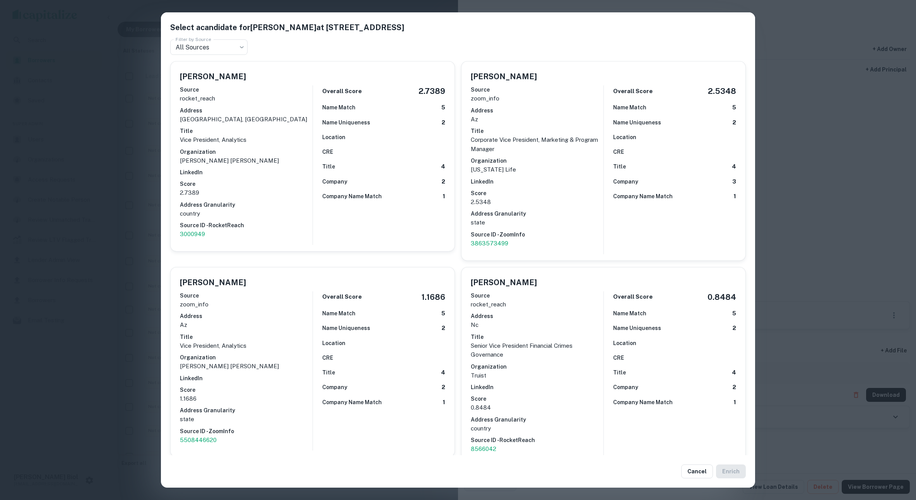
click at [822, 216] on div "Select a candidate for [PERSON_NAME] at [STREET_ADDRESS] Filter by Source All S…" at bounding box center [458, 250] width 916 height 500
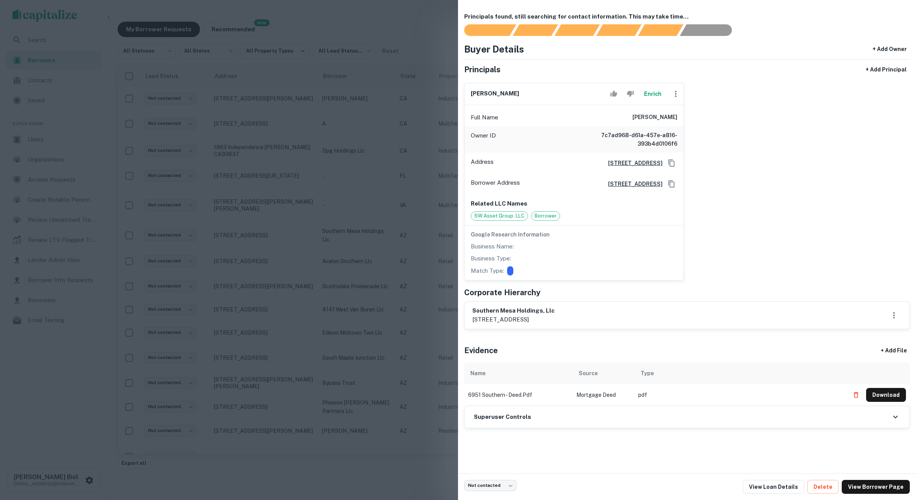
click at [384, 249] on div at bounding box center [458, 250] width 916 height 500
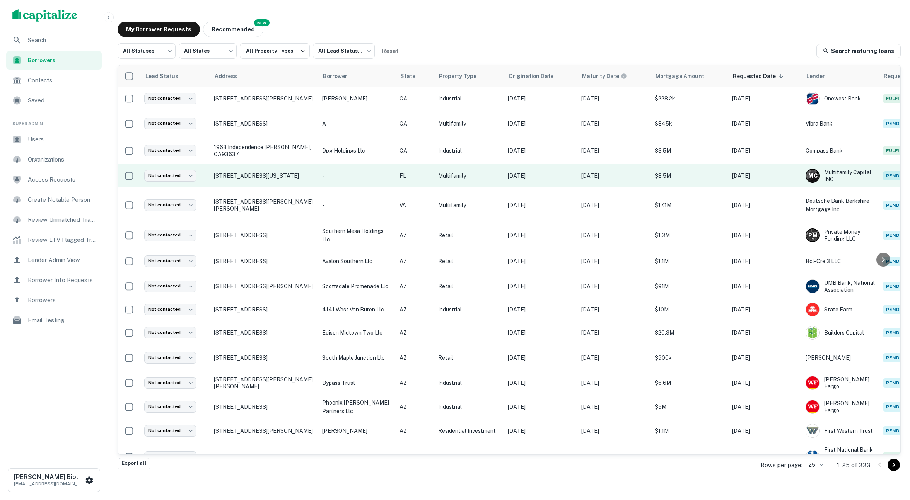
click at [355, 177] on p "-" at bounding box center [357, 176] width 70 height 9
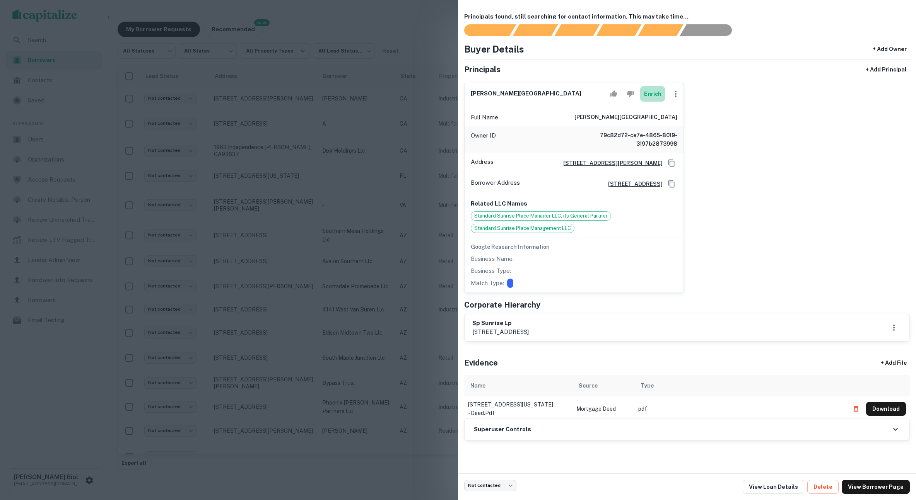
click at [654, 94] on button "Enrich" at bounding box center [652, 93] width 25 height 15
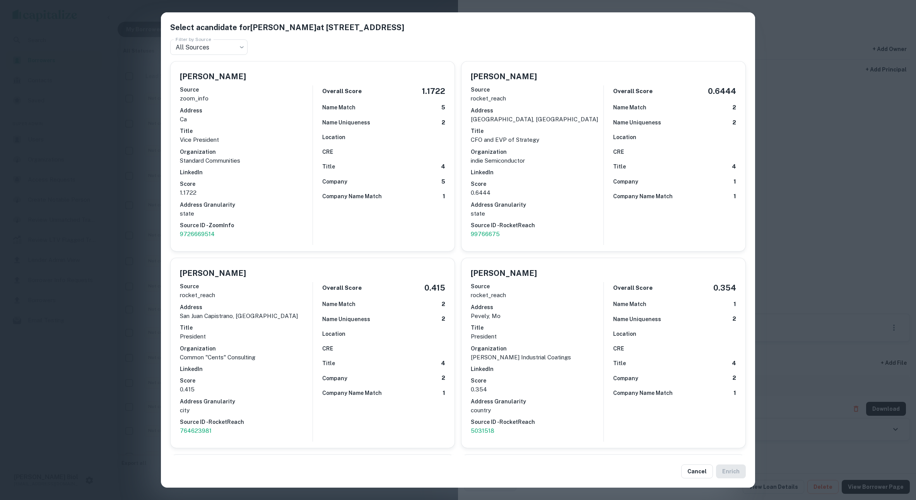
click at [852, 189] on div "Select a candidate for Thomas S. Attridge at 31899 del obispo street, suite 150…" at bounding box center [458, 250] width 916 height 500
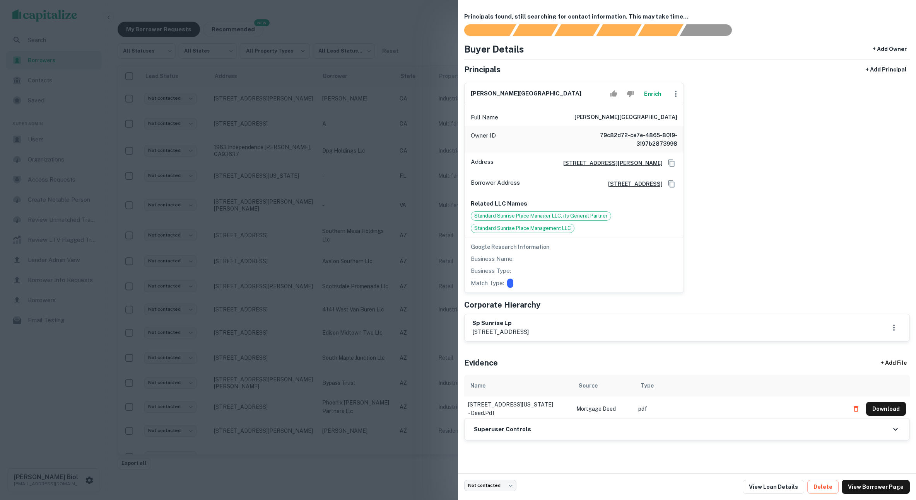
click at [287, 188] on div at bounding box center [458, 250] width 916 height 500
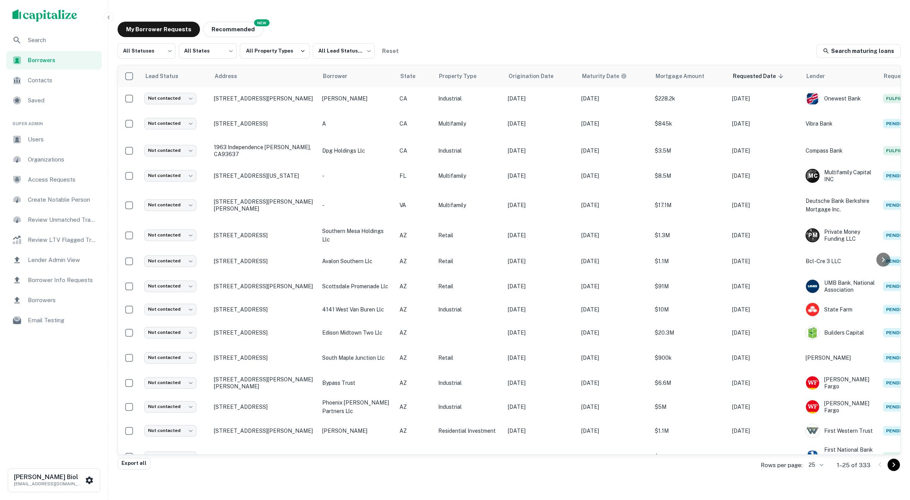
click at [47, 41] on span "Search" at bounding box center [62, 40] width 69 height 9
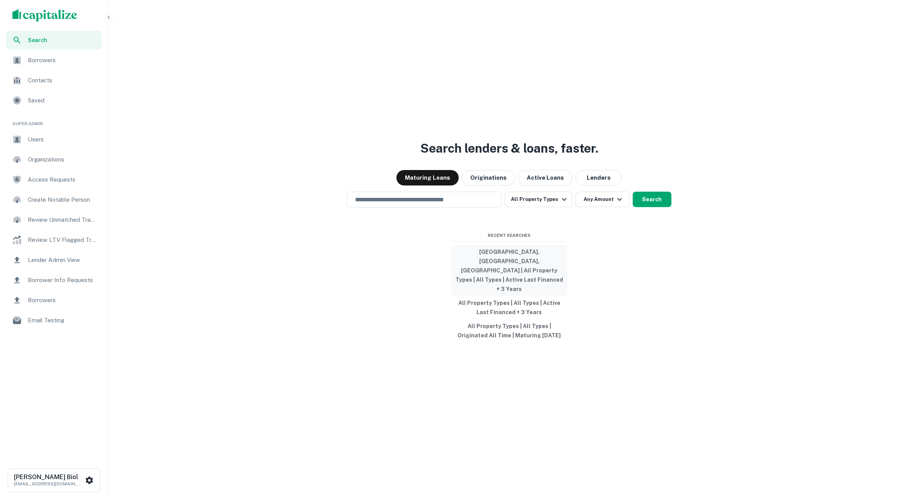
click at [509, 270] on button "[GEOGRAPHIC_DATA], [GEOGRAPHIC_DATA], [GEOGRAPHIC_DATA] | All Property Types | …" at bounding box center [509, 270] width 116 height 51
type input "**********"
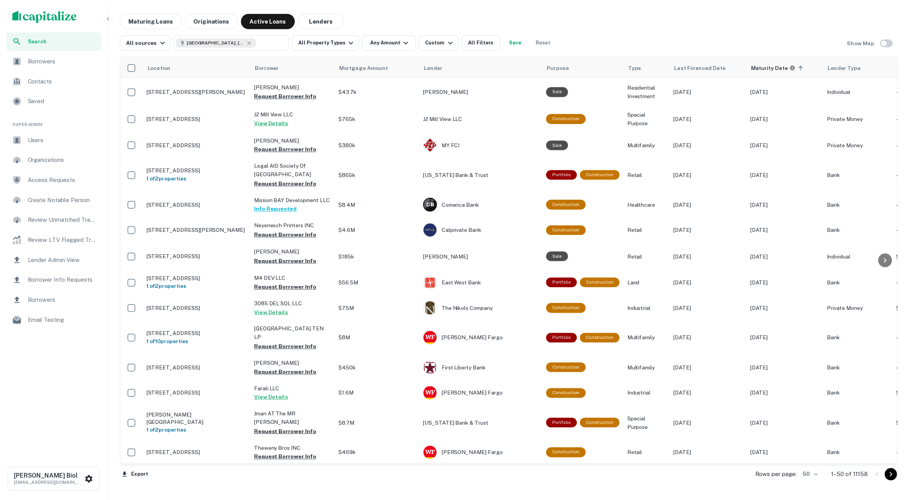
scroll to position [133, 0]
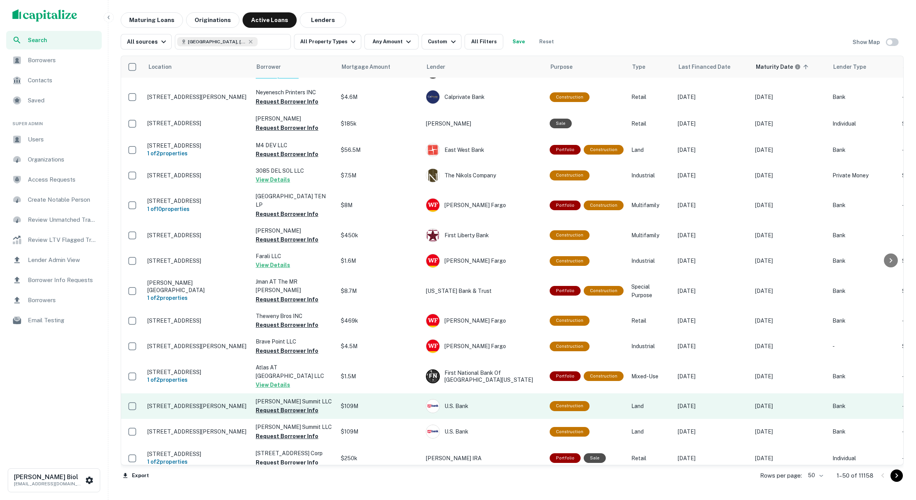
click at [295, 406] on button "Request Borrower Info" at bounding box center [287, 410] width 63 height 9
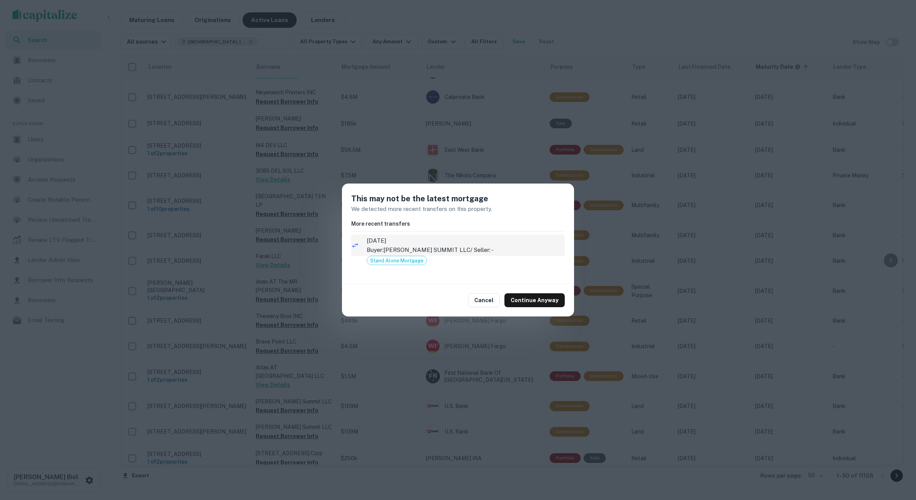
click at [461, 250] on p "Buyer: BERNARDO SUMMIT LLC / Seller: -" at bounding box center [466, 250] width 198 height 9
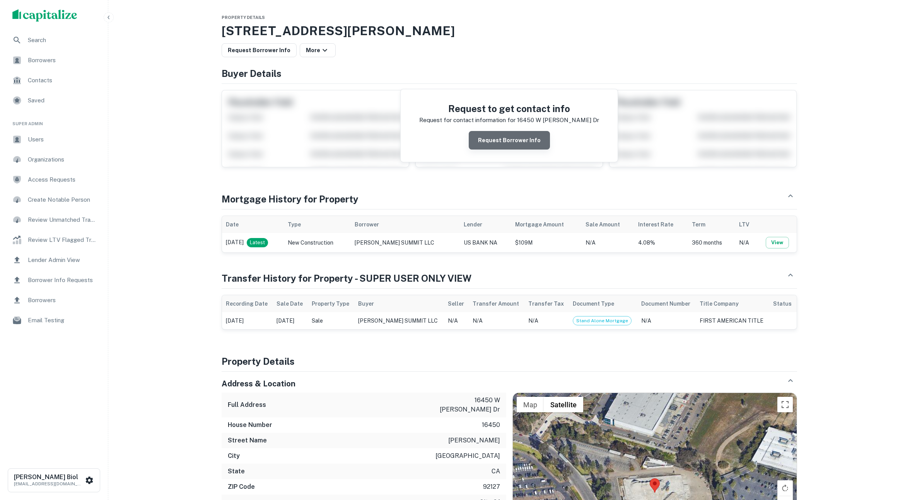
click at [515, 142] on button "Request Borrower Info" at bounding box center [509, 140] width 81 height 19
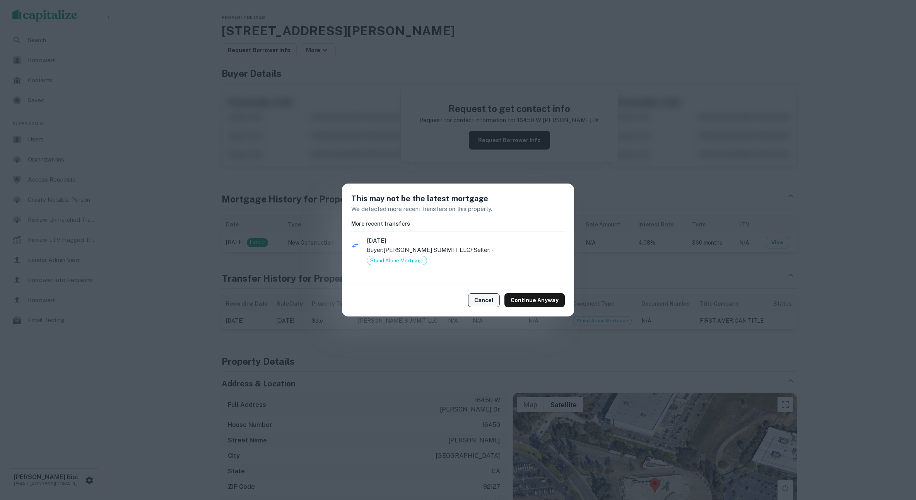
click at [486, 304] on button "Cancel" at bounding box center [484, 301] width 32 height 14
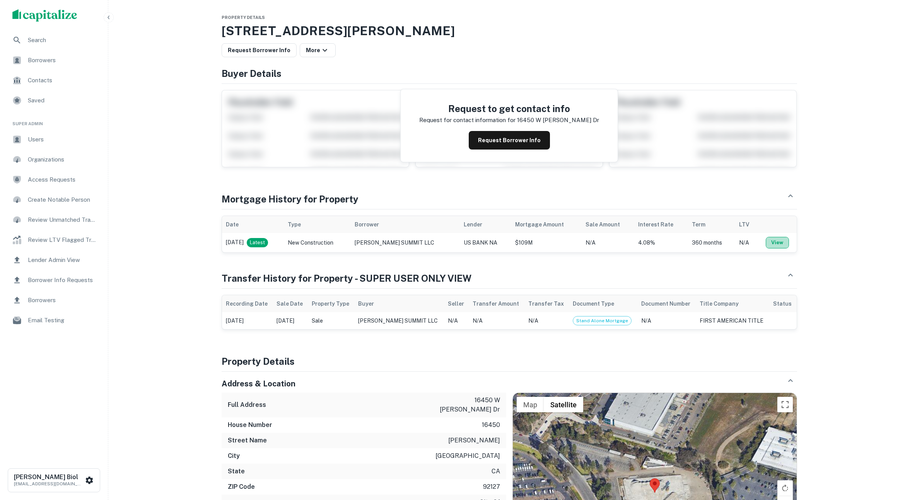
click at [776, 244] on button "View" at bounding box center [777, 243] width 23 height 12
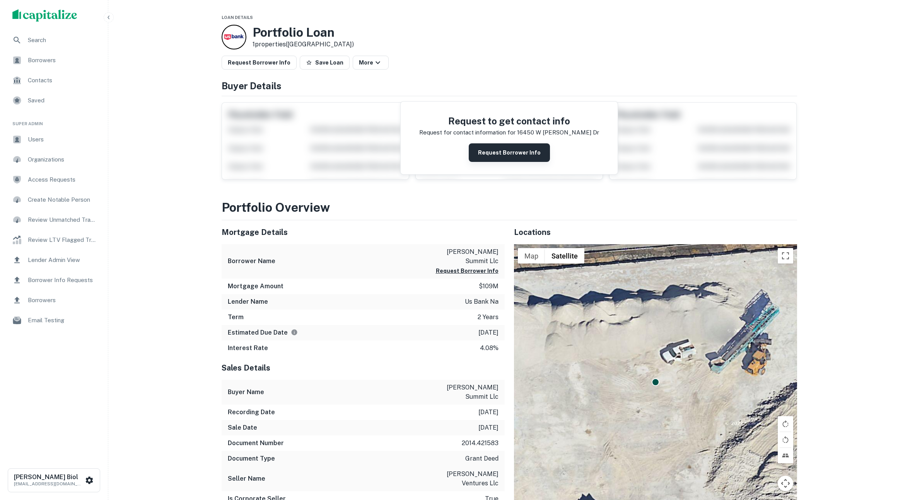
click at [502, 152] on button "Request Borrower Info" at bounding box center [509, 152] width 81 height 19
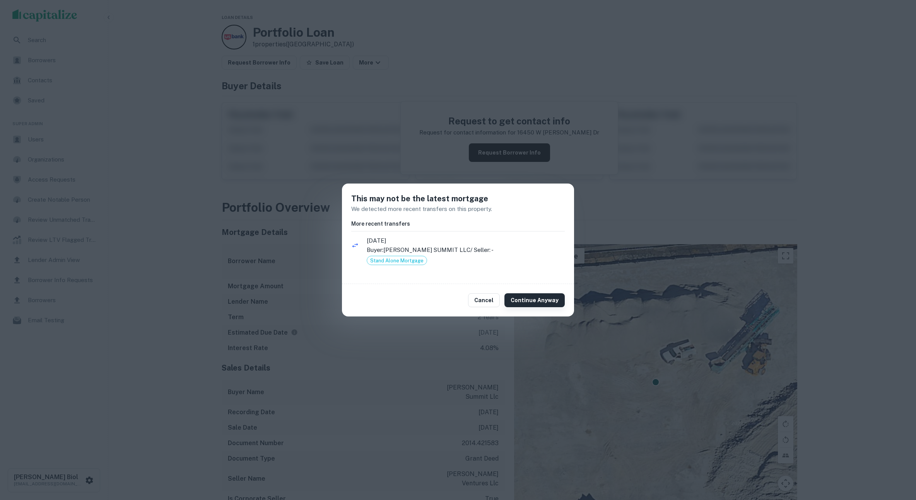
click at [533, 304] on button "Continue Anyway" at bounding box center [534, 301] width 60 height 14
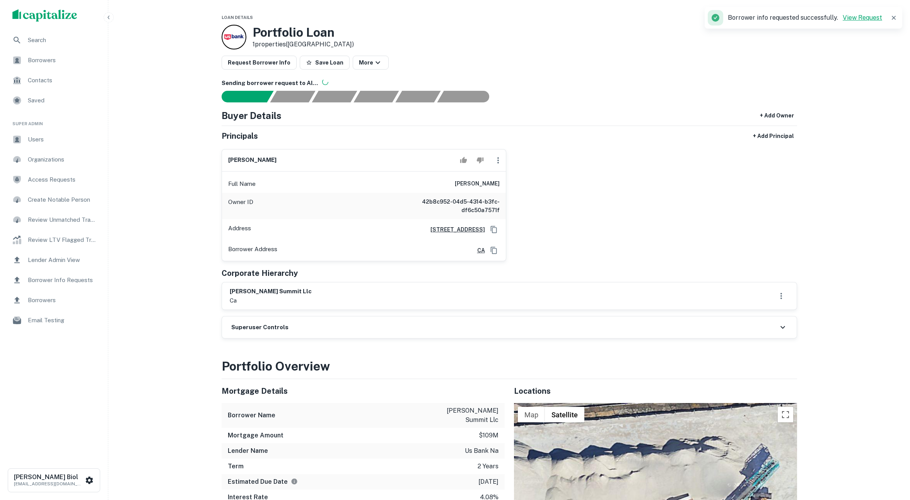
click at [865, 17] on link "View Request" at bounding box center [862, 17] width 39 height 7
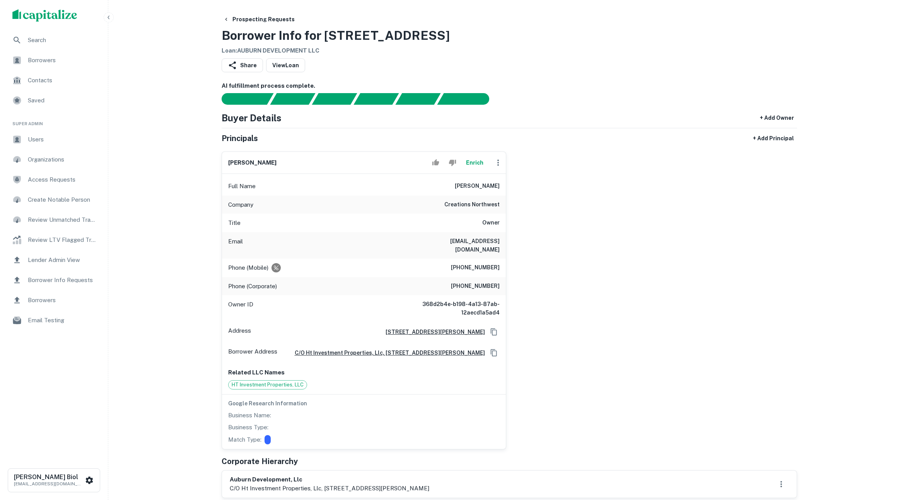
click at [475, 164] on button "Enrich" at bounding box center [474, 162] width 25 height 15
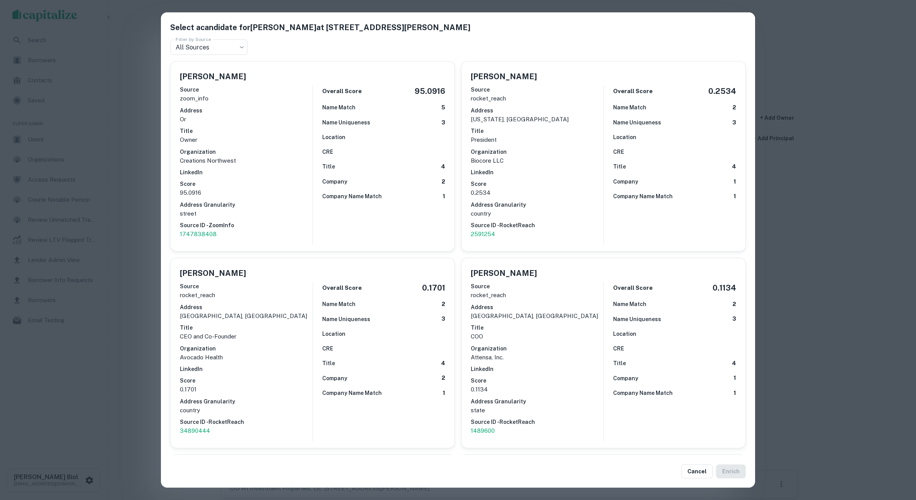
click at [142, 235] on div "Select a candidate for Hans Thygeson at 14020 SE Johnson Rd Ste 102 Filter by S…" at bounding box center [458, 250] width 916 height 500
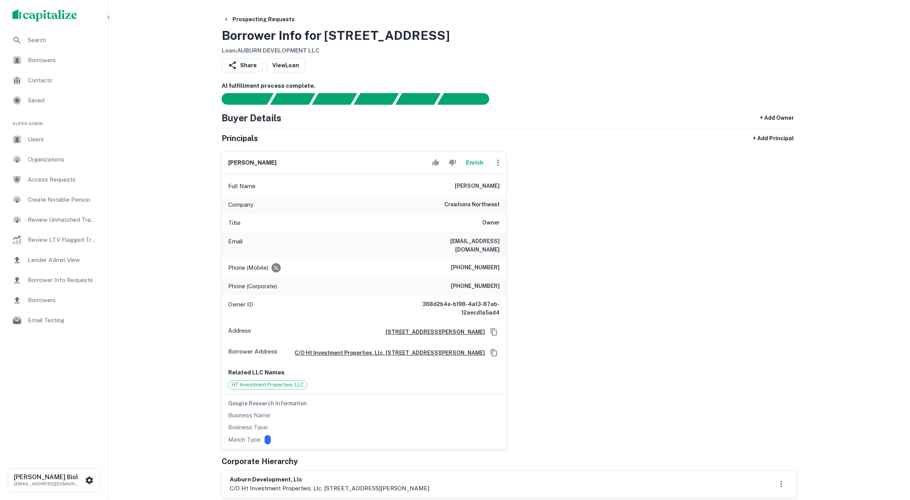
click at [474, 160] on button "Enrich" at bounding box center [474, 162] width 25 height 15
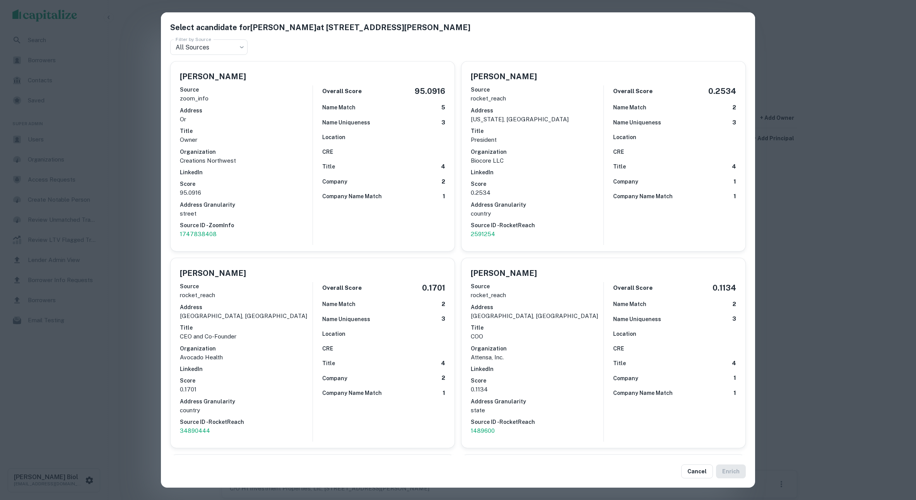
click at [833, 248] on div "Select a candidate for Hans Thygeson at 14020 SE Johnson Rd Ste 102 Filter by S…" at bounding box center [458, 250] width 916 height 500
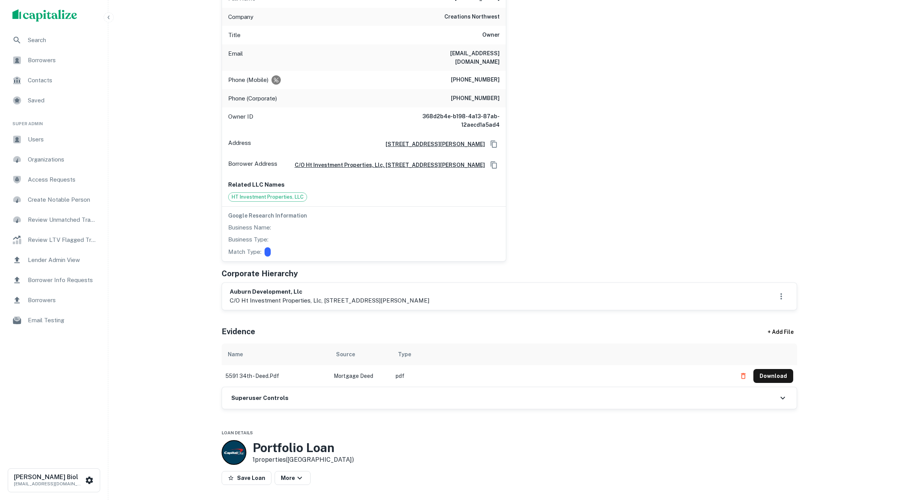
scroll to position [228, 0]
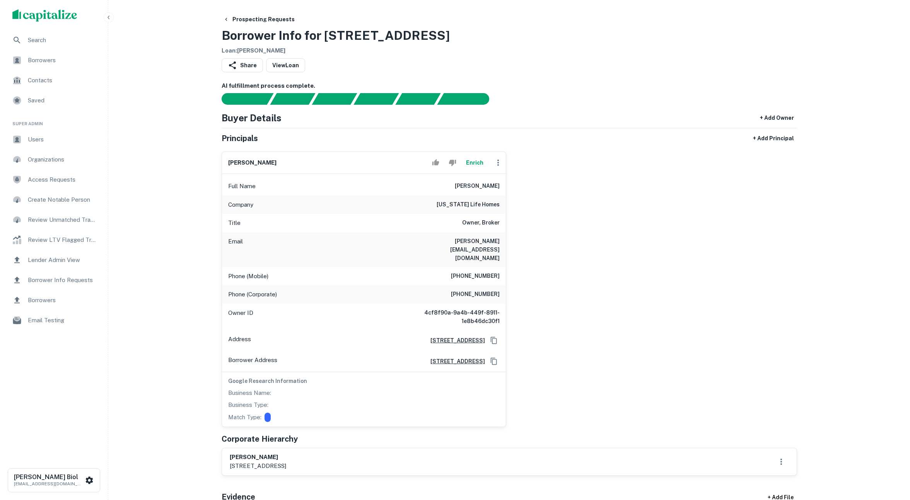
click at [478, 162] on button "Enrich" at bounding box center [474, 162] width 25 height 15
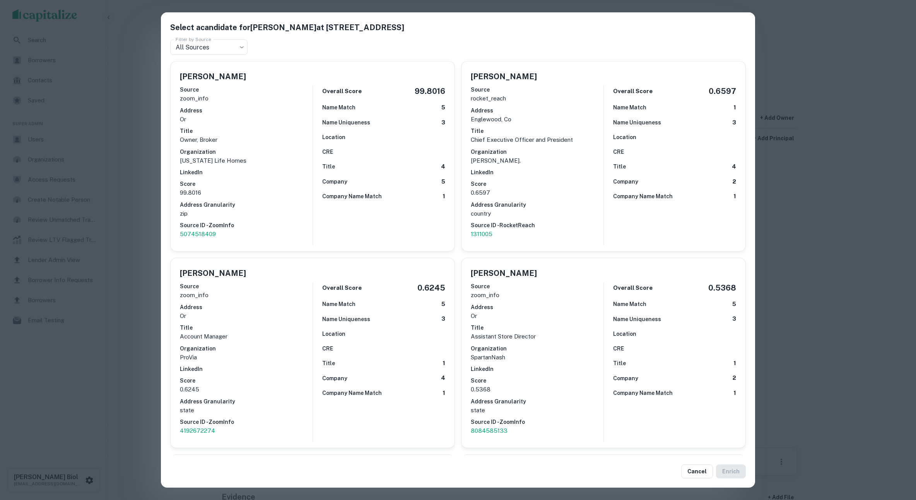
click at [137, 208] on div "Select a candidate for [PERSON_NAME] at [STREET_ADDRESS] Filter by Source All S…" at bounding box center [458, 250] width 916 height 500
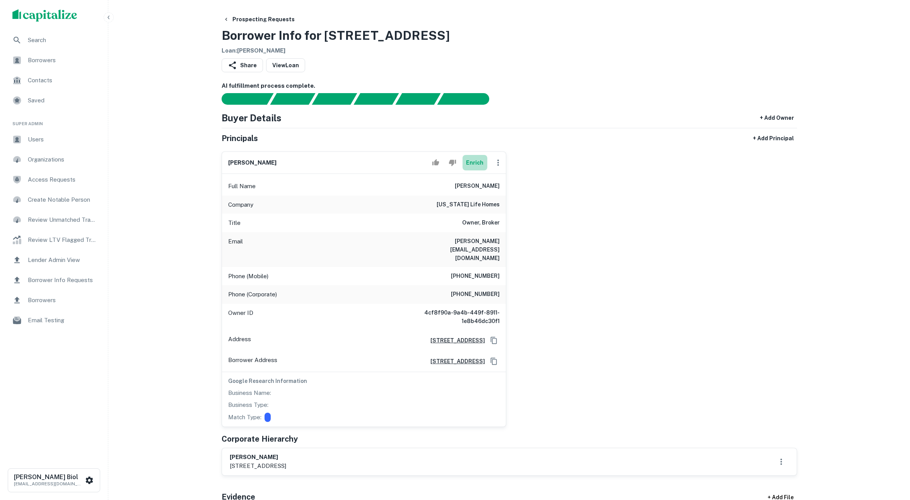
click at [471, 161] on button "Enrich" at bounding box center [474, 162] width 25 height 15
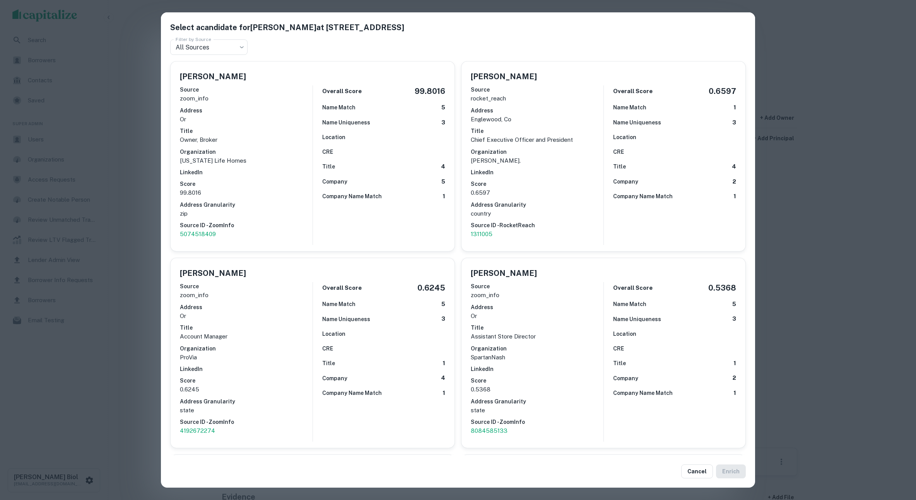
click at [144, 213] on div "Select a candidate for [PERSON_NAME] at [STREET_ADDRESS] Filter by Source All S…" at bounding box center [458, 250] width 916 height 500
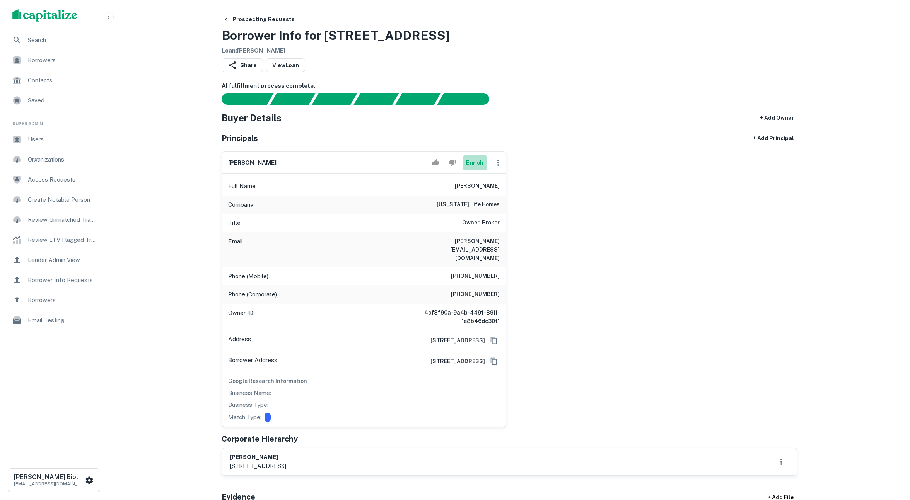
click at [471, 161] on button "Enrich" at bounding box center [474, 162] width 25 height 15
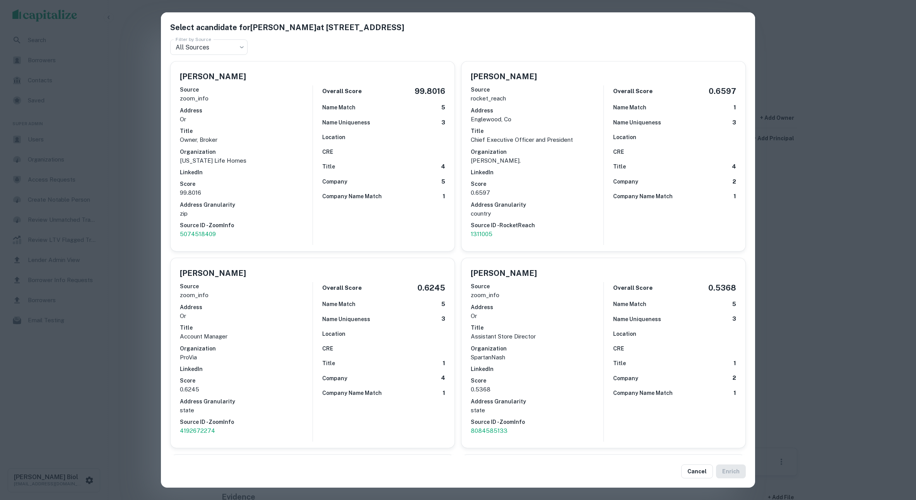
click at [140, 193] on div "Select a candidate for [PERSON_NAME] at [STREET_ADDRESS] Filter by Source All S…" at bounding box center [458, 250] width 916 height 500
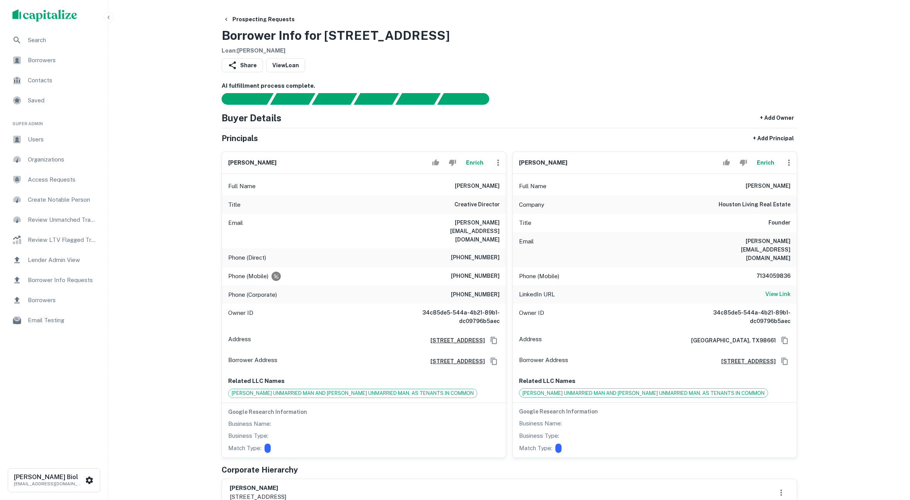
click at [472, 163] on button "Enrich" at bounding box center [474, 162] width 25 height 15
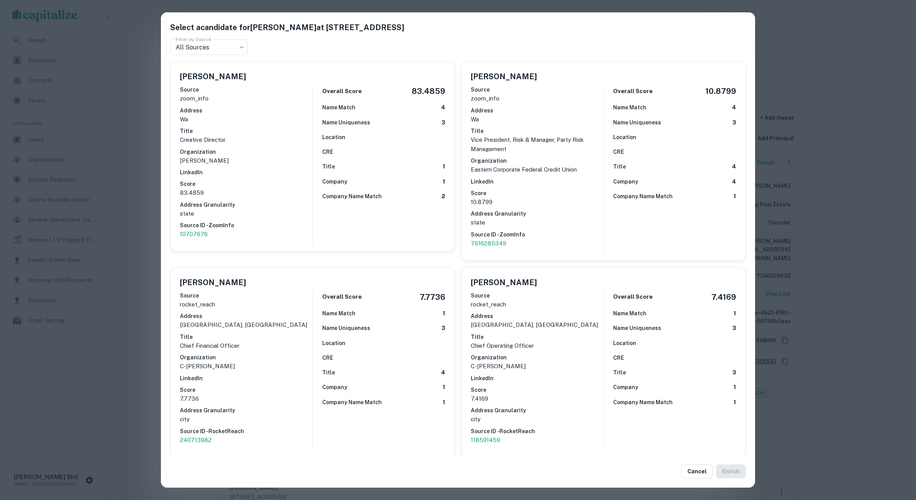
click at [140, 274] on div "Select a candidate for [PERSON_NAME] at [STREET_ADDRESS] Filter by Source All S…" at bounding box center [458, 250] width 916 height 500
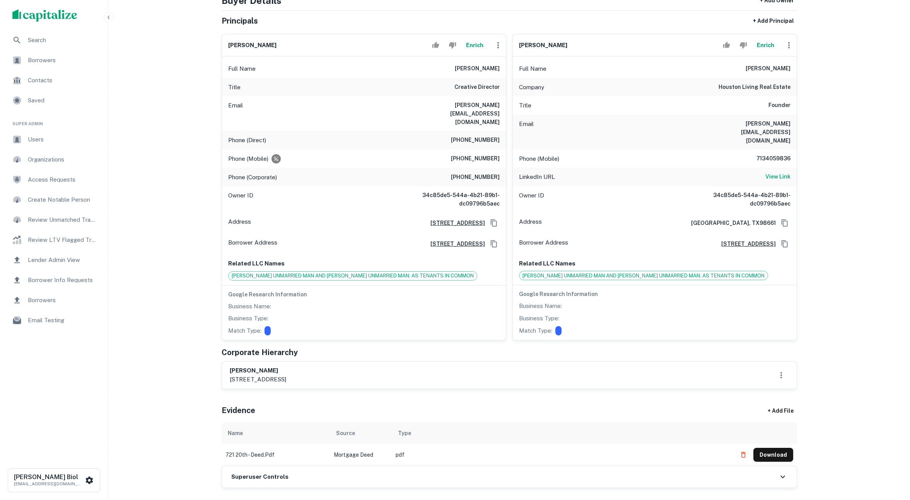
scroll to position [38, 0]
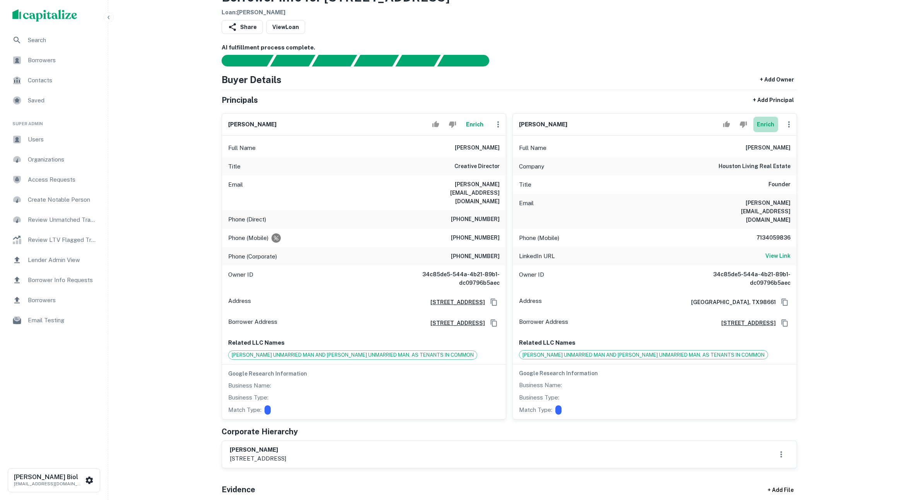
click at [767, 124] on button "Enrich" at bounding box center [765, 124] width 25 height 15
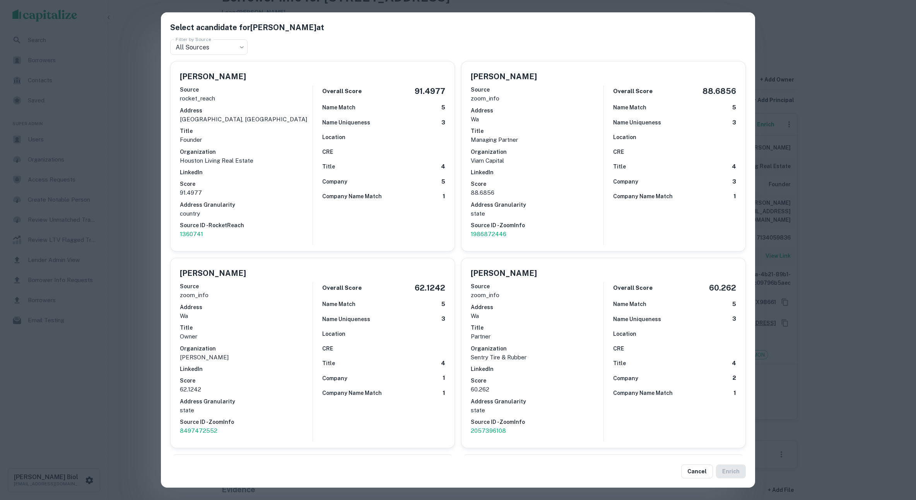
click at [145, 242] on div "Select a candidate for [PERSON_NAME] at Filter by Source All Sources *** Filter…" at bounding box center [458, 250] width 916 height 500
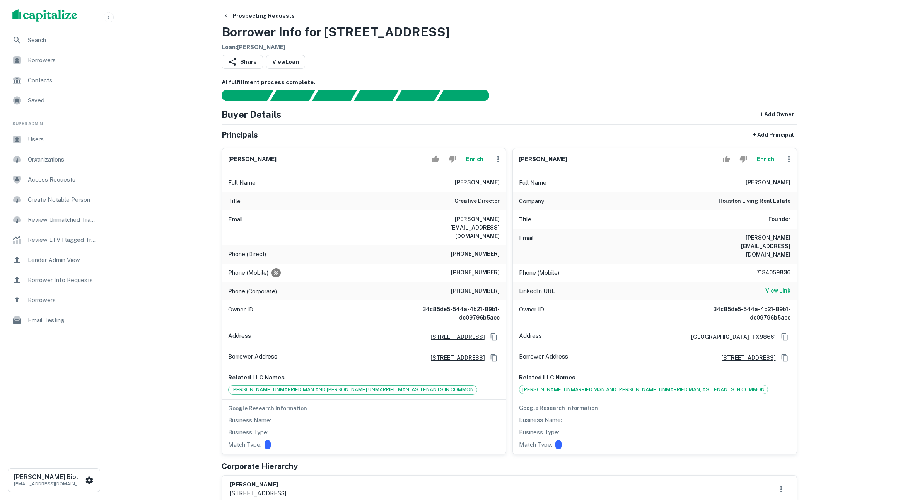
scroll to position [0, 0]
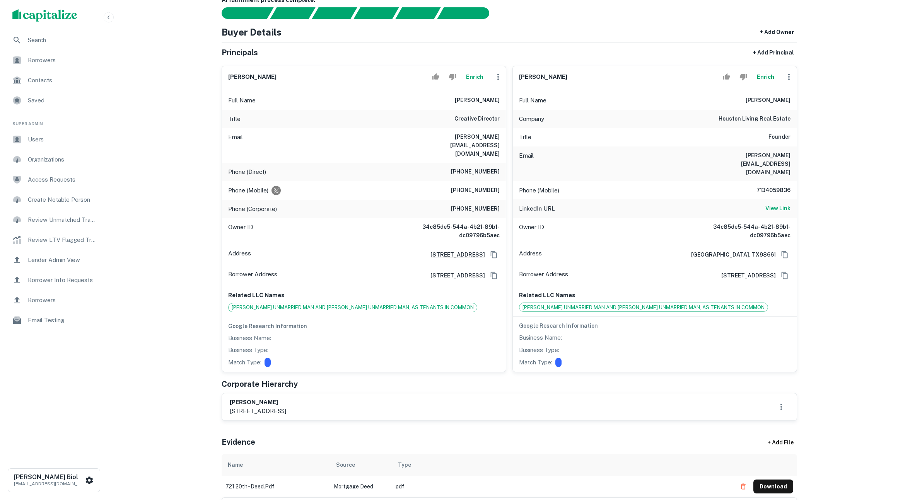
scroll to position [46, 0]
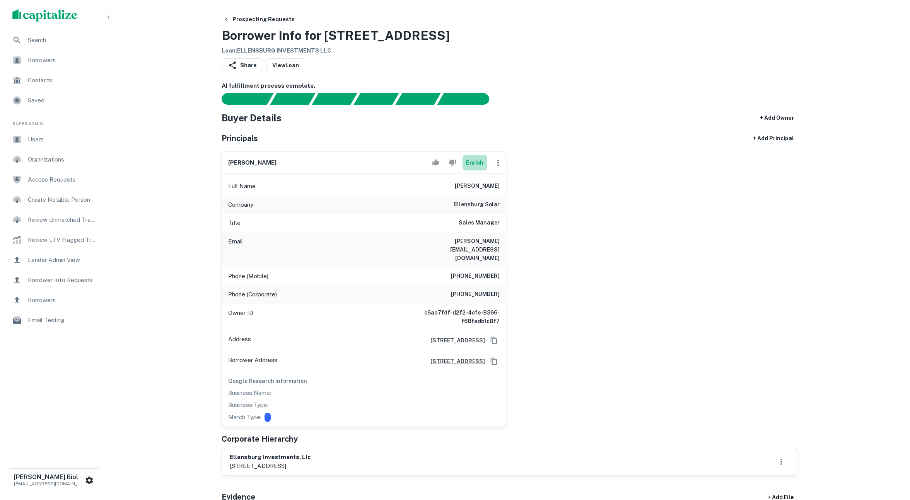
click at [473, 164] on button "Enrich" at bounding box center [474, 162] width 25 height 15
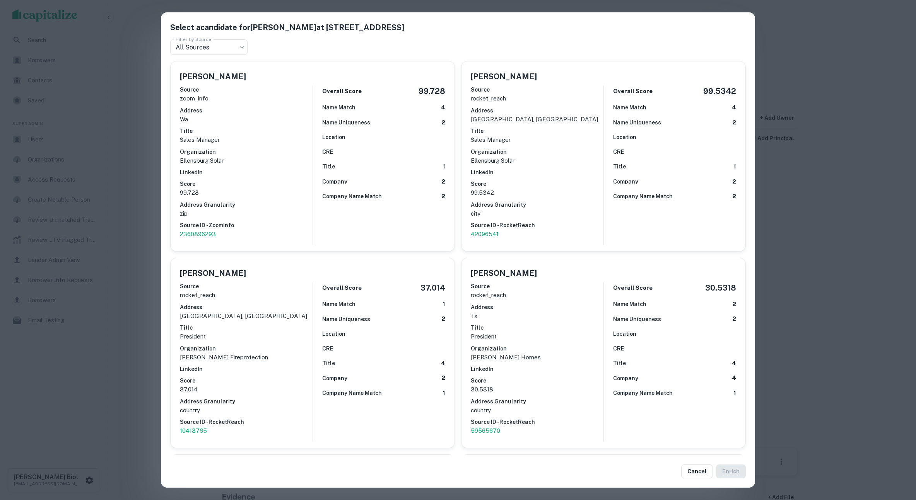
click at [132, 205] on div "Select a candidate for [PERSON_NAME] at [STREET_ADDRESS] Filter by Source All S…" at bounding box center [458, 250] width 916 height 500
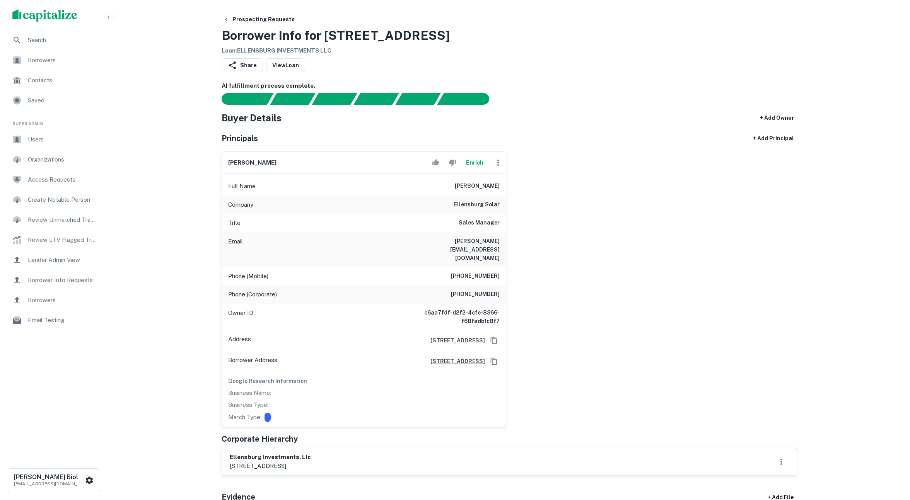
click at [471, 165] on button "Enrich" at bounding box center [474, 162] width 25 height 15
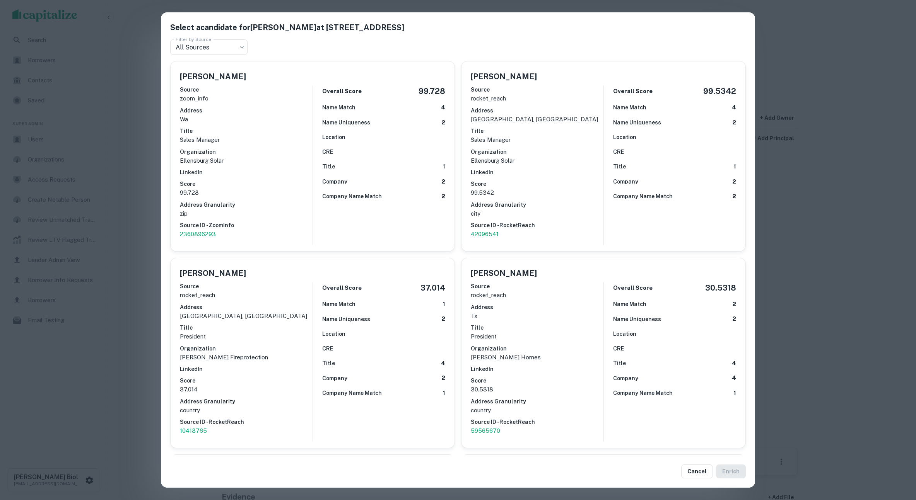
click at [864, 253] on div "Select a candidate for Ryan Wales at 1107 S Industrial Way Filter by Source All…" at bounding box center [458, 250] width 916 height 500
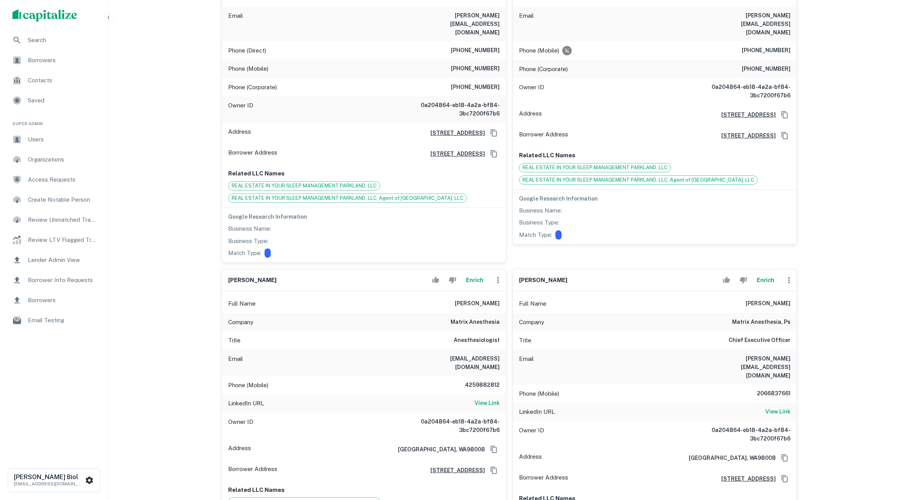
scroll to position [236, 0]
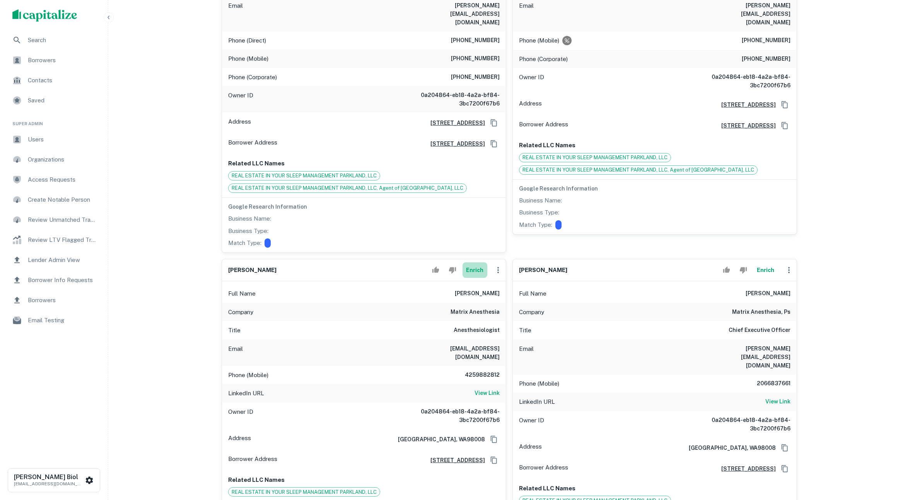
click at [473, 263] on button "Enrich" at bounding box center [474, 270] width 25 height 15
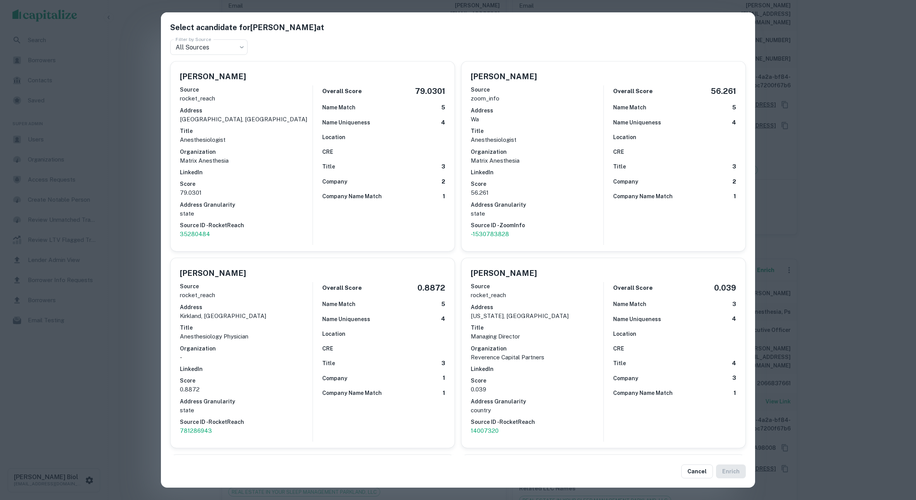
click at [140, 285] on div "Select a candidate for Monirath Saly at Filter by Source All Sources *** Filter…" at bounding box center [458, 250] width 916 height 500
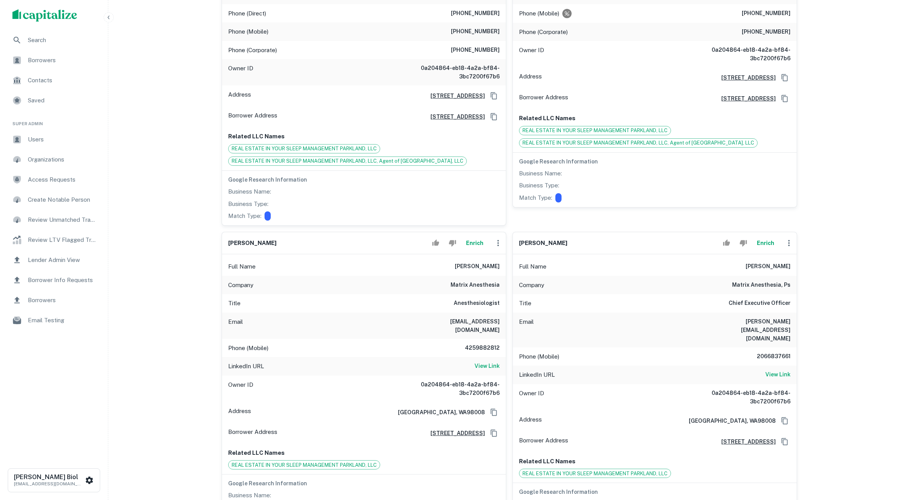
scroll to position [416, 0]
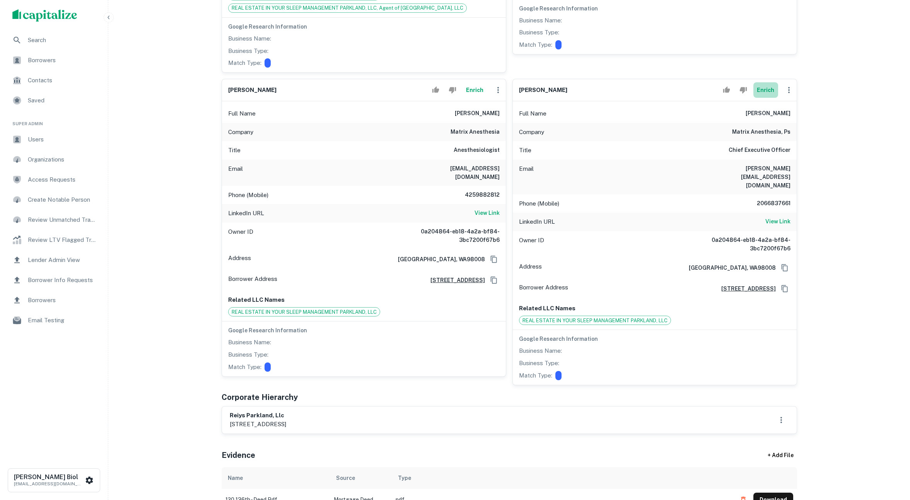
click at [766, 82] on button "Enrich" at bounding box center [765, 89] width 25 height 15
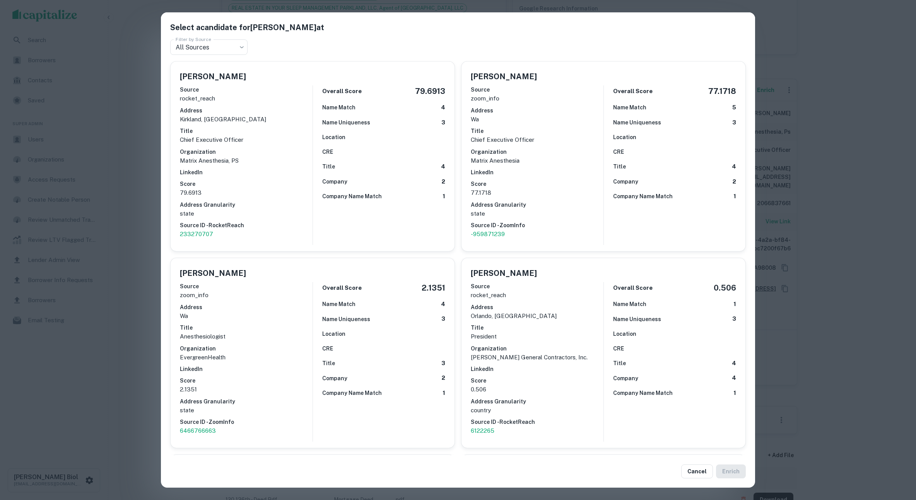
click at [291, 31] on h5 "Select a candidate for Andrew Turella at" at bounding box center [457, 28] width 575 height 12
click at [698, 474] on button "Cancel" at bounding box center [697, 472] width 32 height 14
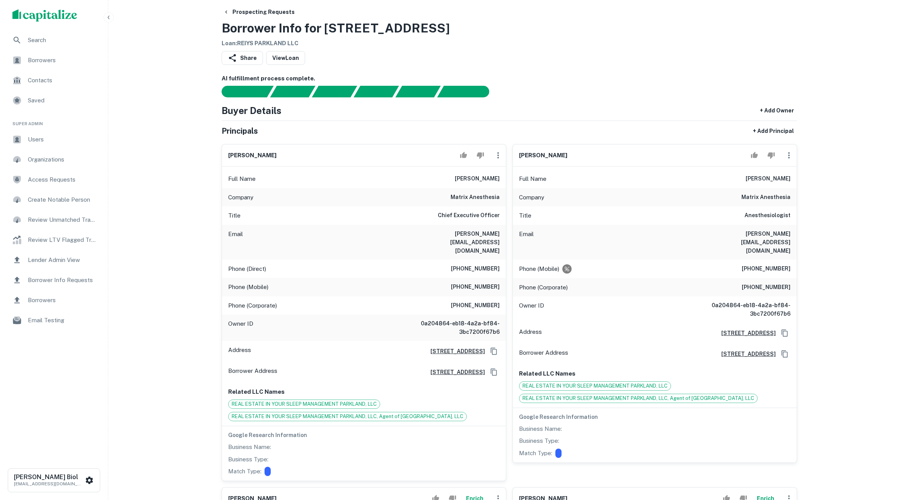
scroll to position [0, 0]
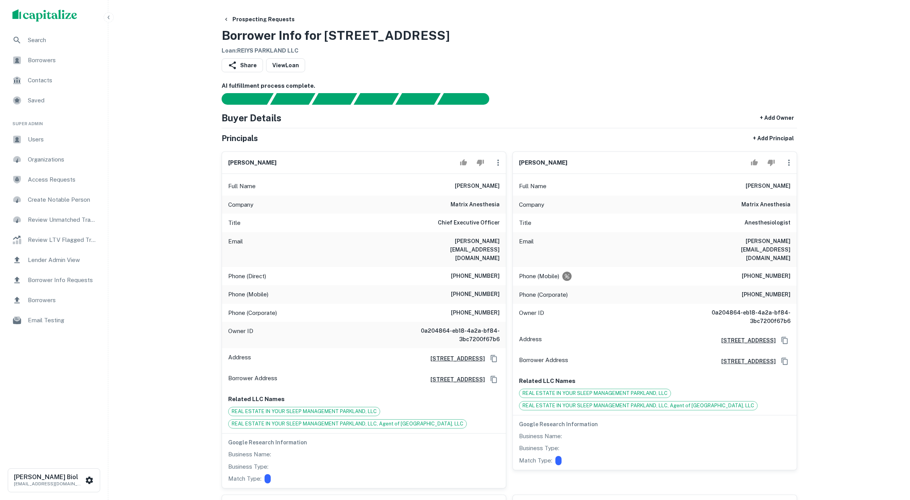
drag, startPoint x: 897, startPoint y: 106, endPoint x: 836, endPoint y: 10, distance: 113.5
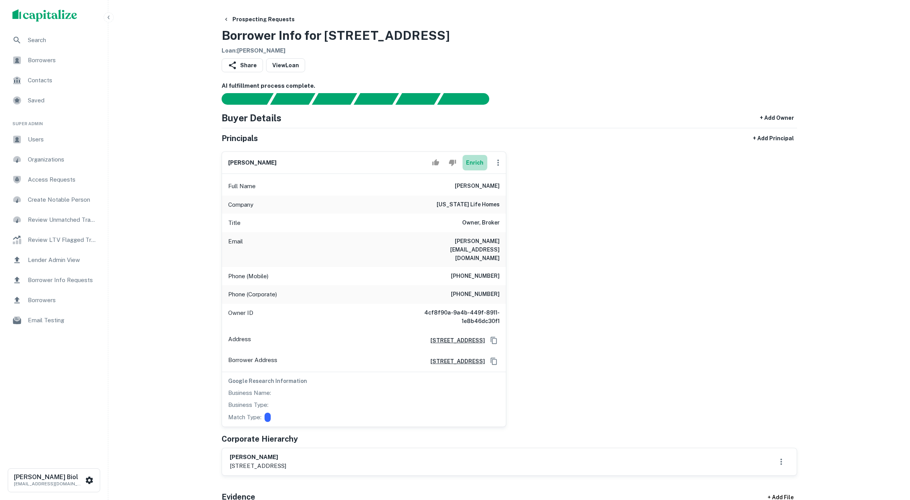
click at [476, 164] on button "Enrich" at bounding box center [474, 162] width 25 height 15
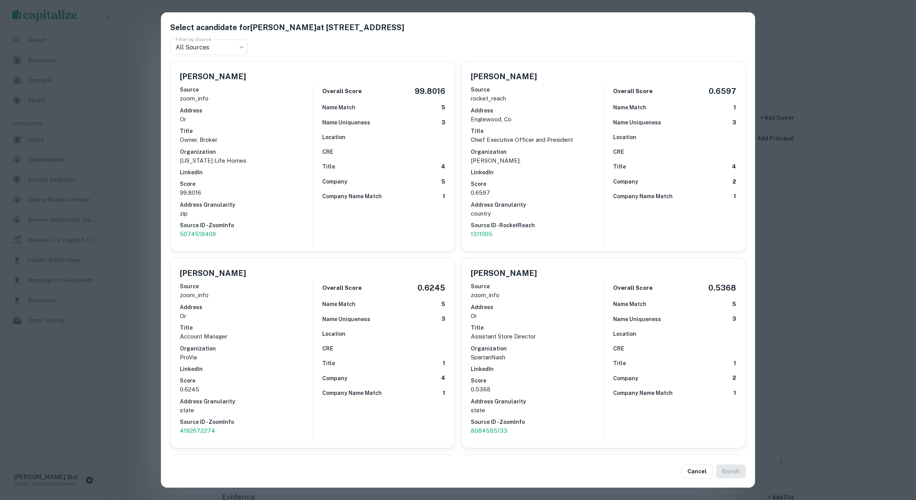
click at [147, 205] on div "Select a candidate for Shane Mast at 2955 NW Edenbower Blvd Filter by Source Al…" at bounding box center [458, 250] width 916 height 500
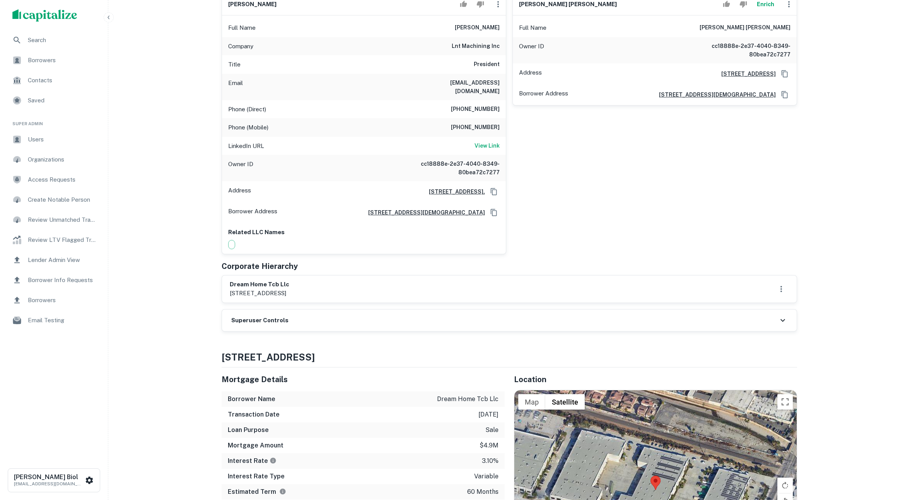
scroll to position [49, 0]
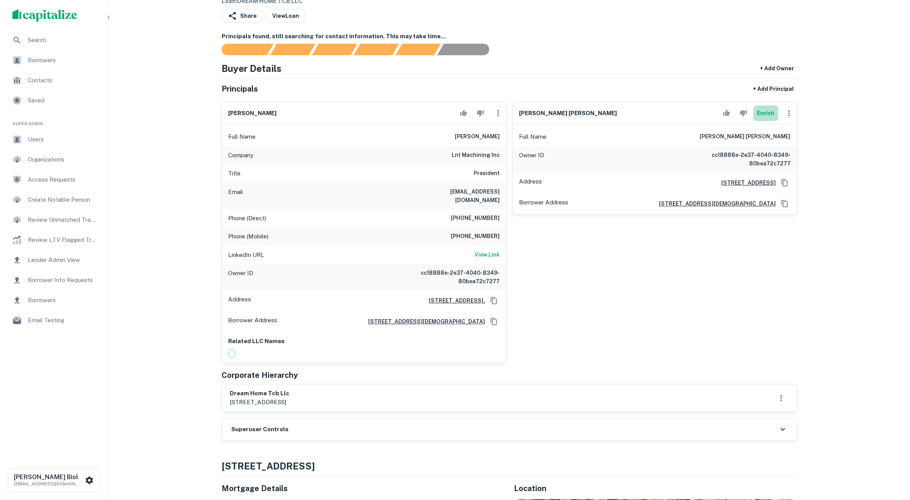
click at [768, 115] on button "Enrich" at bounding box center [765, 113] width 25 height 15
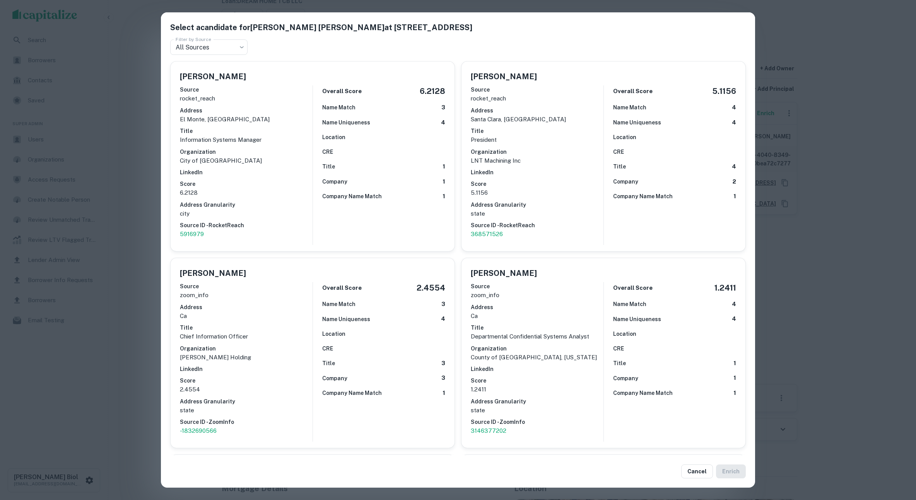
click at [858, 287] on div "Select a candidate for LUONG TUAN TRAN at 4183 temple city blvd ste a Filter by…" at bounding box center [458, 250] width 916 height 500
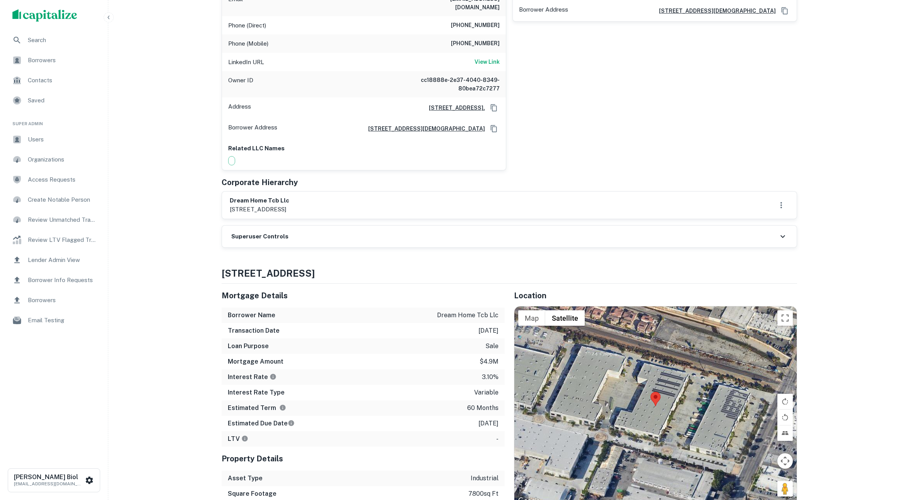
scroll to position [0, 0]
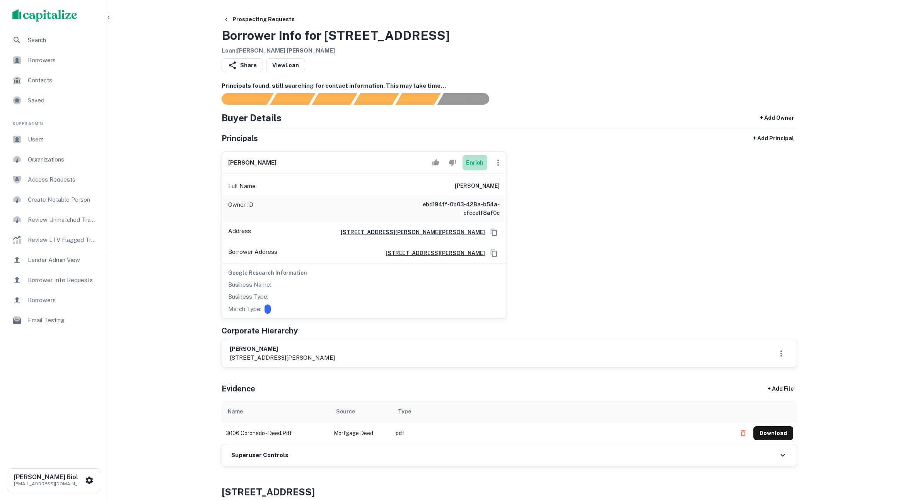
click at [476, 166] on button "Enrich" at bounding box center [474, 162] width 25 height 15
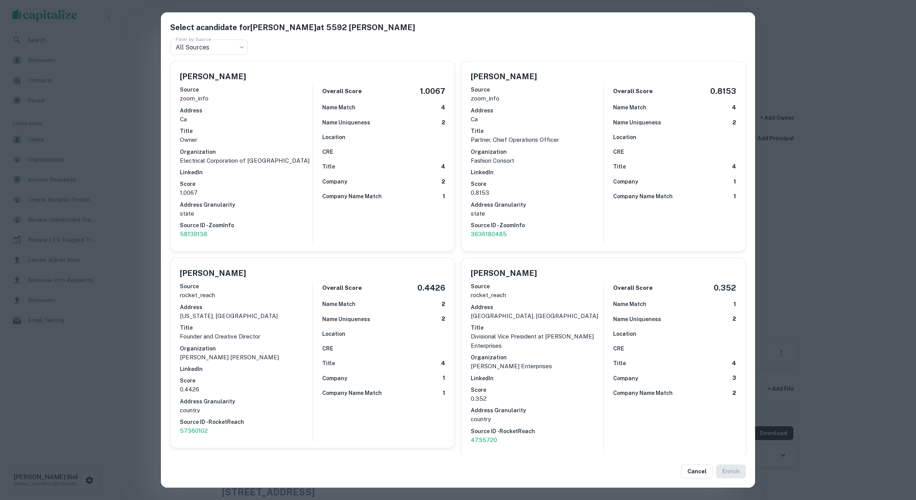
click at [145, 208] on div "Select a candidate for CHRISTOPHER EARL LACY at 5592 kellogg Filter by Source A…" at bounding box center [458, 250] width 916 height 500
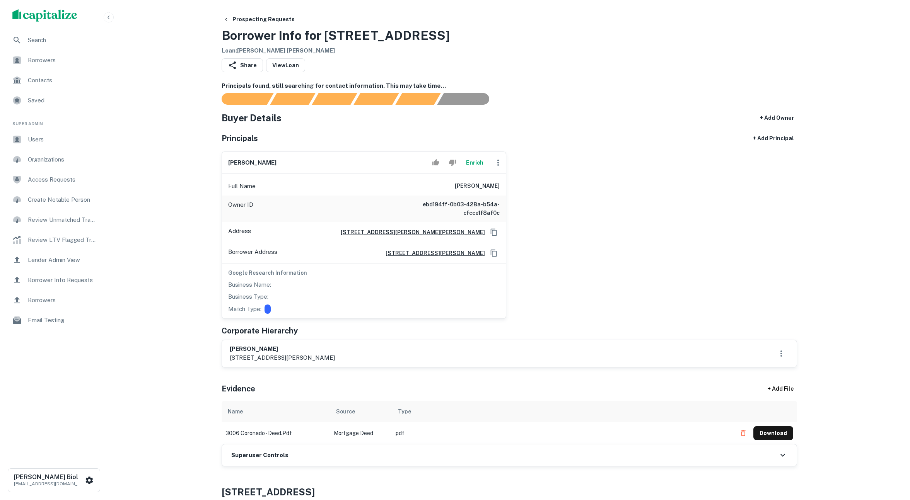
scroll to position [5, 0]
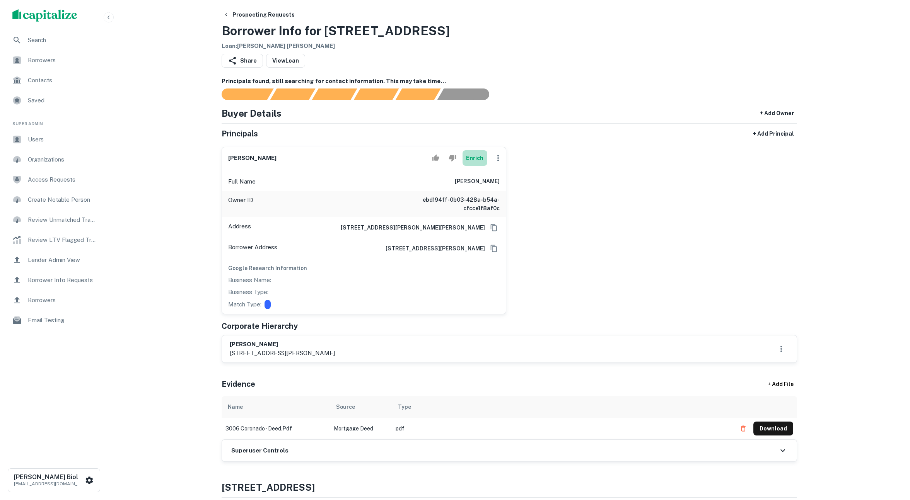
click at [471, 159] on button "Enrich" at bounding box center [474, 157] width 25 height 15
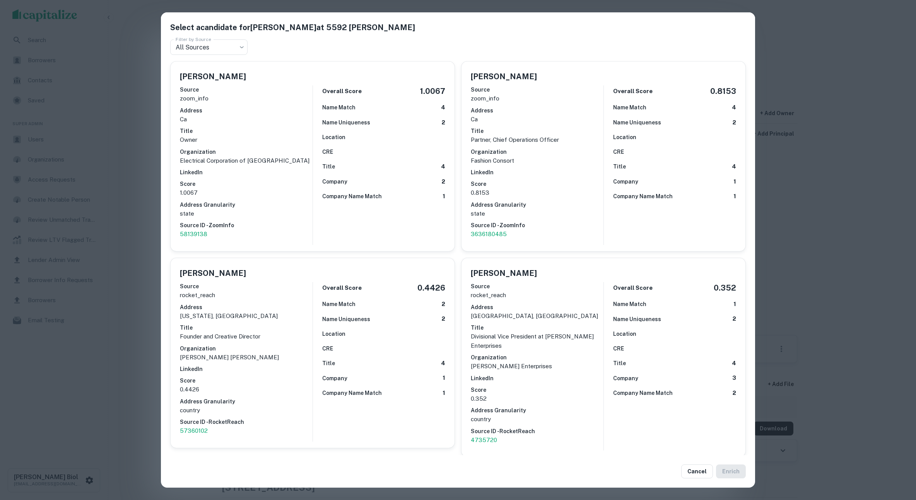
click at [137, 261] on div "Select a candidate for CHRISTOPHER EARL LACY at 5592 kellogg Filter by Source A…" at bounding box center [458, 250] width 916 height 500
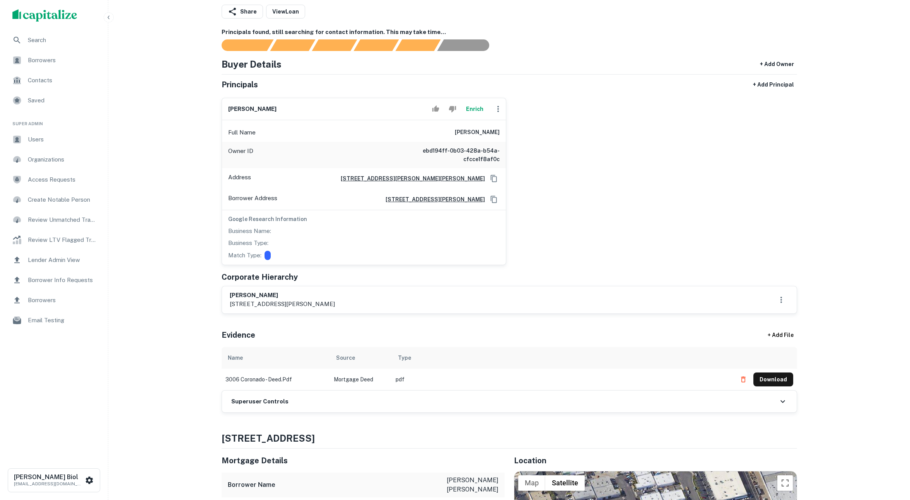
scroll to position [93, 0]
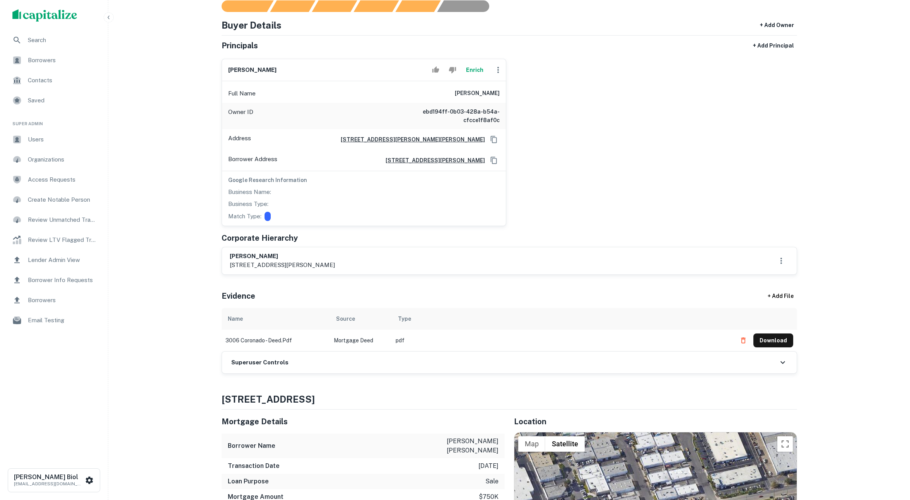
click at [737, 201] on div "christopher earl lacy Enrich Full Name christopher earl lacy Owner ID ebd194ff-…" at bounding box center [506, 140] width 582 height 174
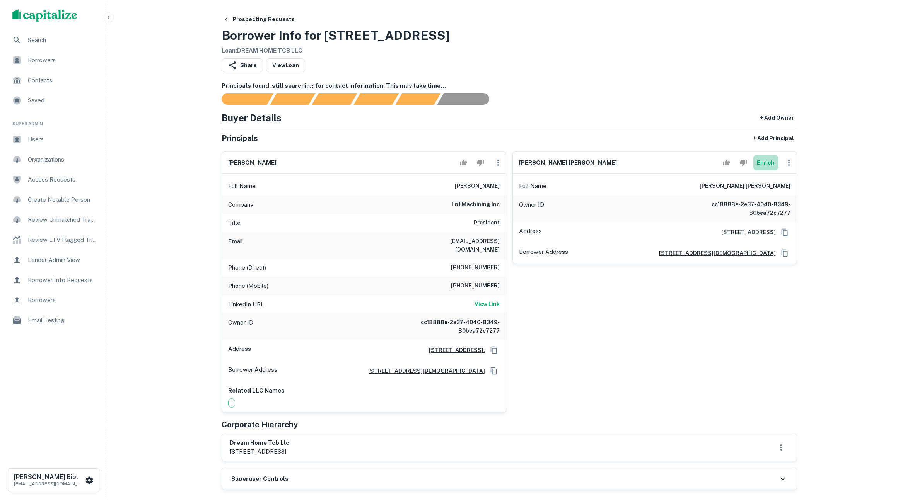
click at [762, 163] on button "Enrich" at bounding box center [765, 162] width 25 height 15
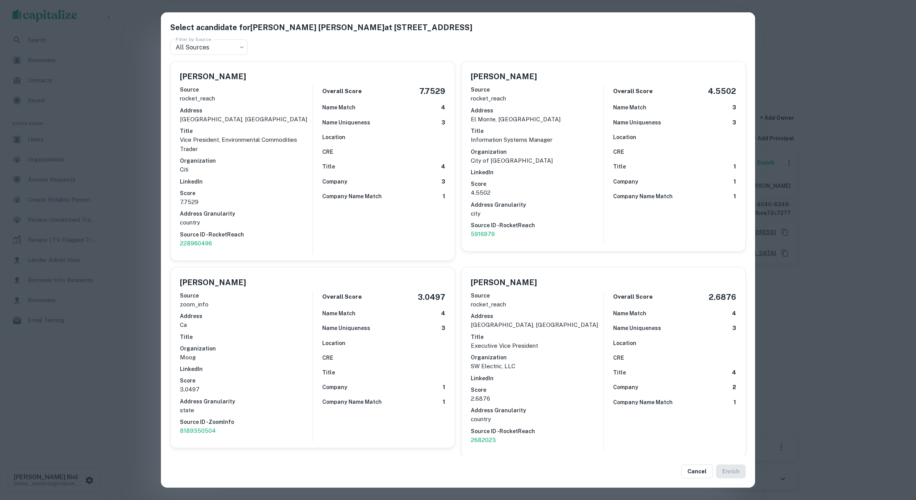
click at [142, 172] on div "Select a candidate for LUONG TUAN TRAN at 4183 temple city blvd ste a Filter by…" at bounding box center [458, 250] width 916 height 500
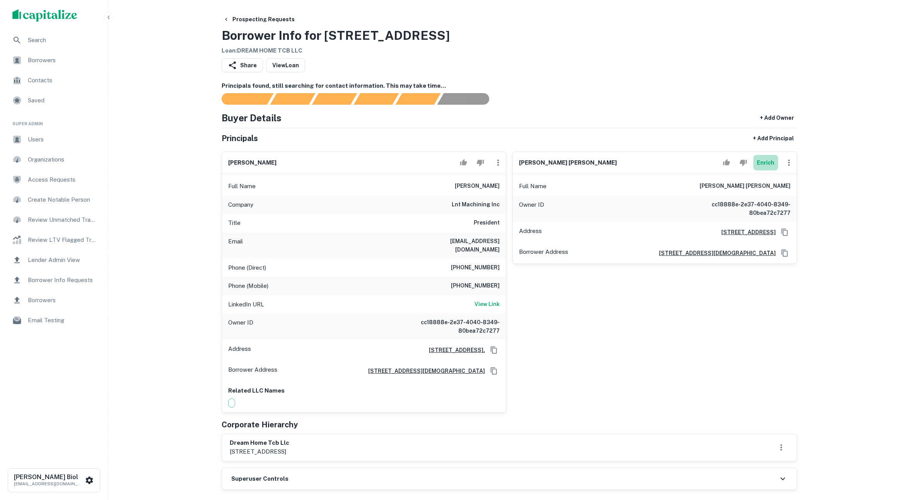
click at [769, 164] on button "Enrich" at bounding box center [765, 162] width 25 height 15
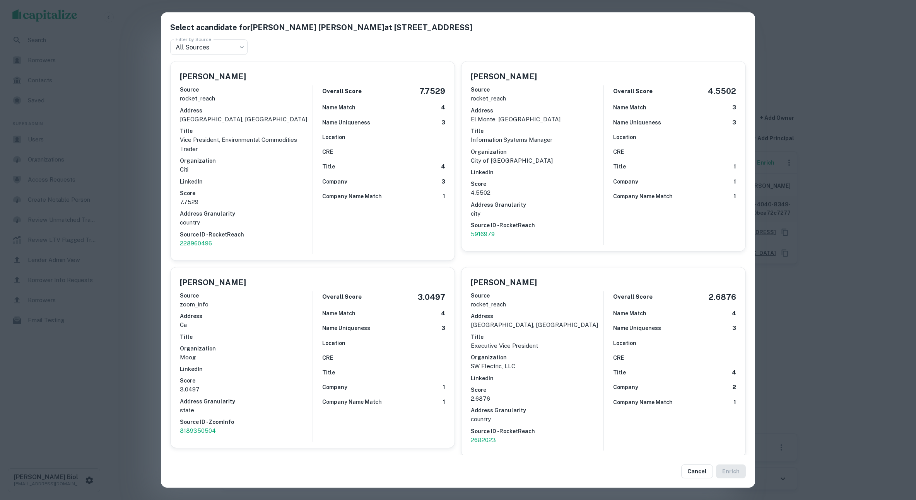
click at [138, 200] on div "Select a candidate for LUONG TUAN TRAN at 4183 temple city blvd ste a Filter by…" at bounding box center [458, 250] width 916 height 500
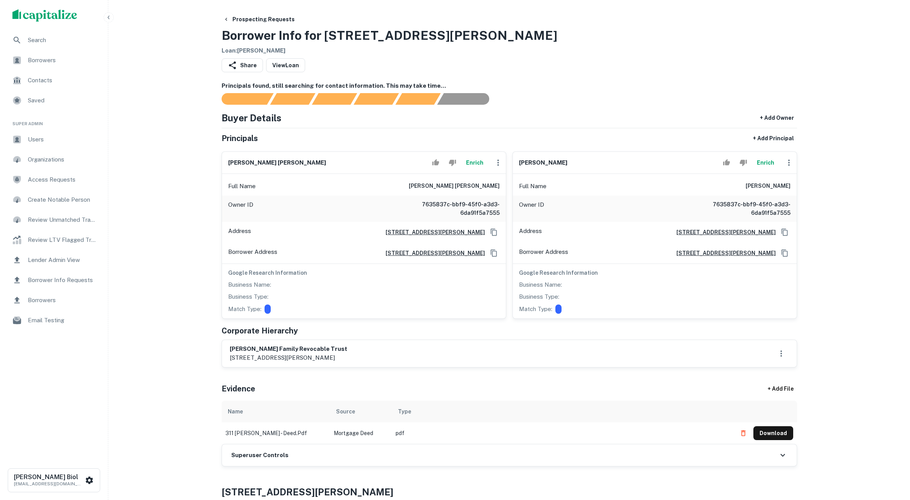
click at [478, 164] on button "Enrich" at bounding box center [474, 162] width 25 height 15
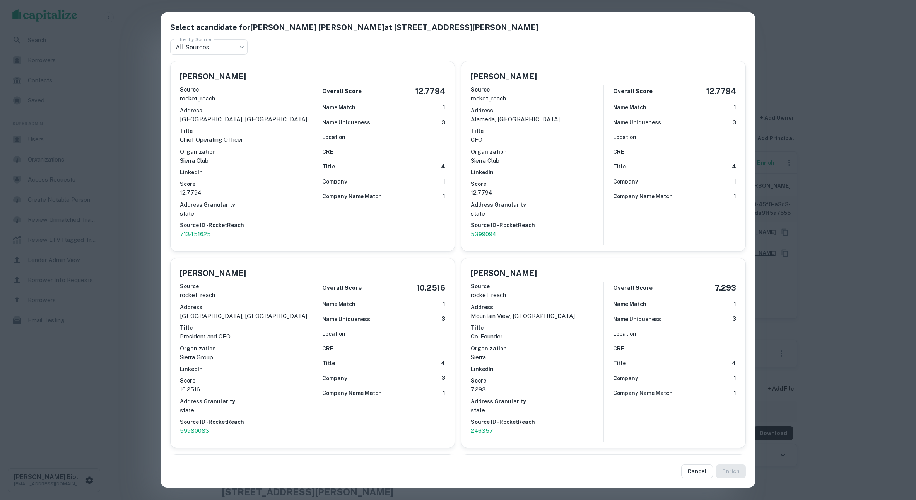
click at [142, 120] on div "Select a candidate for Terry Sierra Quinones at 311 - 313 dawson drive Filter b…" at bounding box center [458, 250] width 916 height 500
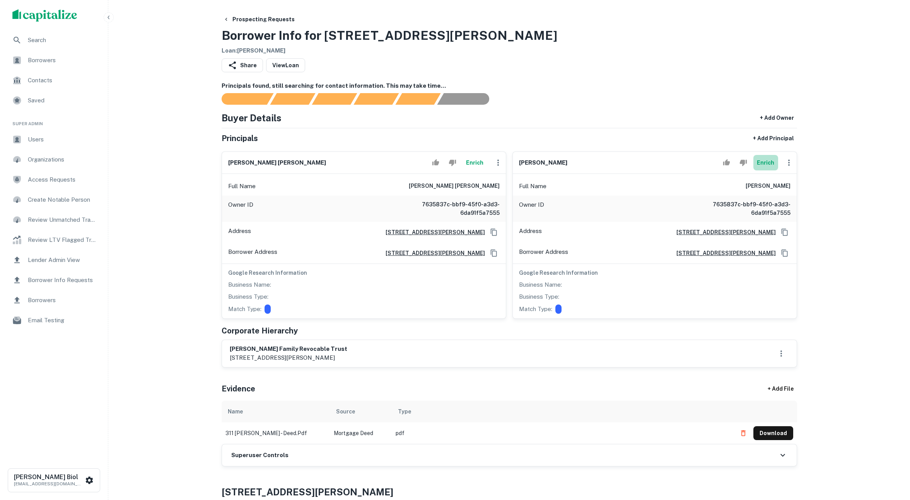
click at [768, 163] on button "Enrich" at bounding box center [765, 162] width 25 height 15
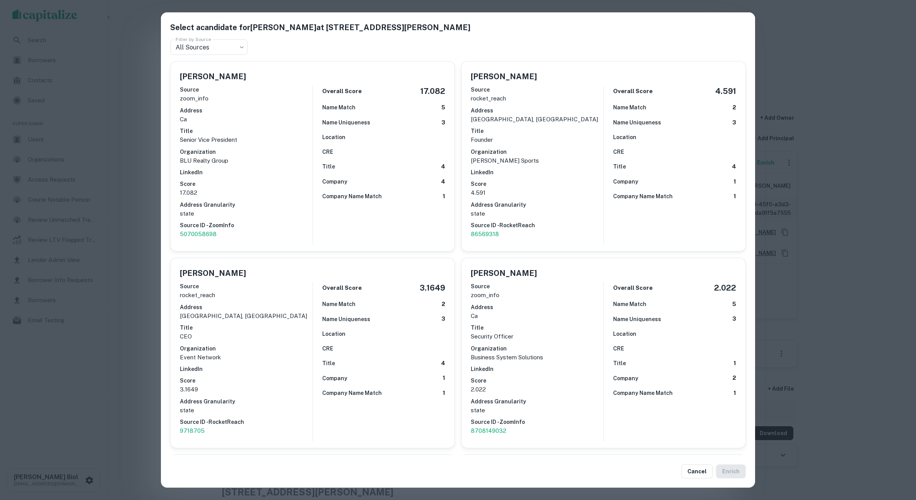
click at [138, 184] on div "Select a candidate for Larry Quinones at 311 - 313 dawson drive Filter by Sourc…" at bounding box center [458, 250] width 916 height 500
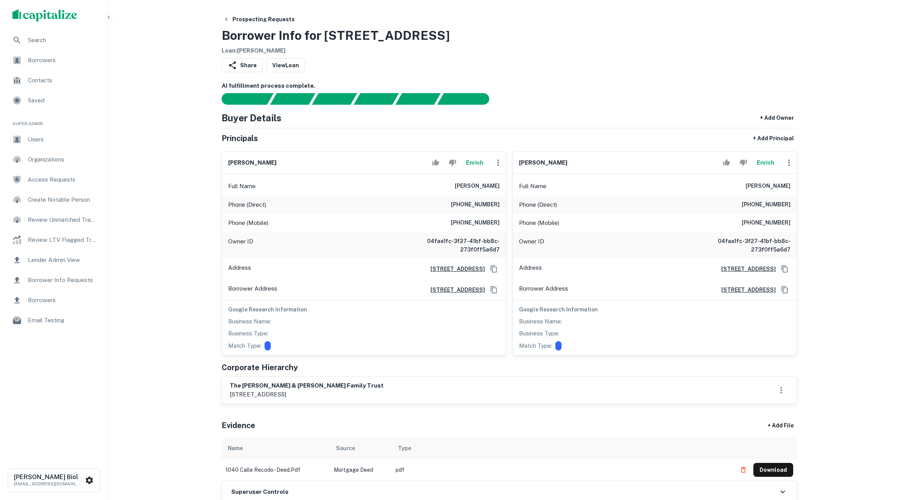
click at [474, 163] on button "Enrich" at bounding box center [474, 162] width 25 height 15
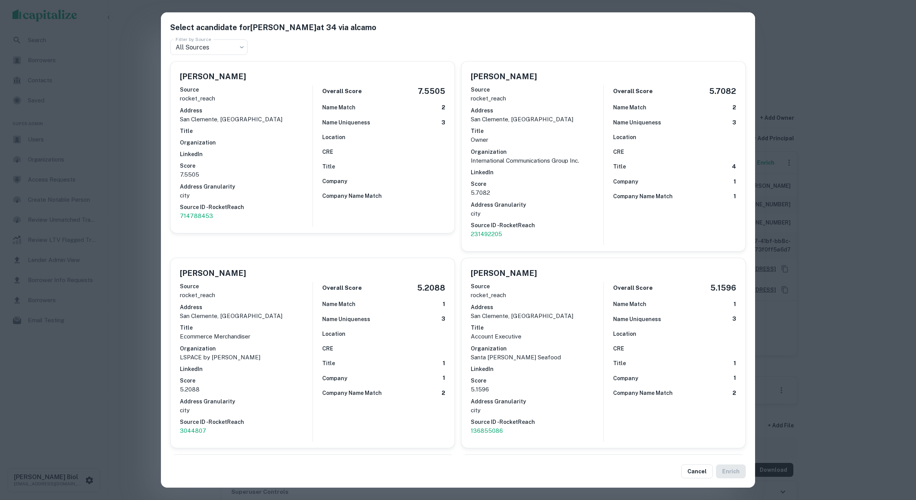
click at [131, 184] on div "Select a candidate for Monica Glaub at 34 via alcamo Filter by Source All Sourc…" at bounding box center [458, 250] width 916 height 500
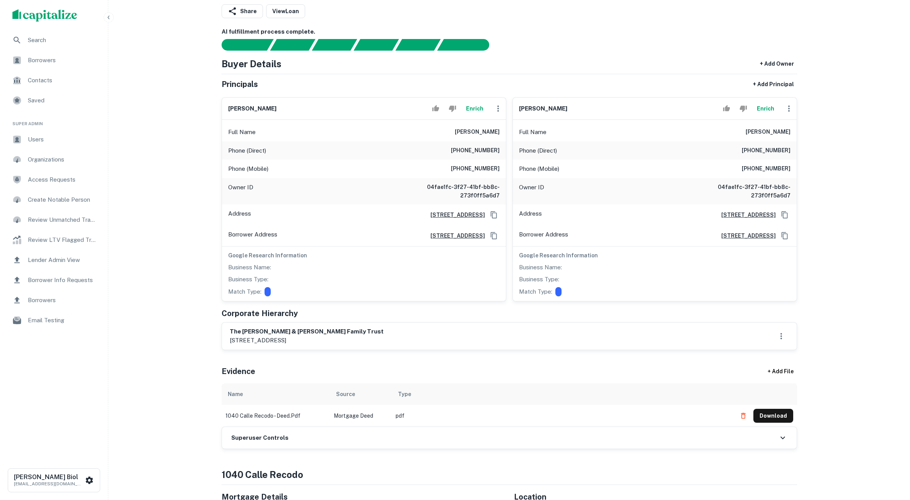
scroll to position [15, 0]
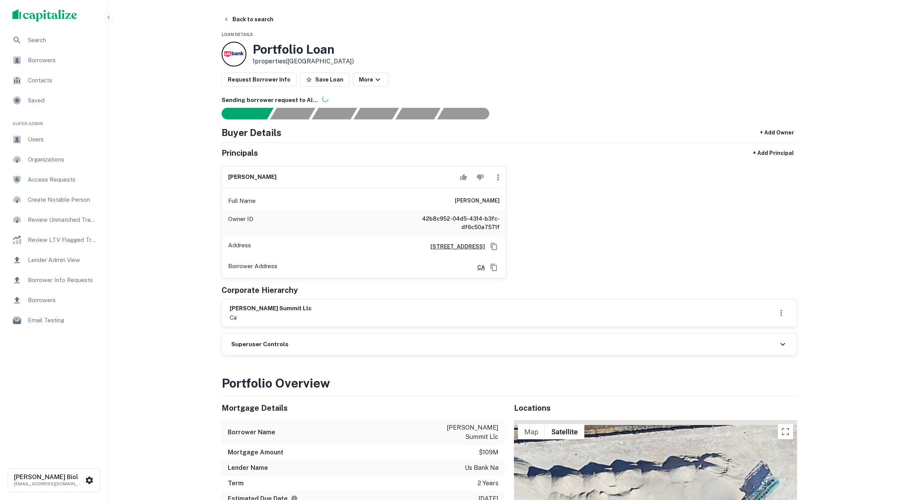
click at [598, 246] on div "jay k paul Full Name jay k paul Owner ID 42b8c952-04d5-4314-b3fc-df6c50a7571f A…" at bounding box center [506, 219] width 582 height 119
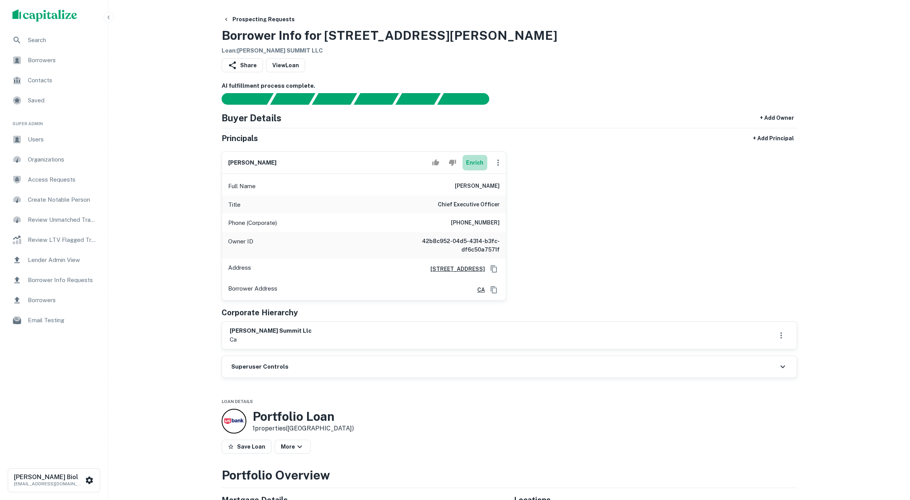
click at [474, 162] on button "Enrich" at bounding box center [474, 162] width 25 height 15
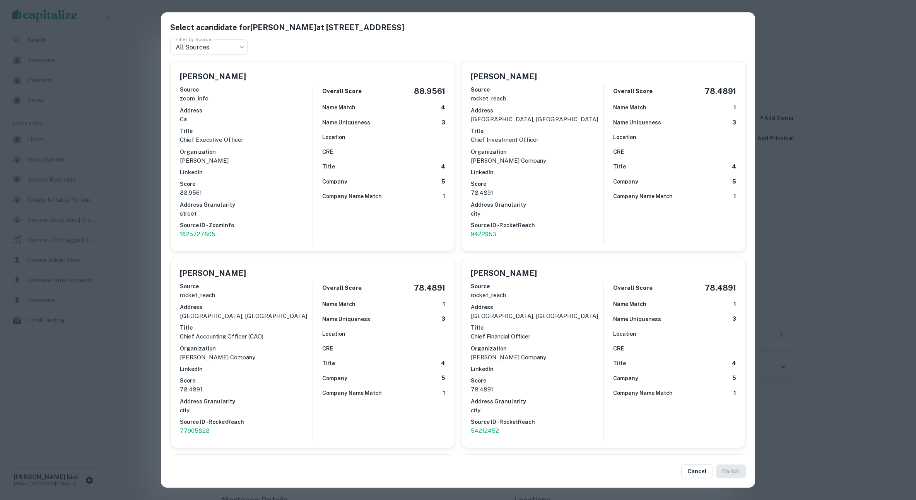
click at [132, 229] on div "Select a candidate for [PERSON_NAME] at [STREET_ADDRESS] Filter by Source All S…" at bounding box center [458, 250] width 916 height 500
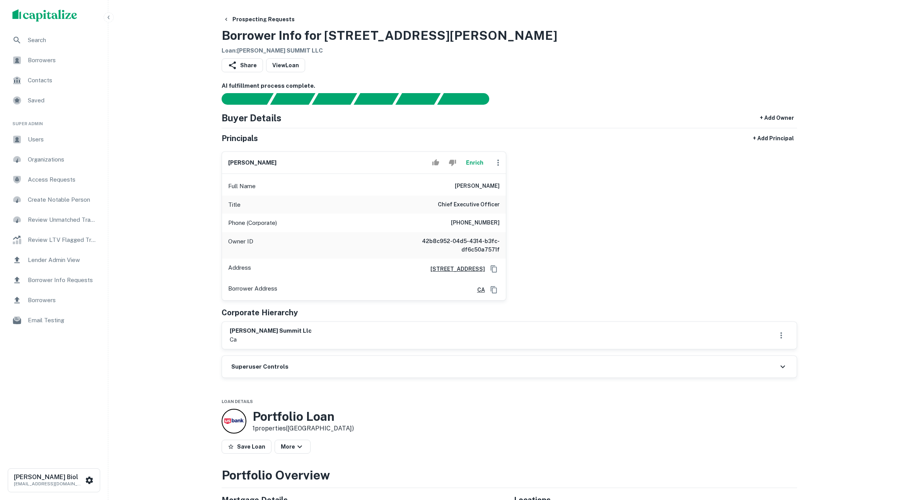
click at [473, 162] on button "Enrich" at bounding box center [474, 162] width 25 height 15
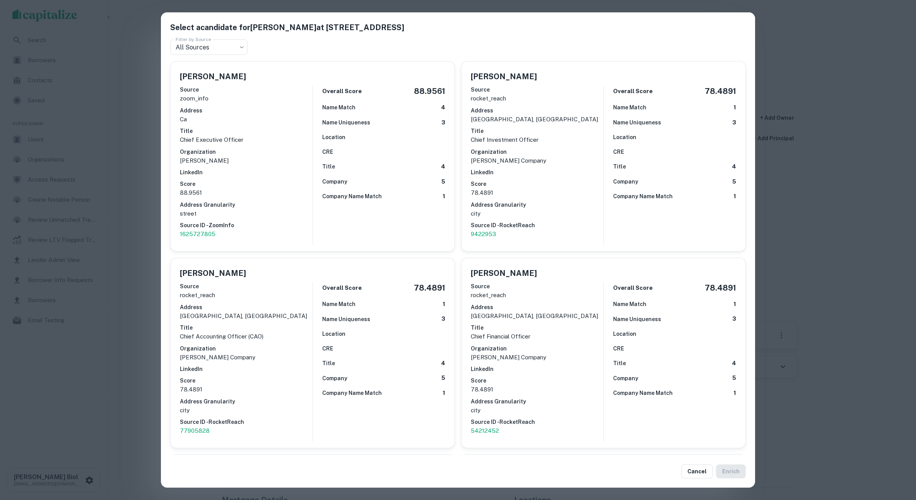
click at [141, 202] on div "Select a candidate for Jay Paul at 4 Embarcadero Ctr Ste 3620 Filter by Source …" at bounding box center [458, 250] width 916 height 500
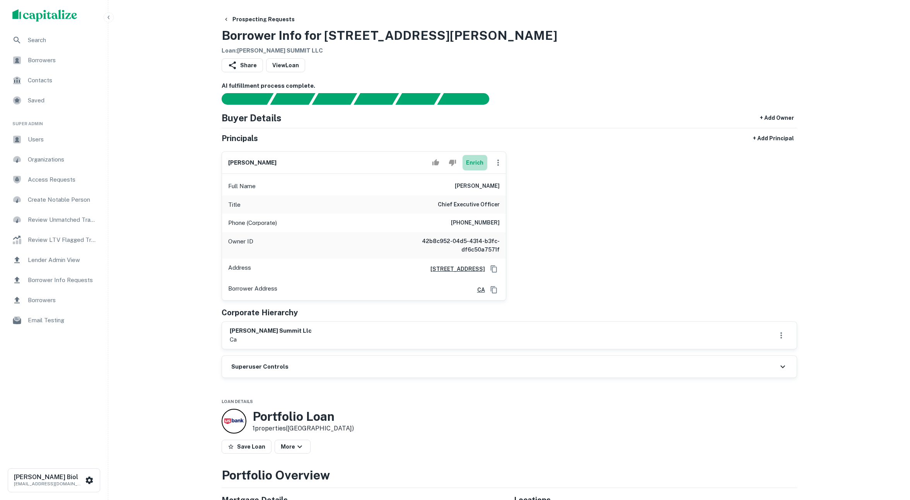
click at [471, 164] on button "Enrich" at bounding box center [474, 162] width 25 height 15
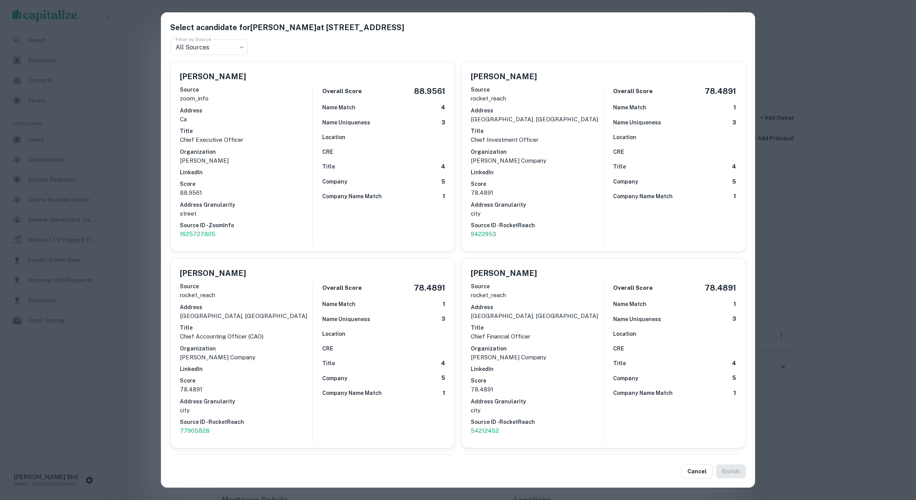
click at [872, 238] on div "Select a candidate for Jay Paul at 4 Embarcadero Ctr Ste 3620 Filter by Source …" at bounding box center [458, 250] width 916 height 500
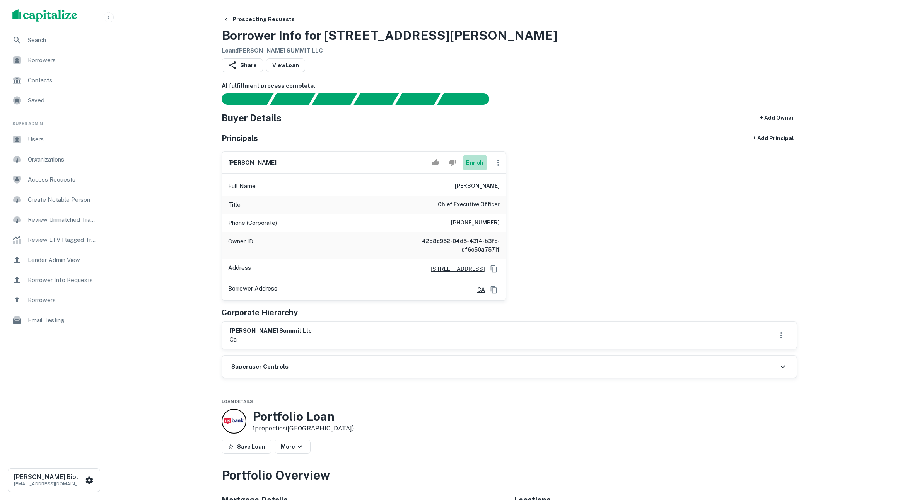
click at [476, 162] on button "Enrich" at bounding box center [474, 162] width 25 height 15
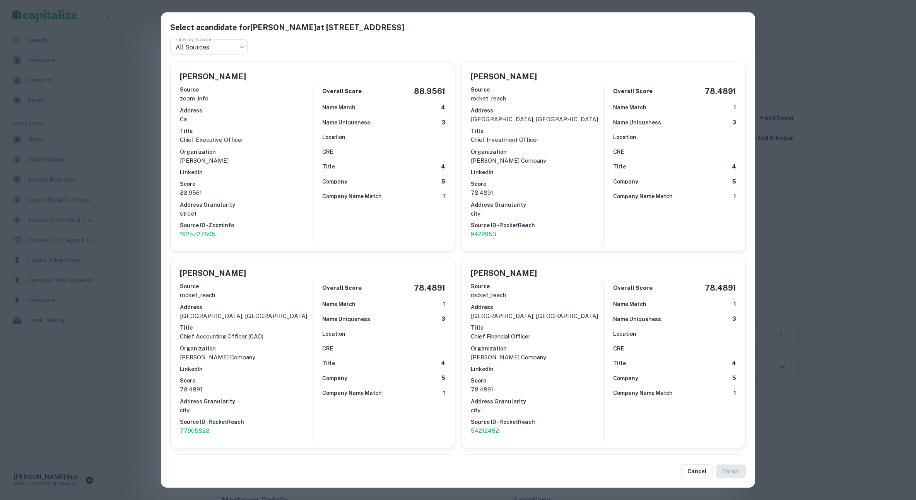
drag, startPoint x: 531, startPoint y: 78, endPoint x: 468, endPoint y: 75, distance: 63.1
click at [471, 75] on div "Matthew Lituchy" at bounding box center [603, 77] width 265 height 12
copy h5 "Matthew Lituchy"
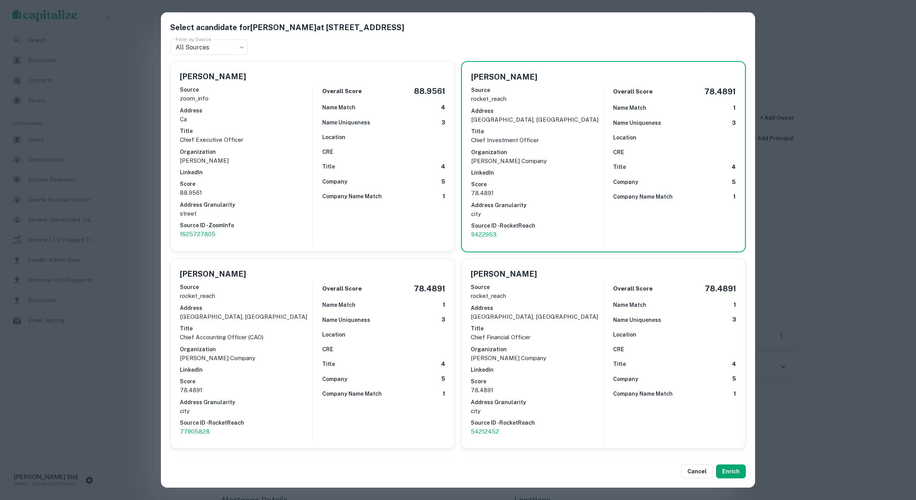
click at [832, 99] on div "Select a candidate for Jay Paul at 4 Embarcadero Ctr Ste 3620 Filter by Source …" at bounding box center [458, 250] width 916 height 500
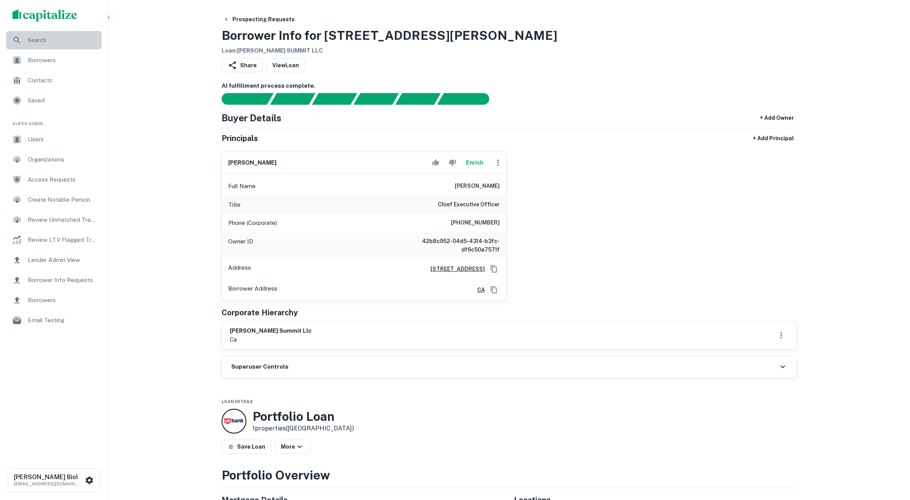
click at [41, 41] on span "Search" at bounding box center [62, 40] width 69 height 9
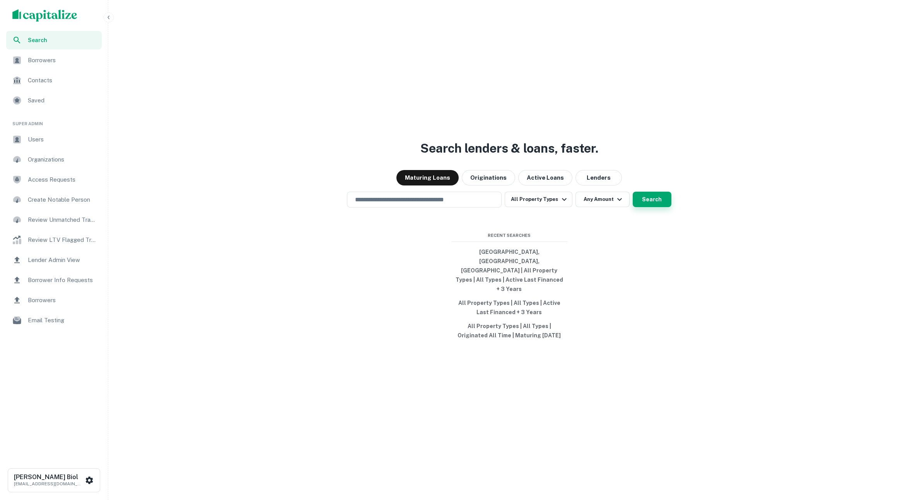
click at [652, 207] on button "Search" at bounding box center [652, 199] width 39 height 15
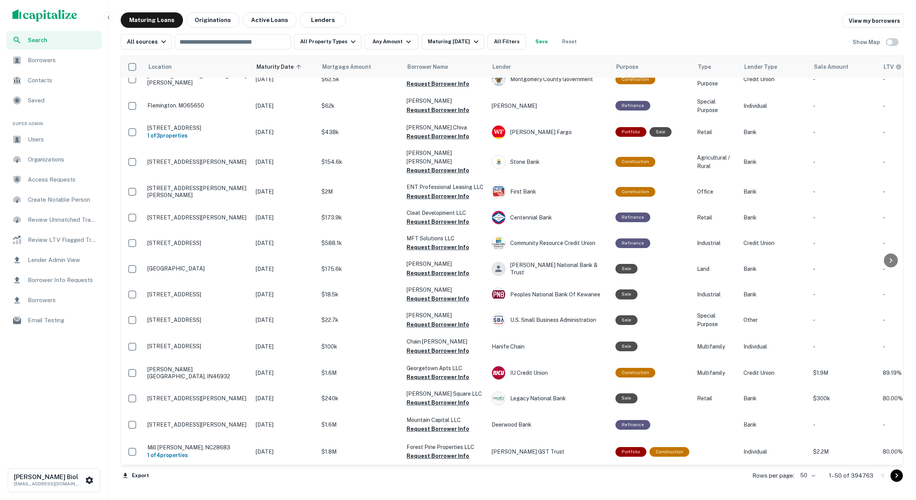
scroll to position [857, 0]
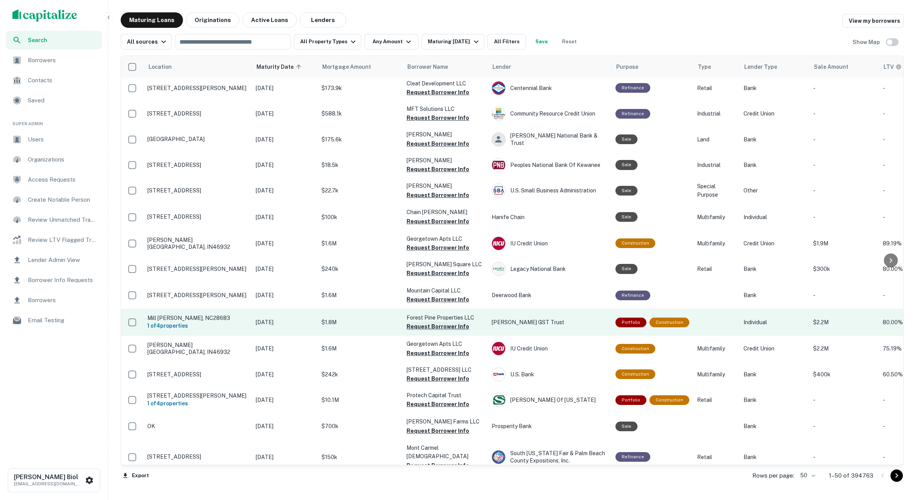
click at [434, 322] on button "Request Borrower Info" at bounding box center [437, 326] width 63 height 9
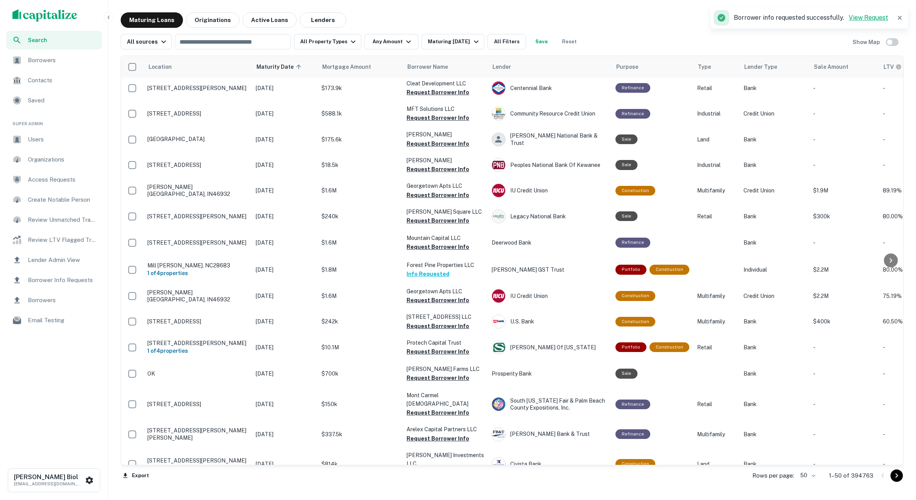
click at [880, 18] on link "View Request" at bounding box center [867, 17] width 39 height 7
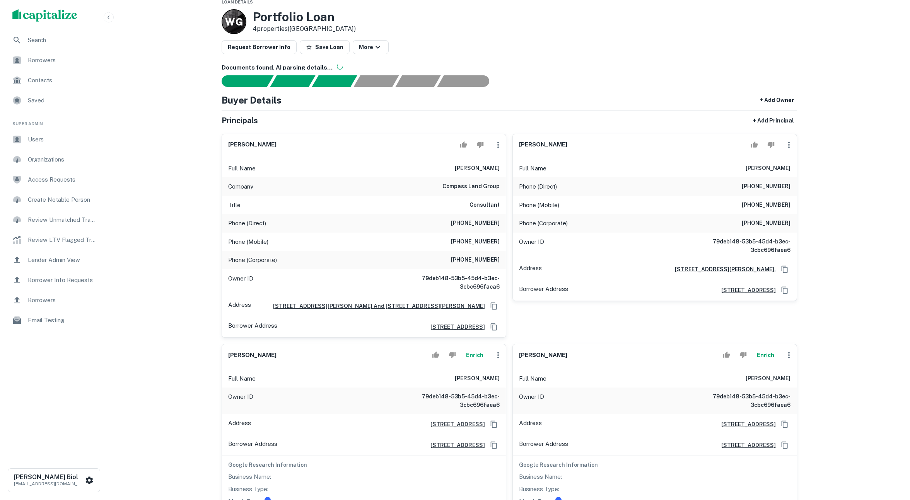
scroll to position [112, 0]
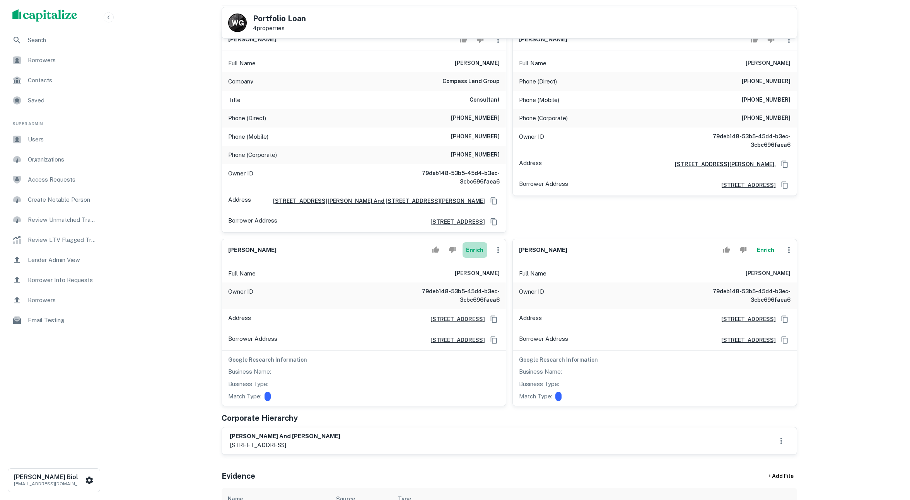
click at [478, 256] on button "Enrich" at bounding box center [474, 249] width 25 height 15
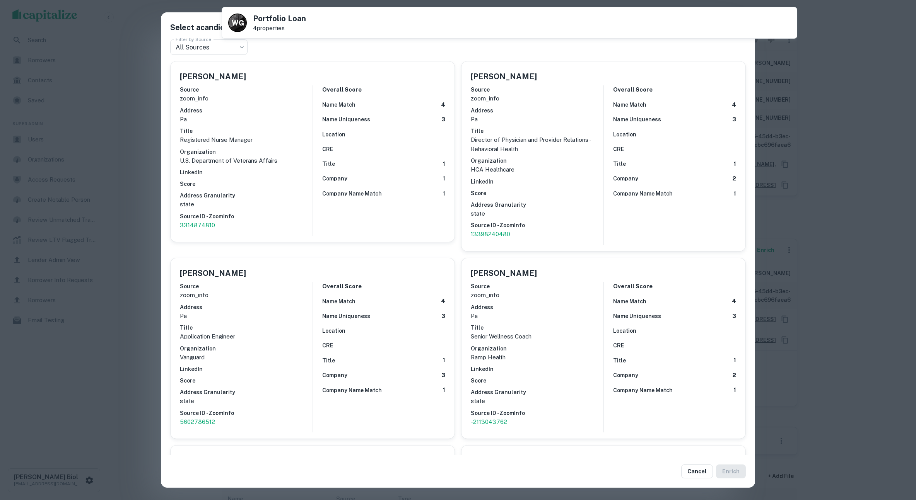
click at [137, 215] on div "Select a candidate for [PERSON_NAME] at [STREET_ADDRESS] Filter by Source All S…" at bounding box center [458, 250] width 916 height 500
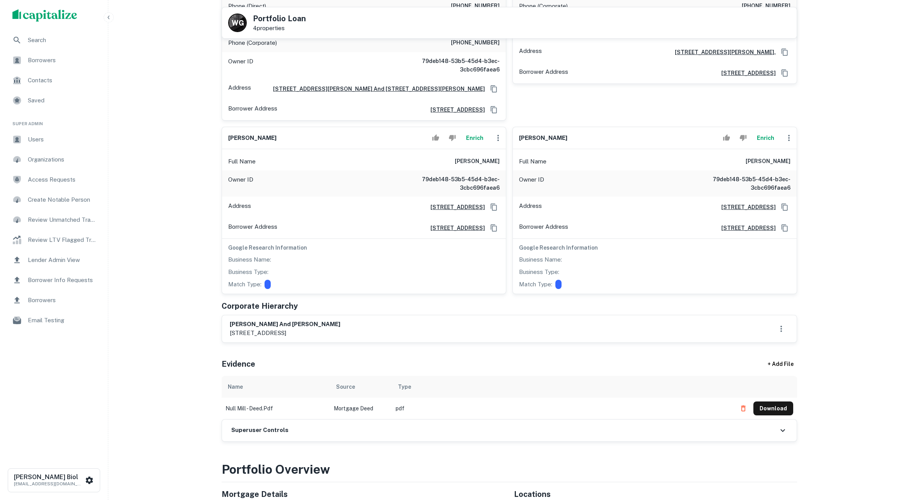
scroll to position [264, 0]
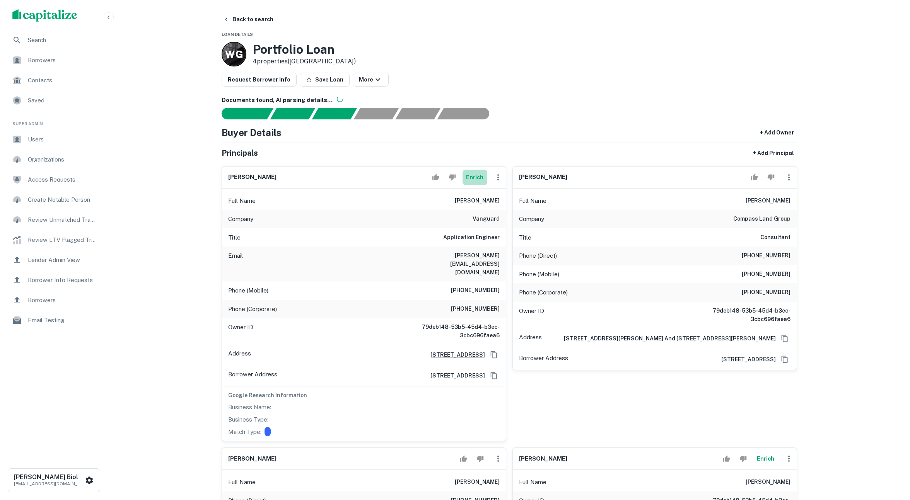
click at [476, 181] on button "Enrich" at bounding box center [474, 177] width 25 height 15
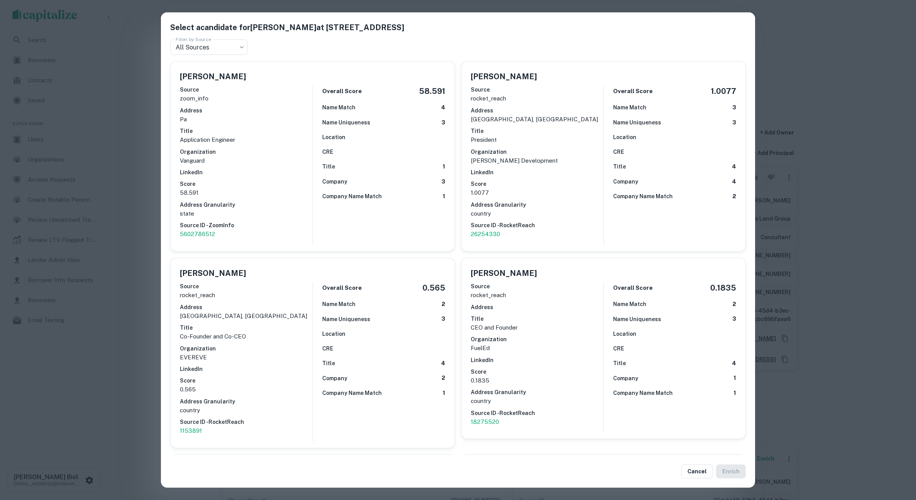
click at [133, 153] on div "Select a candidate for Megan M. Marchetti at 100 Vanguard Blvd Filter by Source…" at bounding box center [458, 250] width 916 height 500
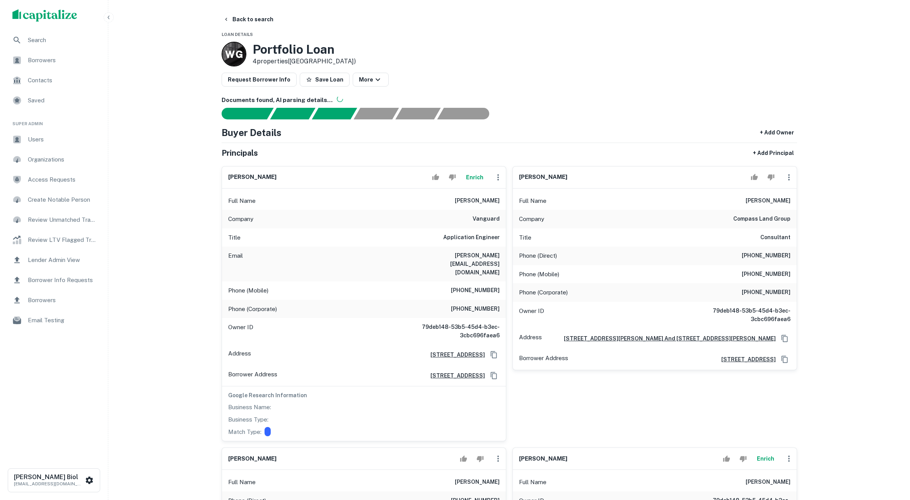
scroll to position [18, 0]
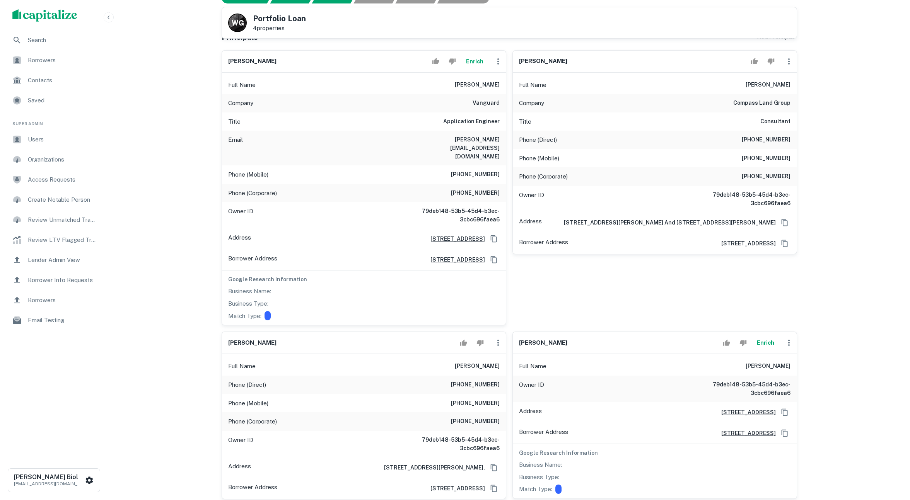
scroll to position [140, 0]
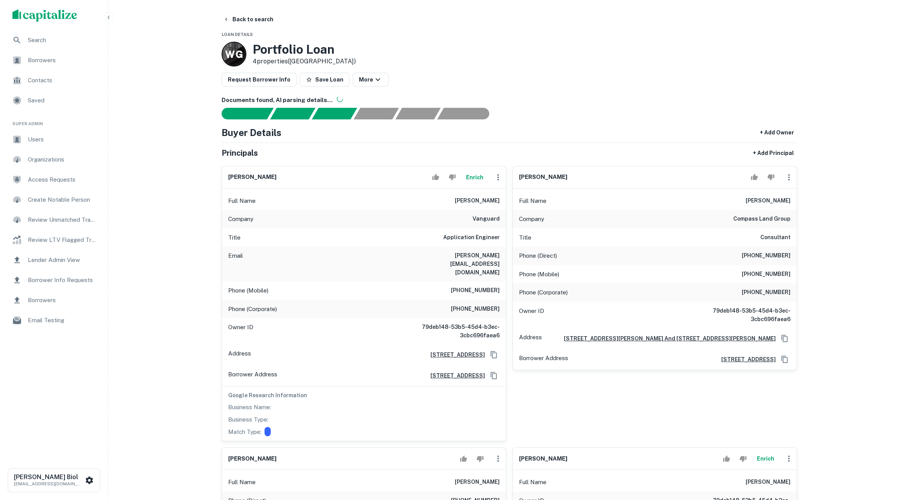
click at [481, 176] on button "Enrich" at bounding box center [474, 177] width 25 height 15
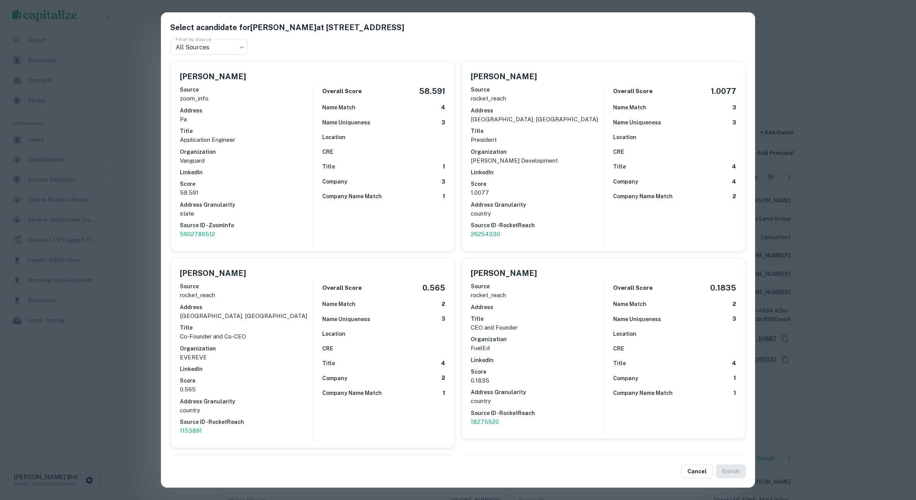
click at [140, 186] on div "Select a candidate for Megan M. Marchetti at 100 Vanguard Blvd Filter by Source…" at bounding box center [458, 250] width 916 height 500
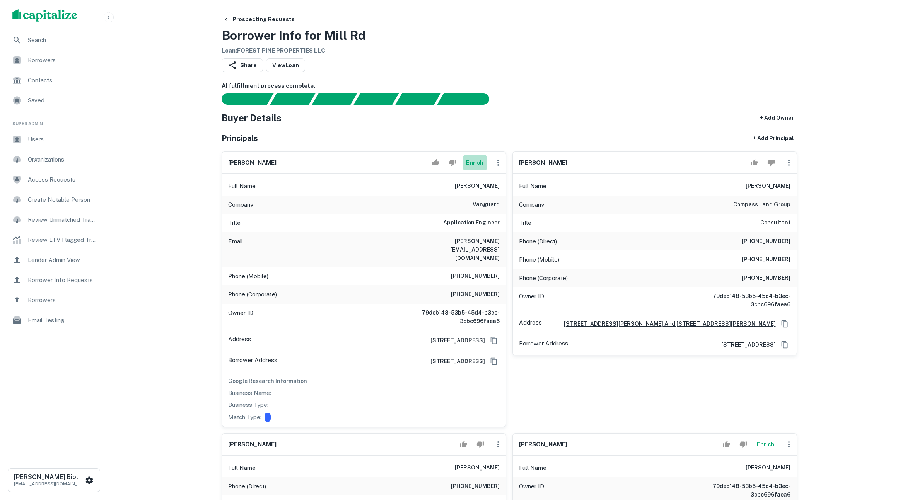
click at [475, 161] on button "Enrich" at bounding box center [474, 162] width 25 height 15
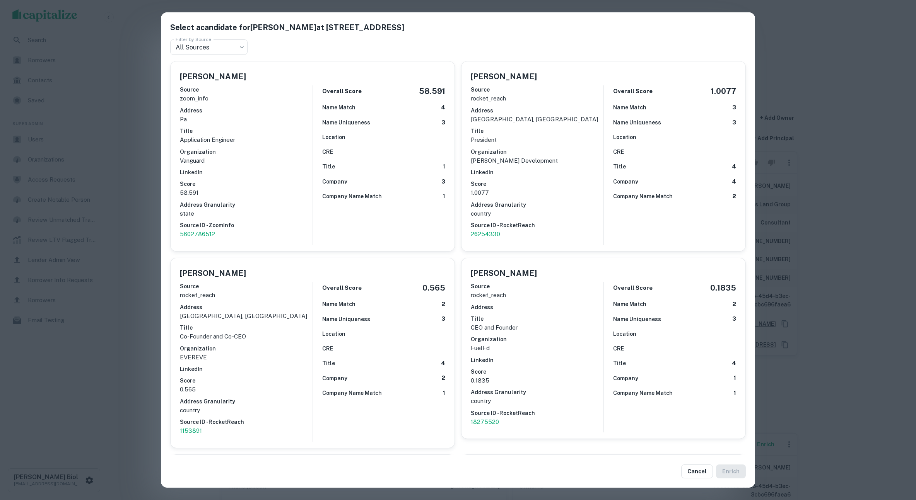
click at [137, 172] on div "Select a candidate for [PERSON_NAME] at [STREET_ADDRESS] Filter by Source All S…" at bounding box center [458, 250] width 916 height 500
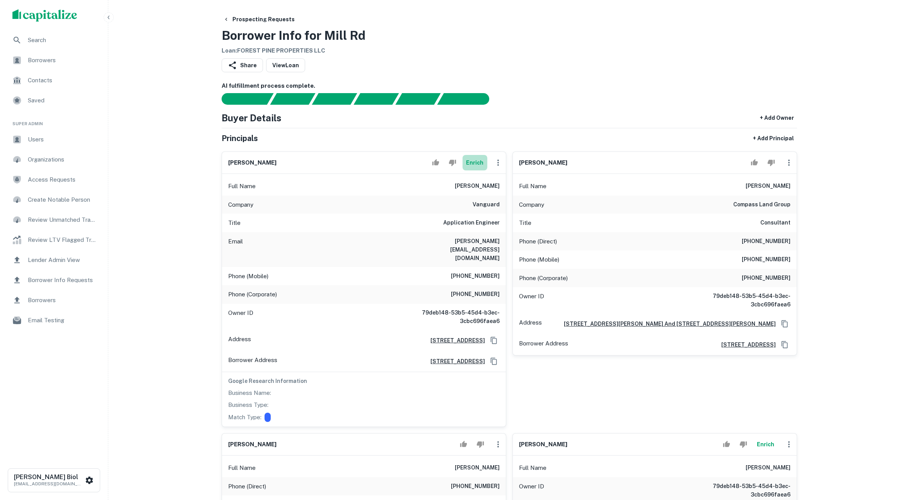
click at [478, 167] on button "Enrich" at bounding box center [474, 162] width 25 height 15
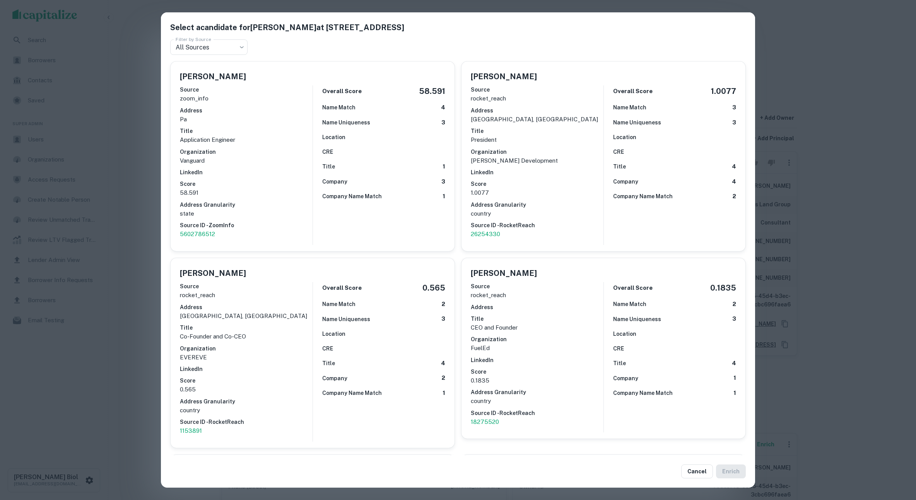
click at [838, 111] on div "Select a candidate for Megan M. Marchetti at 100 Vanguard Blvd Filter by Source…" at bounding box center [458, 250] width 916 height 500
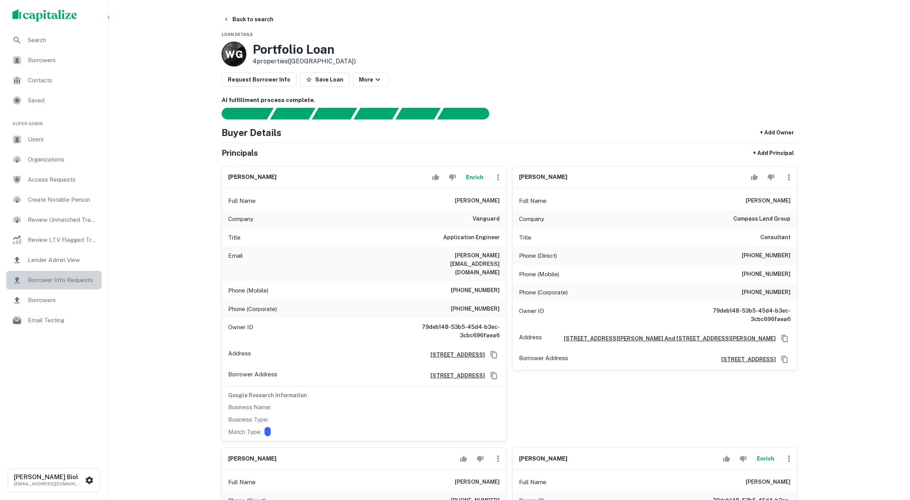
click at [67, 280] on span "Borrower Info Requests" at bounding box center [62, 280] width 69 height 9
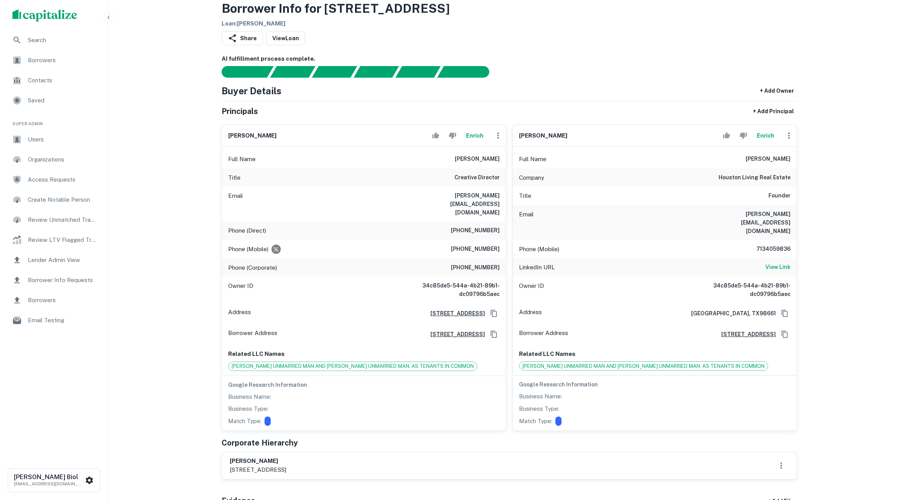
scroll to position [58, 0]
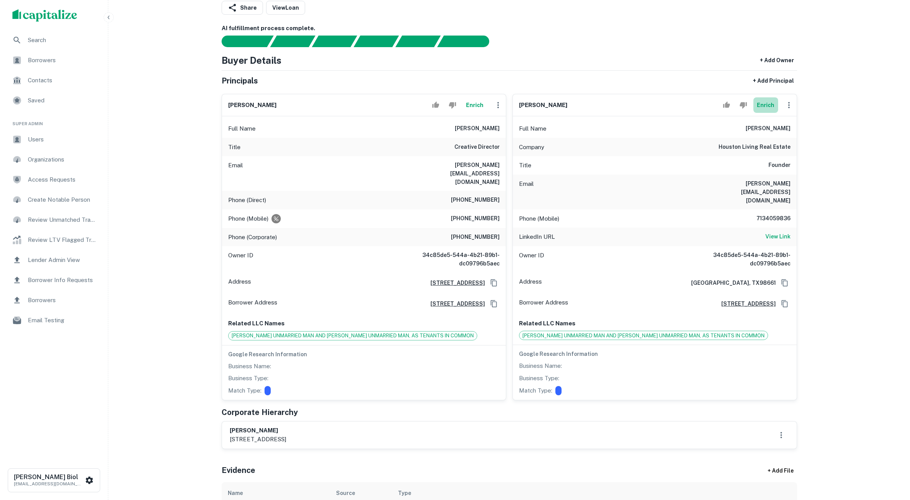
click at [770, 107] on button "Enrich" at bounding box center [765, 104] width 25 height 15
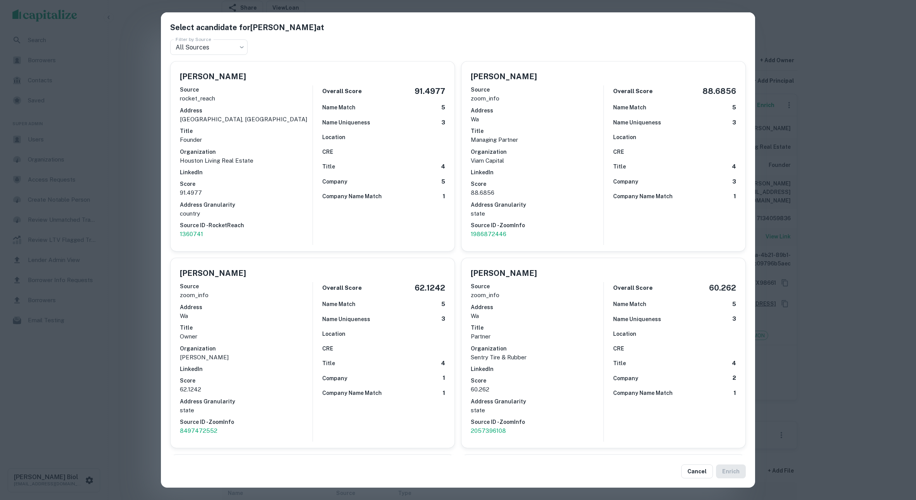
click at [847, 129] on div "Select a candidate for Steven Tran at Filter by Source All Sources *** Filter b…" at bounding box center [458, 250] width 916 height 500
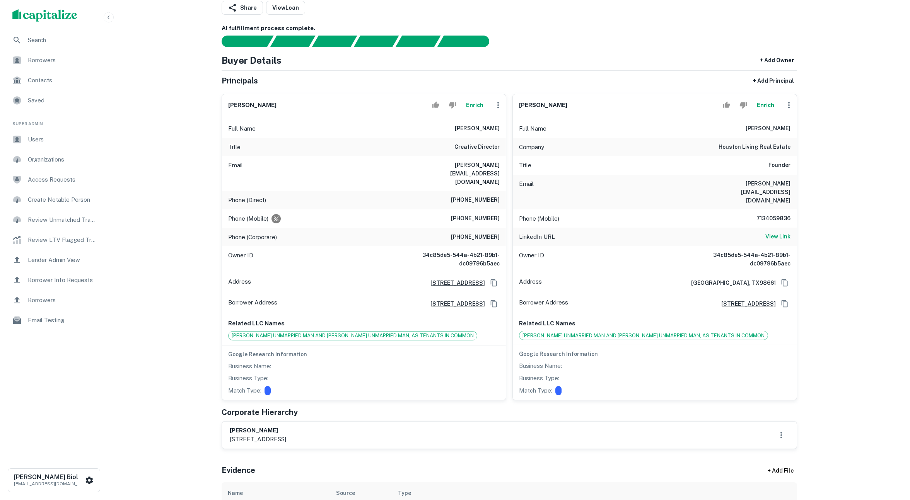
click at [766, 102] on button "Enrich" at bounding box center [765, 104] width 25 height 15
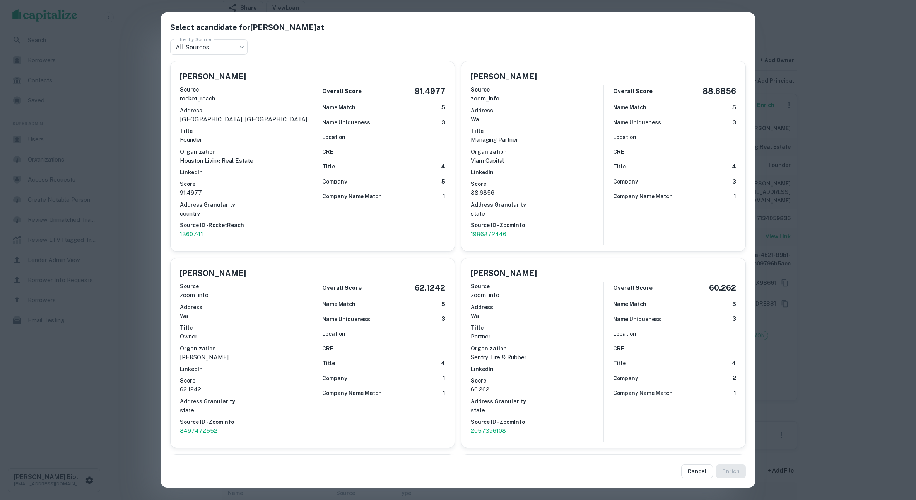
click at [110, 370] on div "Select a candidate for Steven Tran at Filter by Source All Sources *** Filter b…" at bounding box center [458, 250] width 916 height 500
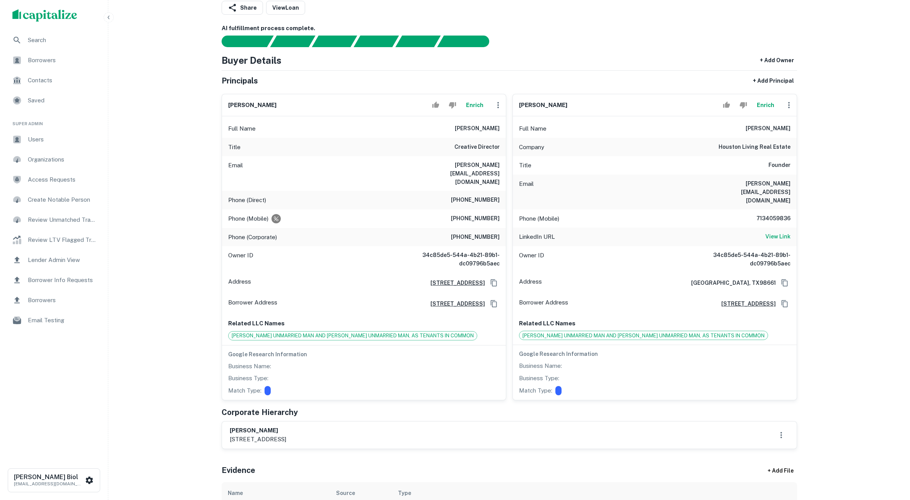
click at [478, 105] on button "Enrich" at bounding box center [474, 104] width 25 height 15
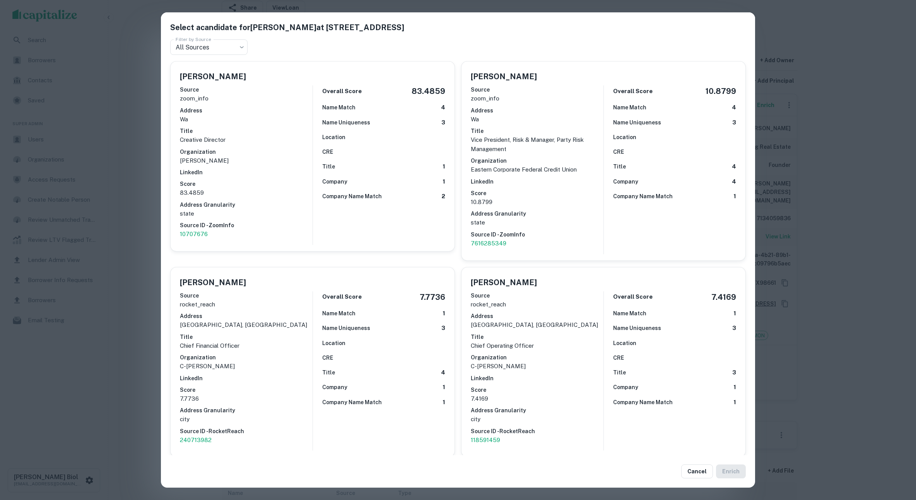
click at [137, 235] on div "Select a candidate for Joseph Tran at 3609 Midway Dr Filter by Source All Sourc…" at bounding box center [458, 250] width 916 height 500
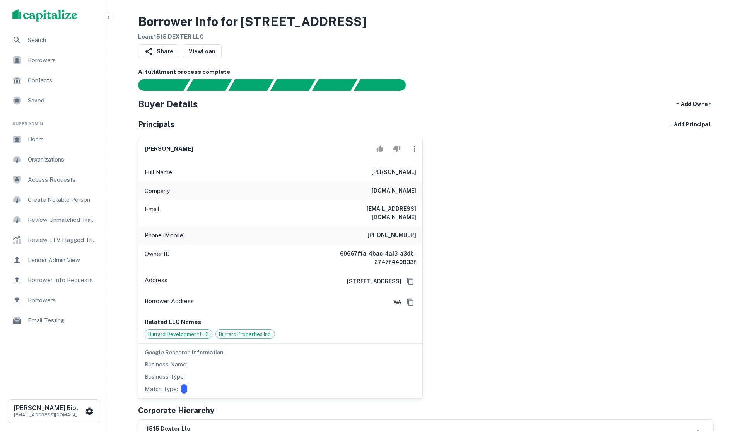
scroll to position [164, 0]
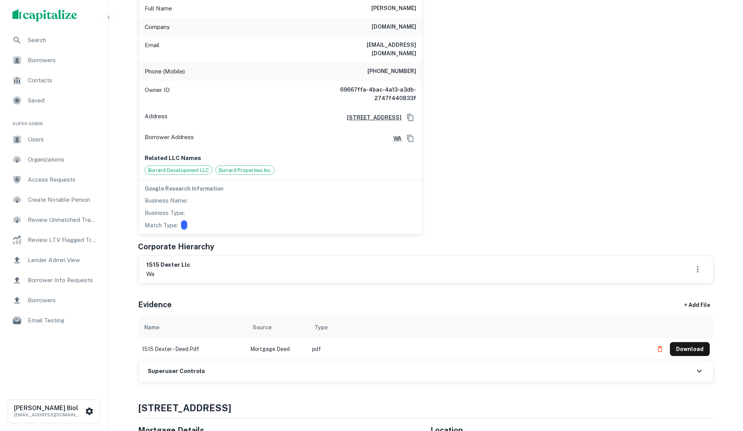
click at [532, 177] on div "[DEMOGRAPHIC_DATA][PERSON_NAME] Full Name [DEMOGRAPHIC_DATA][PERSON_NAME] Compa…" at bounding box center [423, 101] width 582 height 267
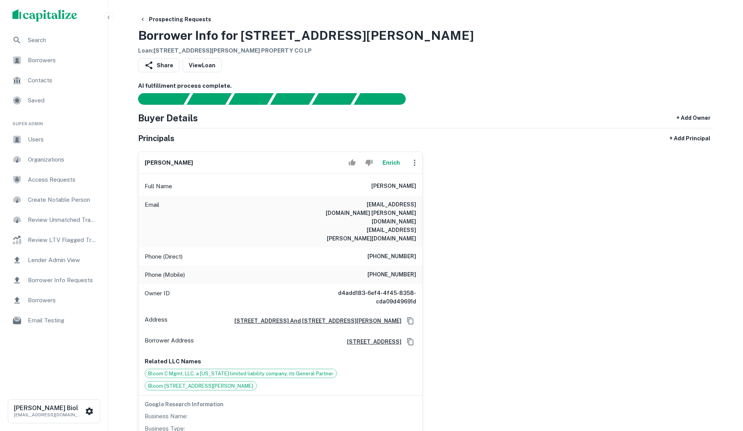
click at [393, 164] on button "Enrich" at bounding box center [391, 162] width 25 height 15
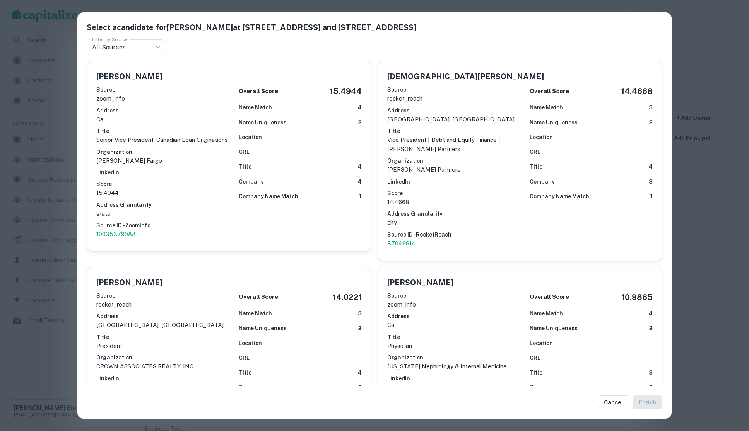
click at [46, 348] on div "Select a candidate for [PERSON_NAME] at [STREET_ADDRESS] and [STREET_ADDRESS] F…" at bounding box center [374, 215] width 749 height 431
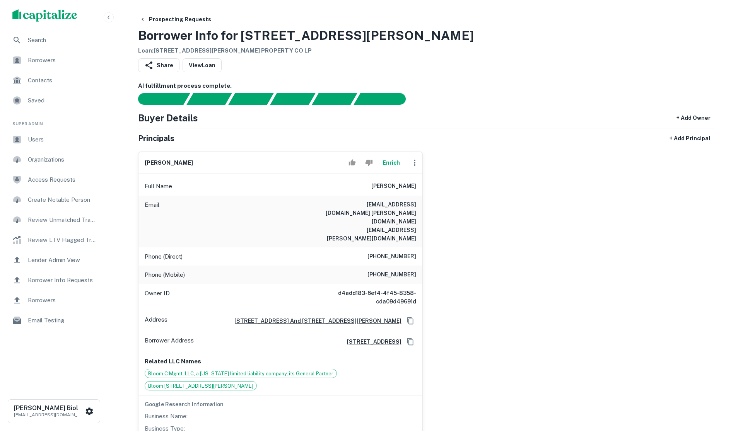
click at [582, 257] on div "ronald h. bloom Enrich Full Name ronald h. bloom Email doitbigg08@gmail.com ron…" at bounding box center [423, 297] width 582 height 305
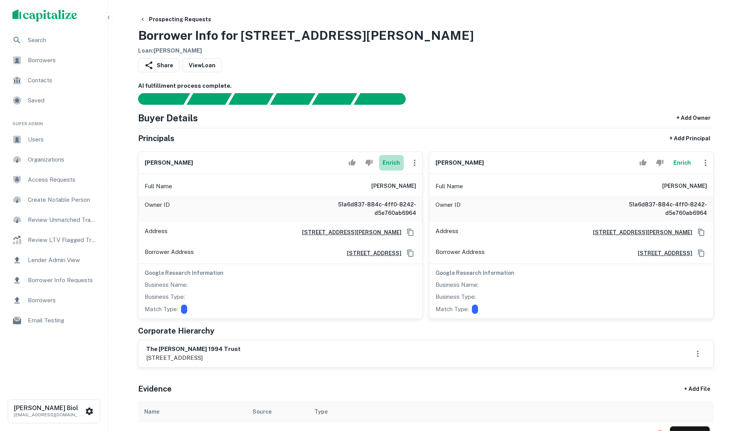
click at [388, 165] on button "Enrich" at bounding box center [391, 162] width 25 height 15
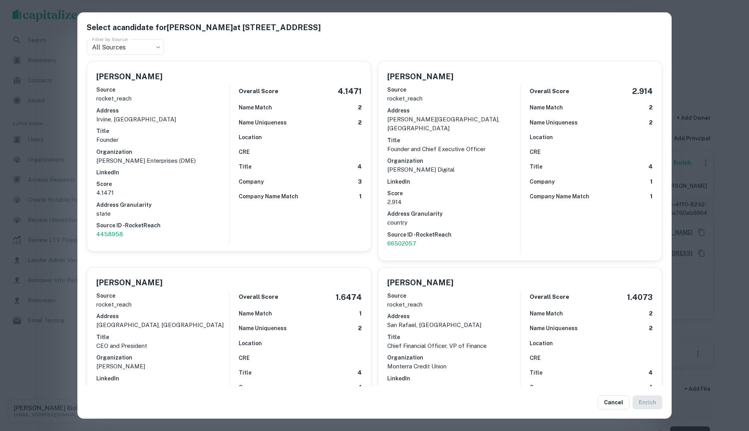
click at [701, 55] on div "Select a candidate for David G. Morey at 16 oakmont avenue Filter by Source All…" at bounding box center [374, 215] width 749 height 431
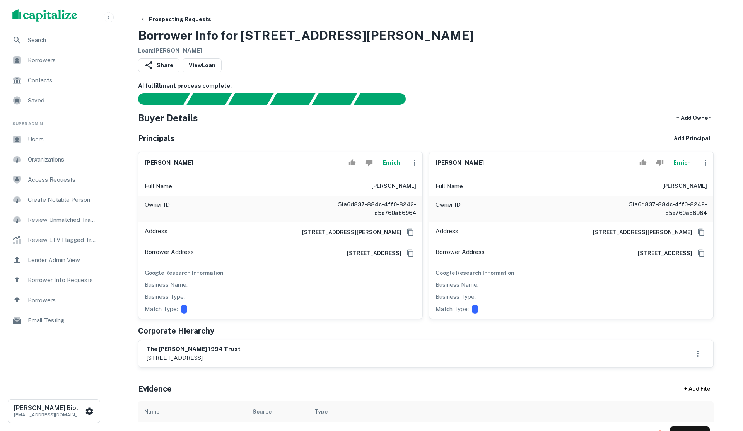
click at [681, 162] on button "Enrich" at bounding box center [682, 162] width 25 height 15
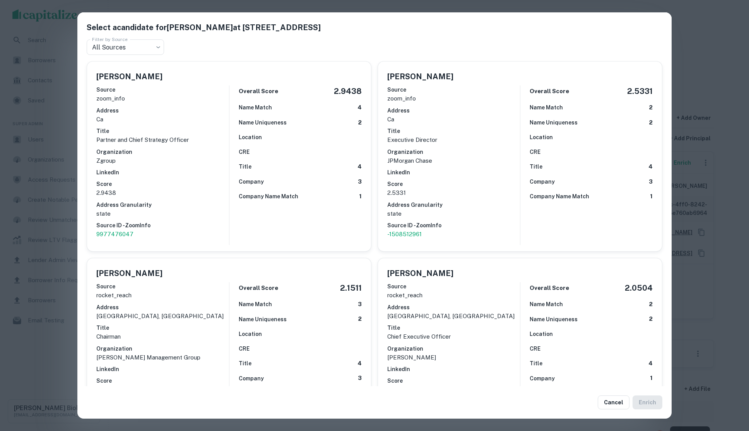
click at [714, 58] on div "Select a candidate for [PERSON_NAME] at [STREET_ADDRESS] Filter by Source All S…" at bounding box center [374, 215] width 749 height 431
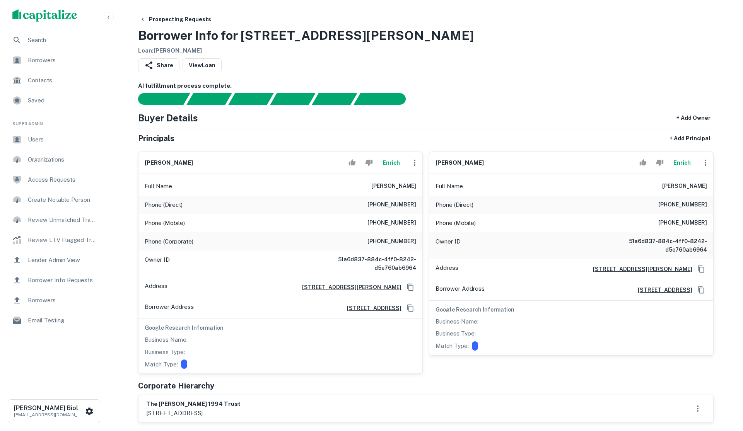
click at [394, 164] on button "Enrich" at bounding box center [391, 162] width 25 height 15
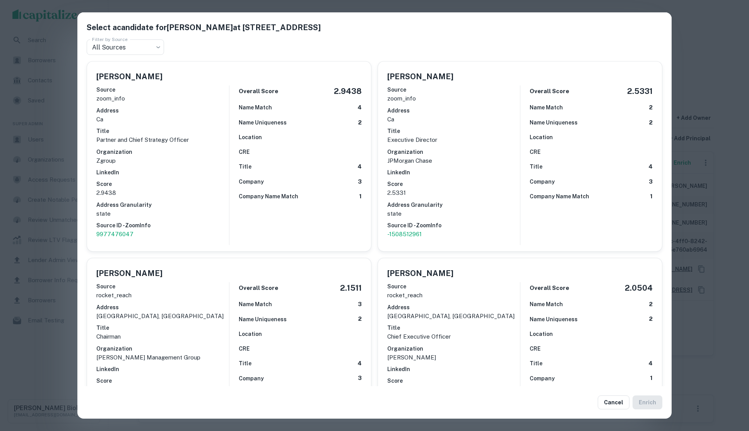
click at [717, 67] on div "Select a candidate for [PERSON_NAME] at [STREET_ADDRESS] Filter by Source All S…" at bounding box center [374, 215] width 749 height 431
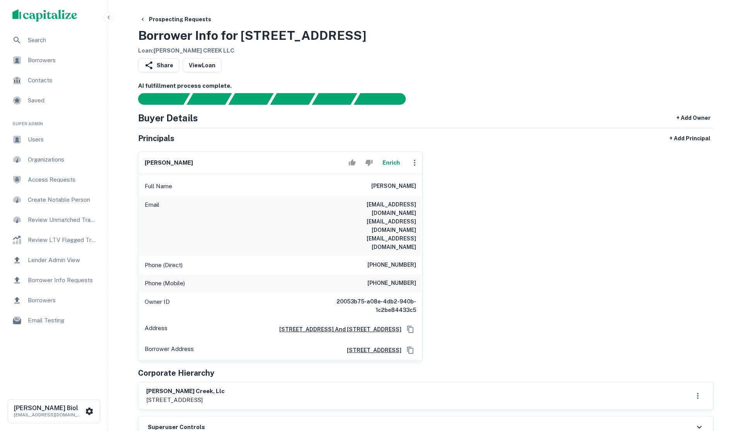
click at [394, 165] on button "Enrich" at bounding box center [391, 162] width 25 height 15
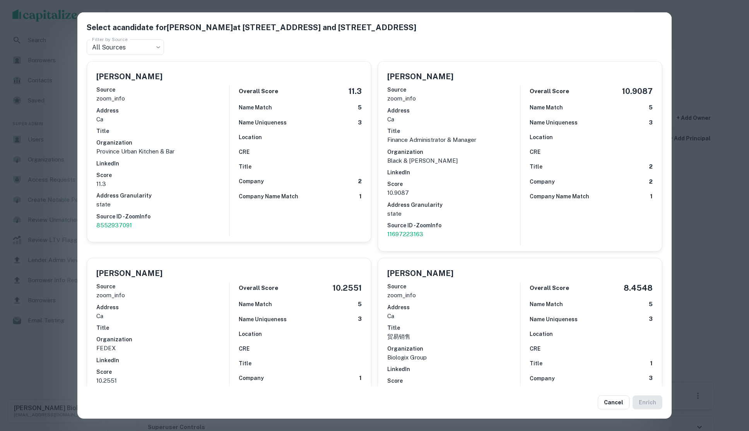
click at [709, 282] on div "Select a candidate for GRACE KWOK at 1105 S 1st Ave, Arcadia, CA 91006 and 711 …" at bounding box center [374, 215] width 749 height 431
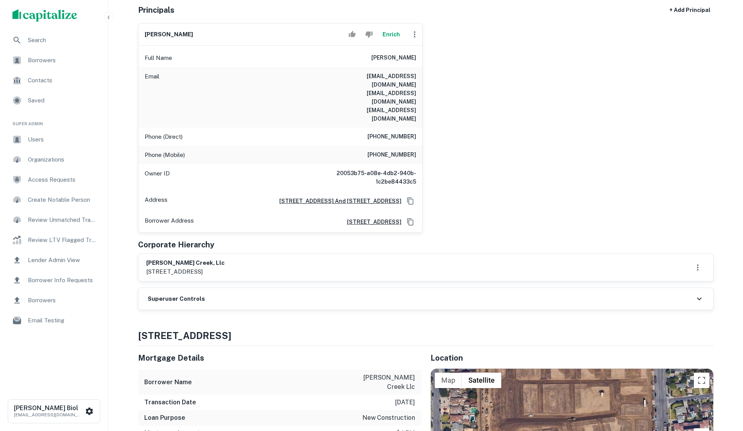
scroll to position [98, 0]
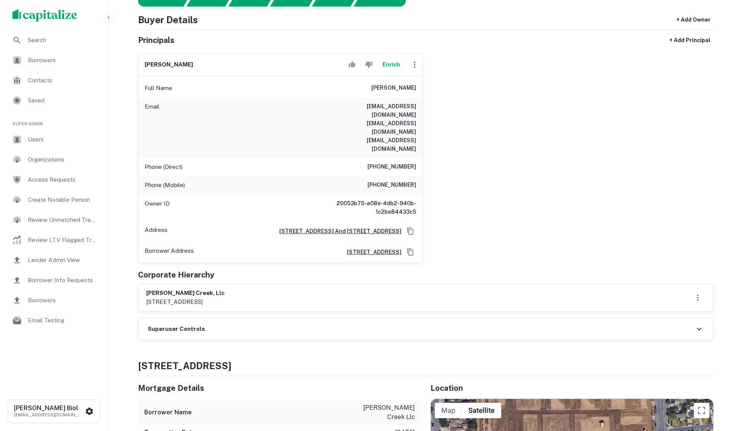
click at [253, 318] on div "Superuser Controls" at bounding box center [425, 329] width 575 height 22
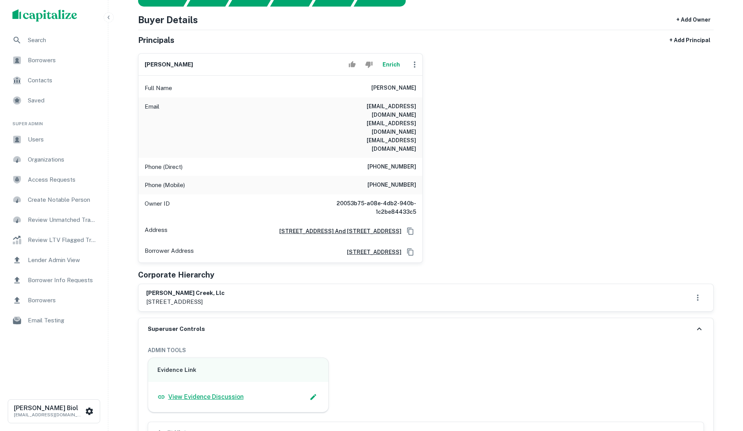
click at [213, 393] on p "View Evidence Discussion" at bounding box center [205, 397] width 75 height 9
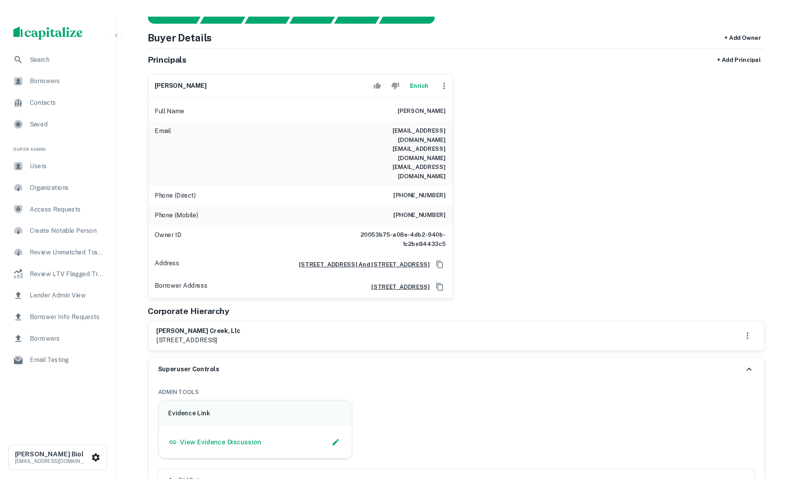
scroll to position [0, 0]
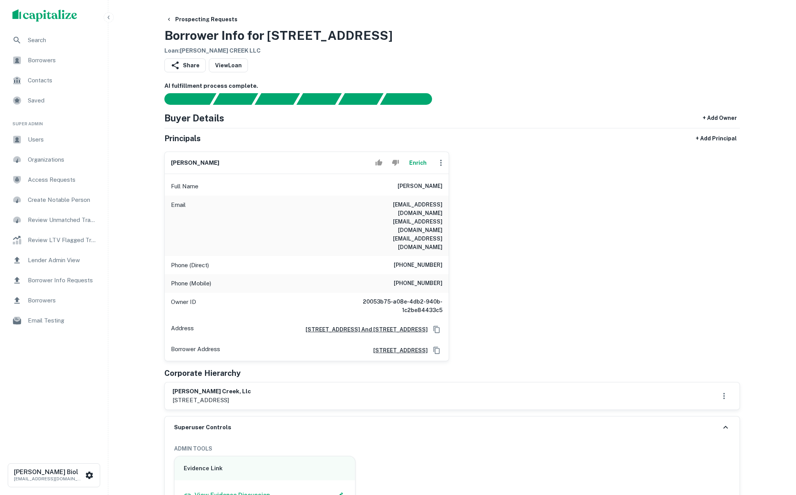
drag, startPoint x: 270, startPoint y: 32, endPoint x: 401, endPoint y: 31, distance: 131.1
click at [401, 31] on div "Prospecting Requests Borrower Info for 4251 E Live Oak Ave Loan : AVERY CREEK L…" at bounding box center [451, 33] width 575 height 43
drag, startPoint x: 380, startPoint y: 34, endPoint x: 290, endPoint y: 38, distance: 89.8
click at [290, 38] on div "Prospecting Requests Borrower Info for 4251 E Live Oak Ave Loan : AVERY CREEK L…" at bounding box center [451, 33] width 575 height 43
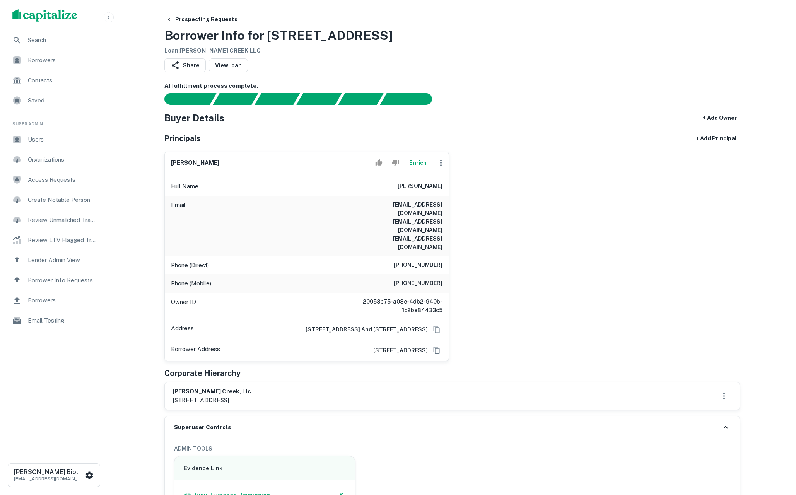
click at [290, 38] on h3 "Borrower Info for 4251 E Live Oak Ave" at bounding box center [278, 35] width 228 height 19
click at [49, 46] on div "Search" at bounding box center [54, 40] width 96 height 19
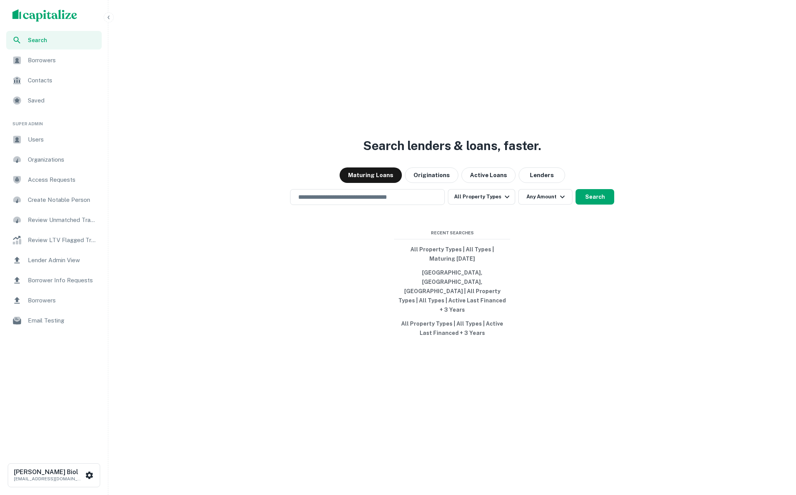
click at [596, 102] on div "Search lenders & loans, faster. Maturing Loans Originations Active Loans Lender…" at bounding box center [451, 266] width 681 height 495
click at [243, 355] on div "Search lenders & loans, faster. Maturing Loans Originations Active Loans Lender…" at bounding box center [451, 266] width 681 height 495
